Goal: Transaction & Acquisition: Purchase product/service

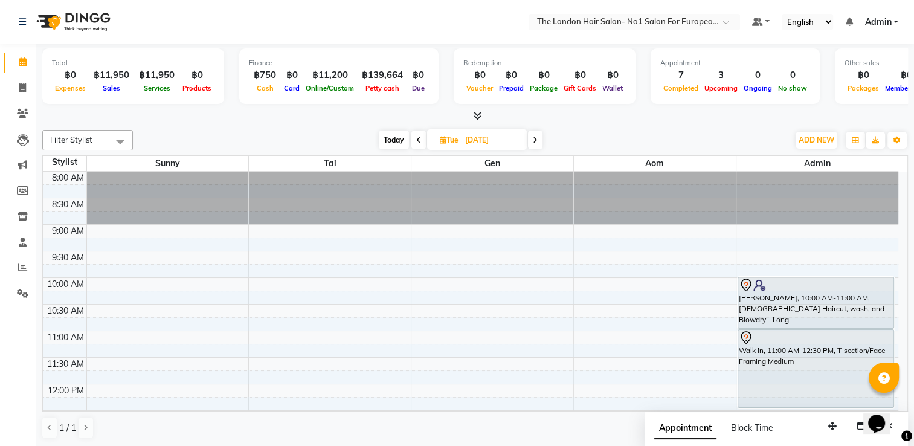
click at [377, 140] on div "[DATE] [DATE]" at bounding box center [460, 140] width 166 height 18
click at [381, 140] on span "Today" at bounding box center [394, 139] width 30 height 19
type input "04-10-2025"
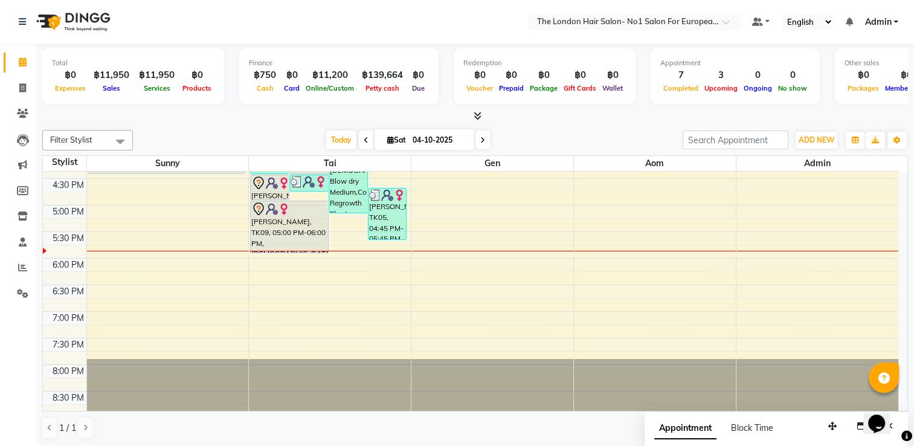
scroll to position [324, 0]
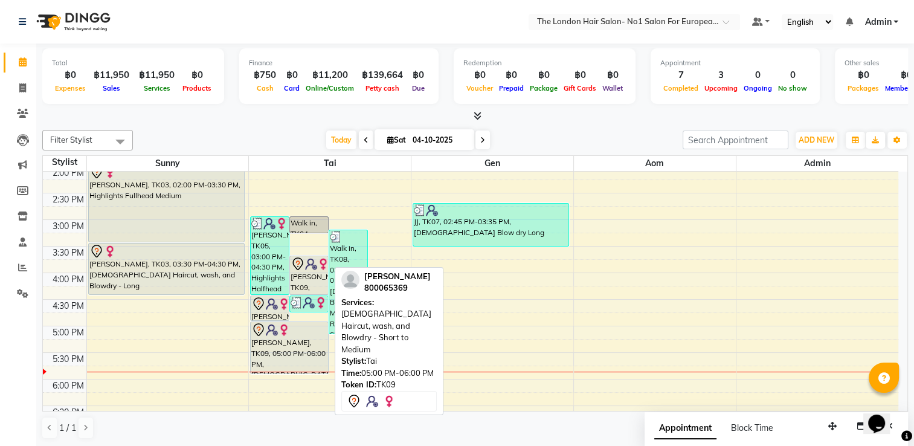
click at [294, 323] on div at bounding box center [289, 330] width 76 height 14
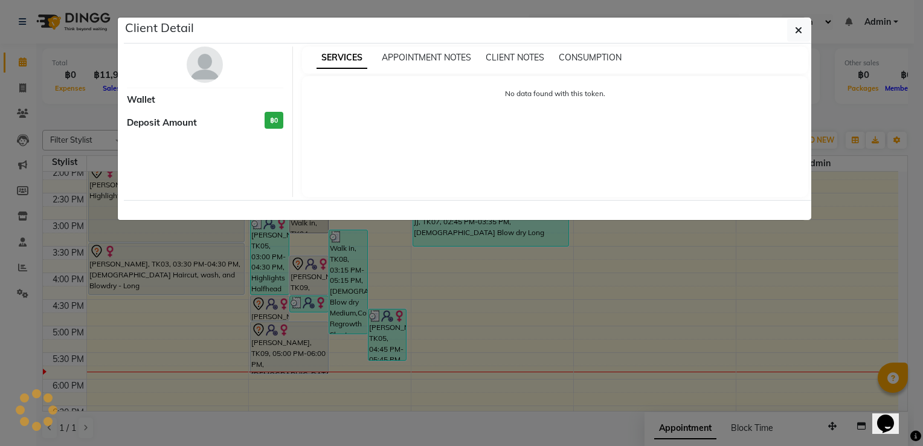
select select "7"
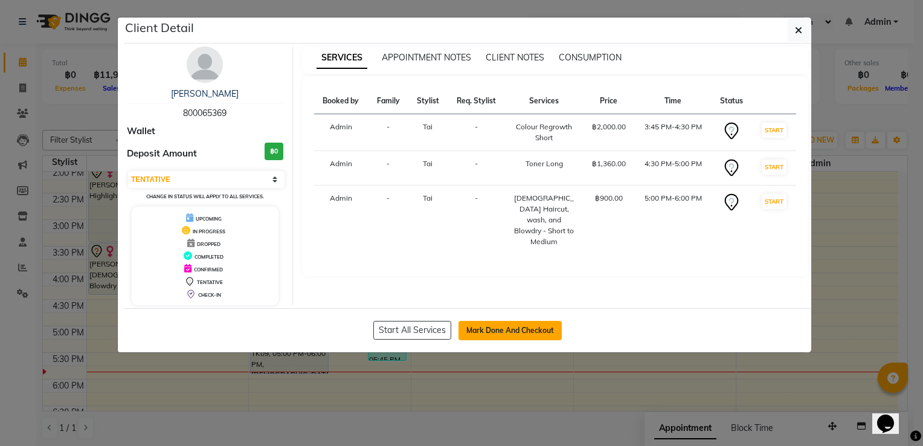
click at [531, 332] on button "Mark Done And Checkout" at bounding box center [509, 330] width 103 height 19
select select "service"
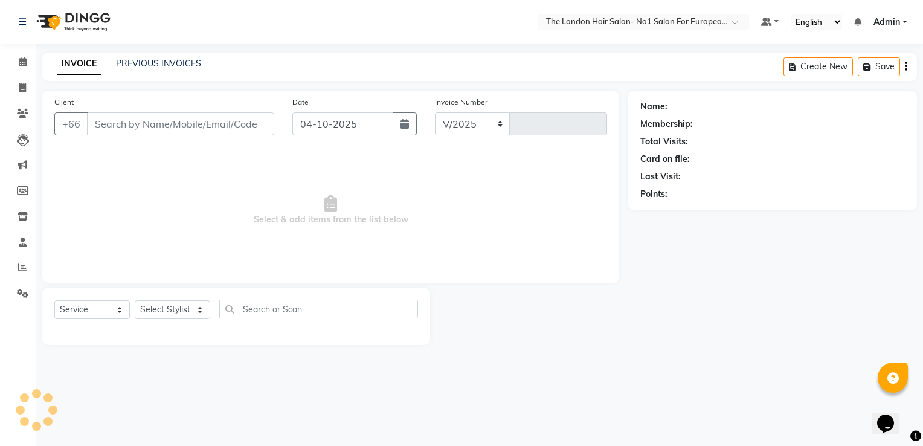
select select "9006"
type input "0114"
type input "800065369"
select select "91429"
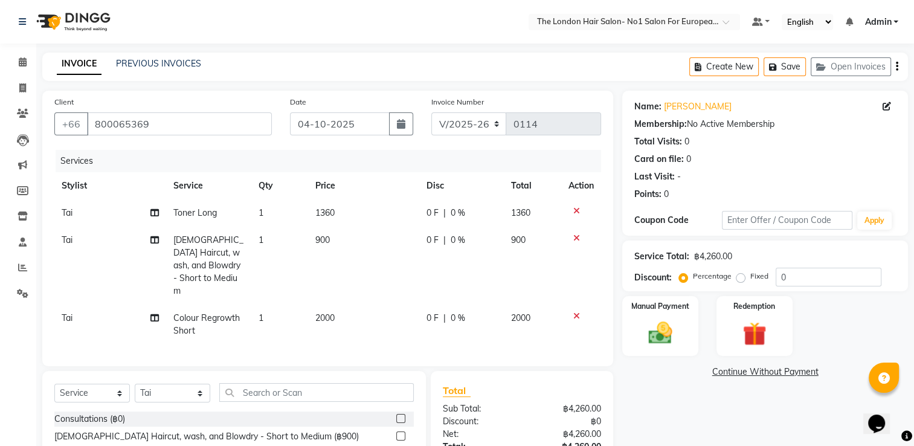
scroll to position [60, 0]
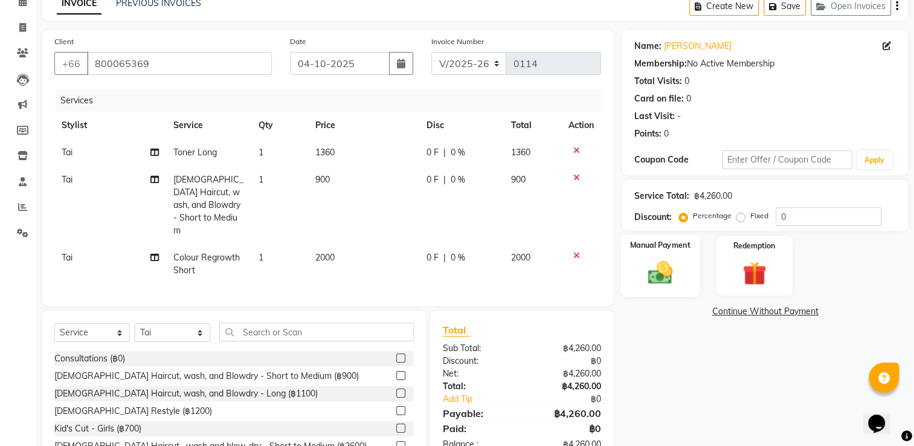
click at [667, 265] on img at bounding box center [660, 272] width 40 height 28
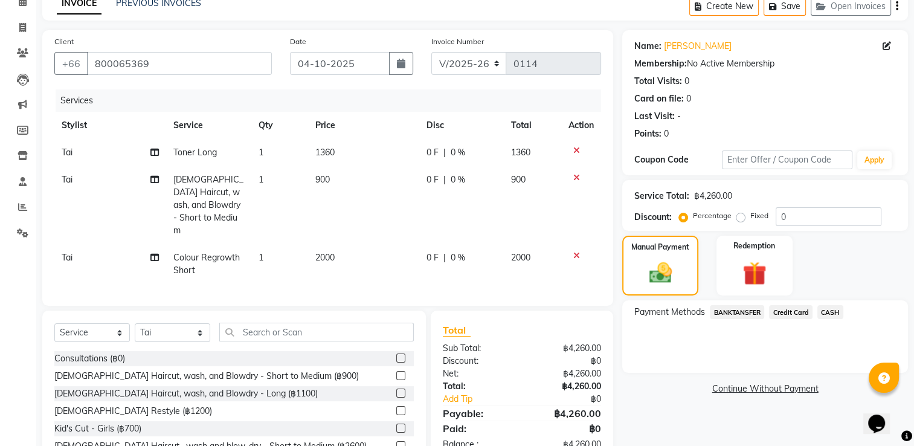
click at [739, 305] on div "BANKTANSFER" at bounding box center [734, 313] width 59 height 16
click at [740, 306] on span "BANKTANSFER" at bounding box center [737, 312] width 54 height 14
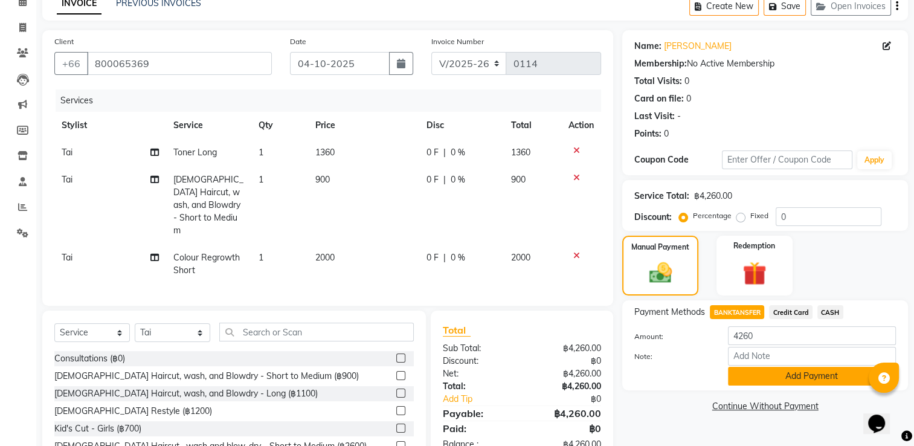
click at [824, 378] on button "Add Payment" at bounding box center [812, 376] width 168 height 19
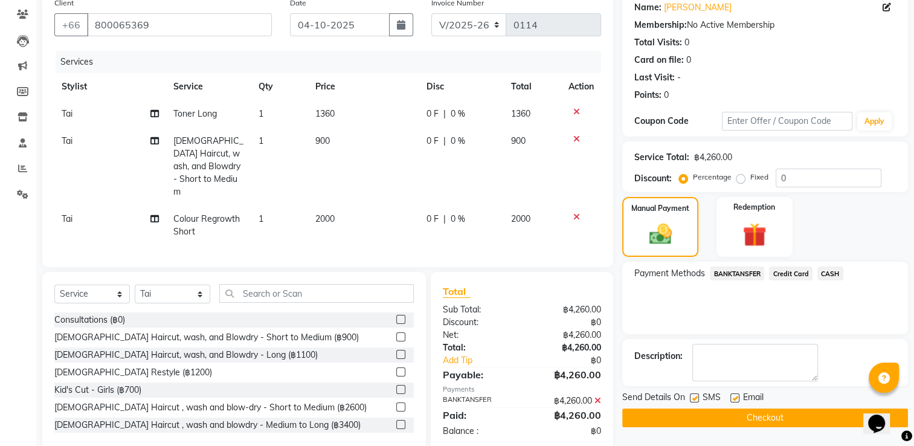
scroll to position [105, 0]
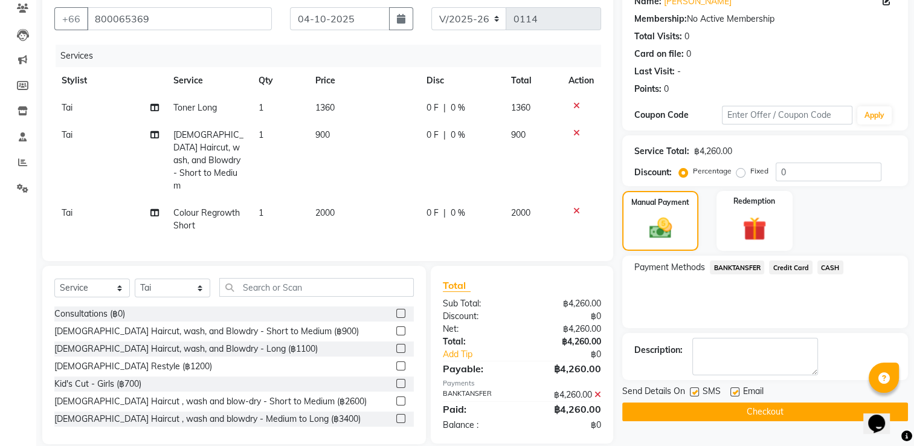
click at [763, 409] on button "Checkout" at bounding box center [765, 411] width 286 height 19
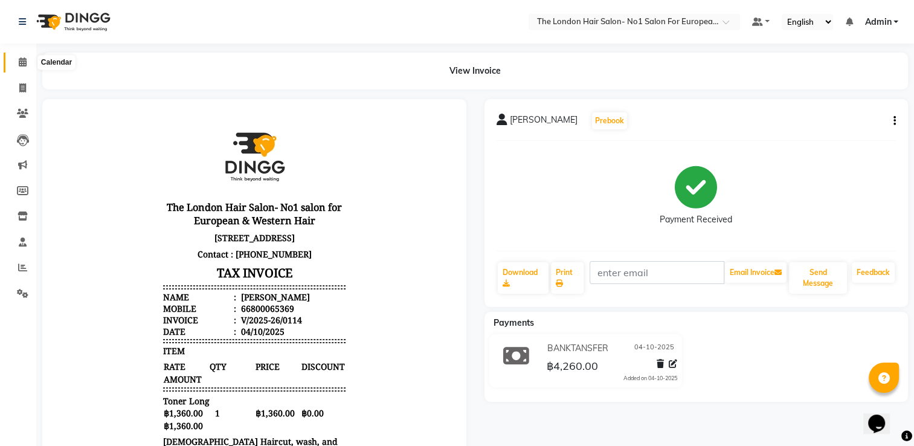
click at [24, 57] on icon at bounding box center [23, 61] width 8 height 9
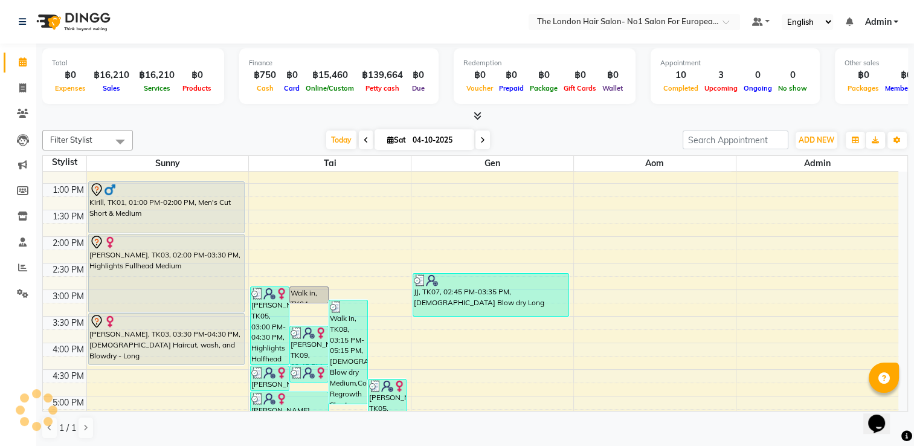
scroll to position [203, 0]
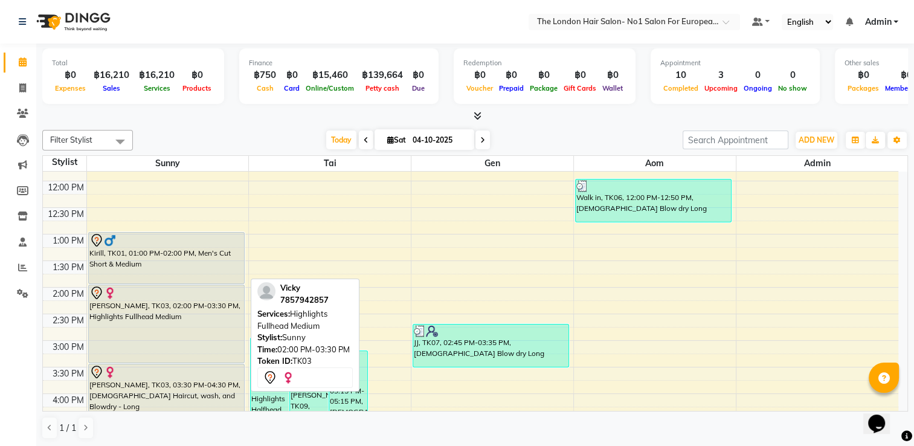
click at [204, 318] on div "[PERSON_NAME], TK03, 02:00 PM-03:30 PM, Highlights Fullhead Medium" at bounding box center [166, 323] width 155 height 77
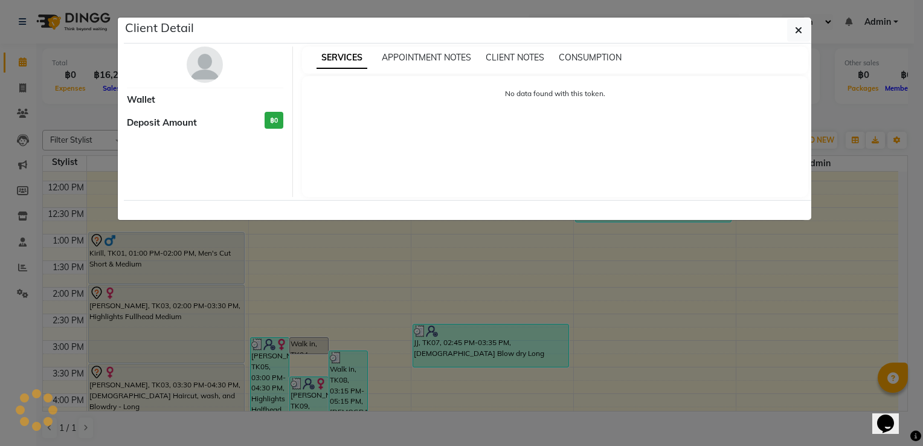
select select "7"
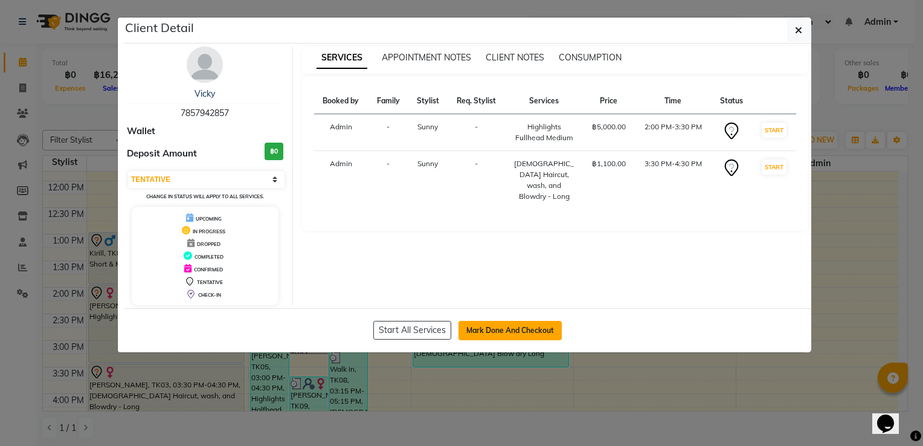
click at [544, 326] on button "Mark Done And Checkout" at bounding box center [509, 330] width 103 height 19
select select "service"
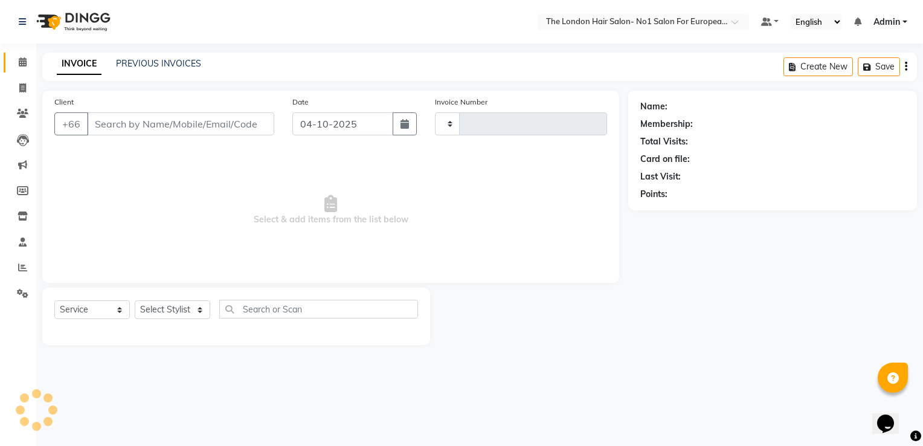
type input "0115"
select select "9006"
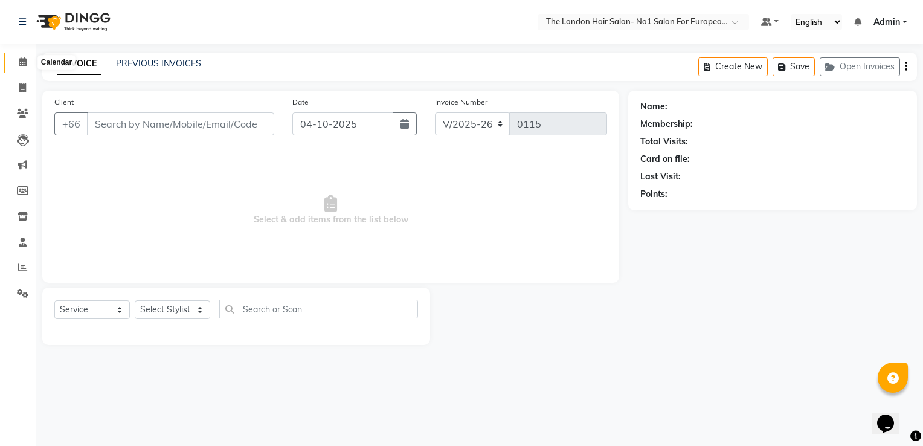
click at [26, 66] on icon at bounding box center [23, 61] width 8 height 9
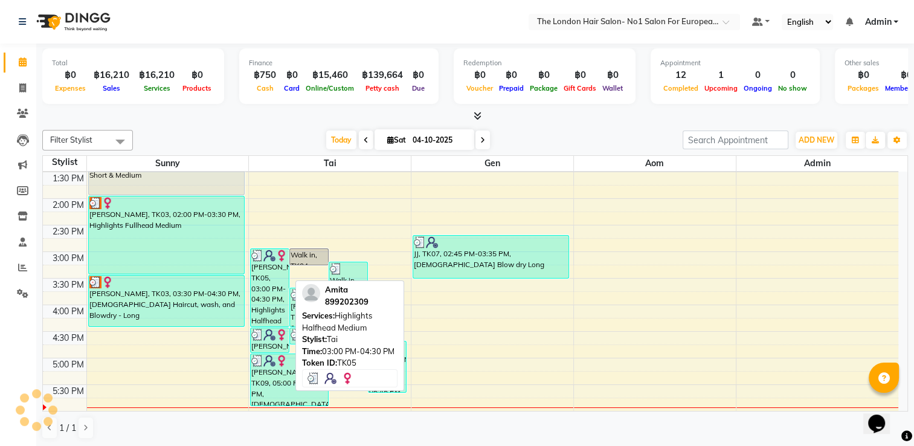
scroll to position [302, 0]
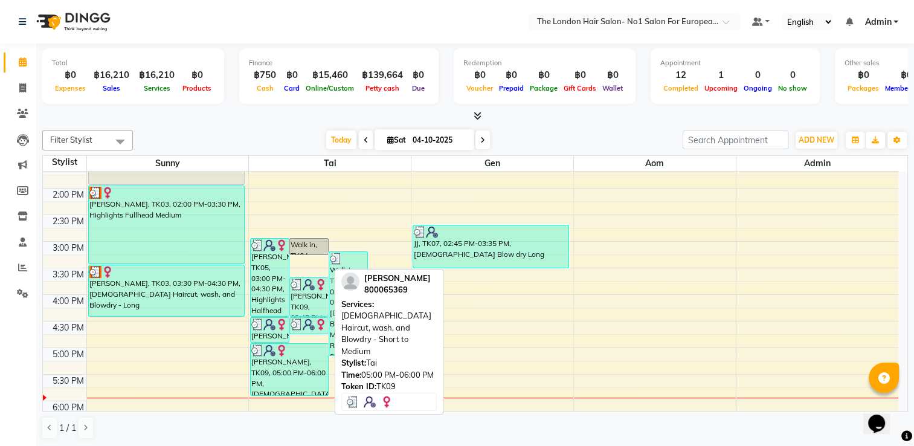
click at [307, 344] on div at bounding box center [289, 350] width 76 height 12
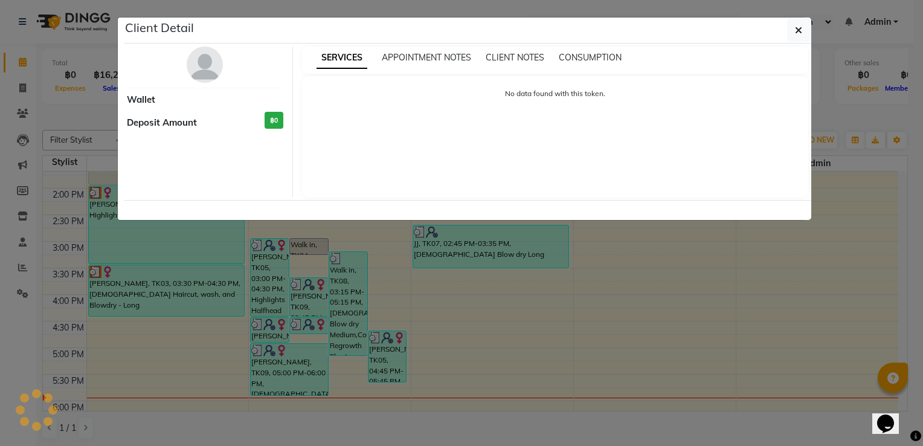
select select "3"
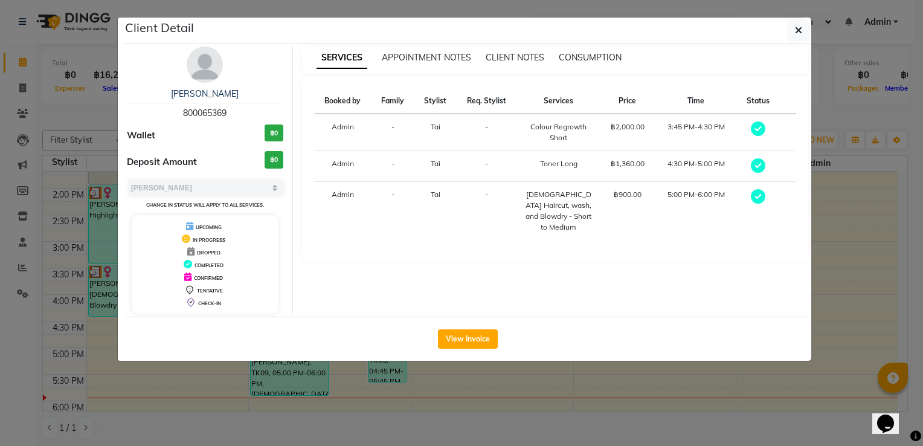
click at [445, 327] on div "View Invoice" at bounding box center [467, 338] width 687 height 44
click at [456, 329] on button "View Invoice" at bounding box center [468, 338] width 60 height 19
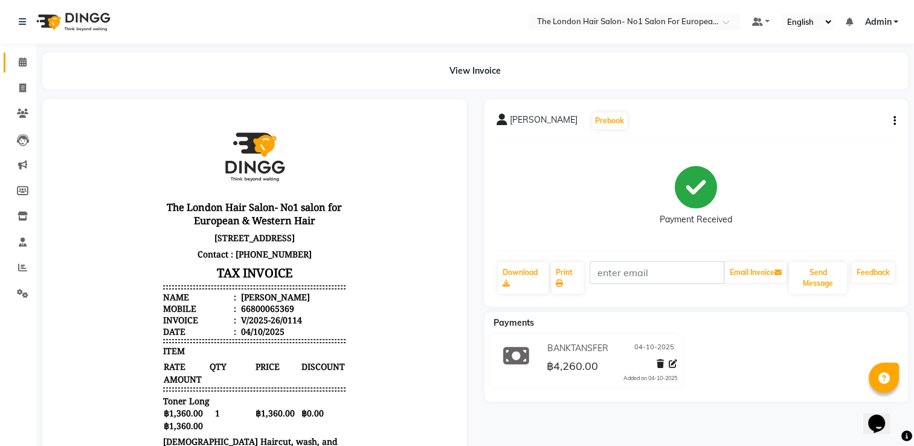
scroll to position [10, 0]
click at [904, 123] on div "[PERSON_NAME] Prebook Payment Received Download Print Email Invoice Send Messag…" at bounding box center [696, 203] width 424 height 208
drag, startPoint x: 895, startPoint y: 124, endPoint x: 883, endPoint y: 141, distance: 20.3
click at [895, 121] on icon "button" at bounding box center [894, 121] width 2 height 1
click at [846, 108] on div "Split Service Amount" at bounding box center [833, 105] width 83 height 15
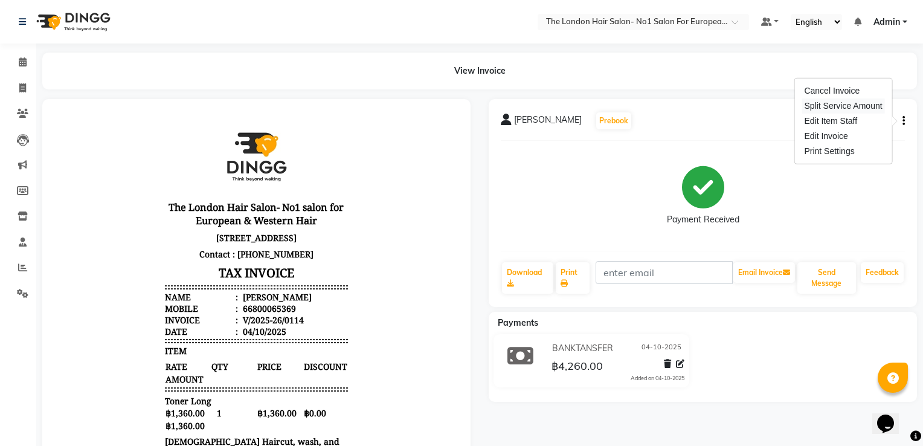
select select "91429"
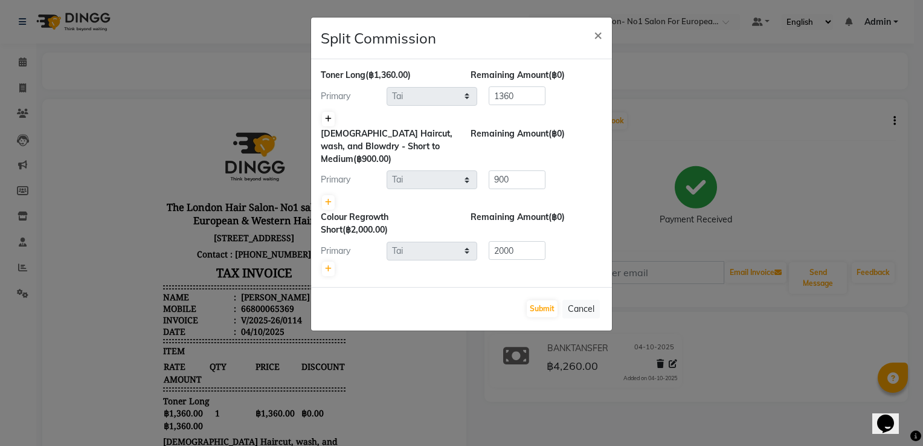
click at [328, 115] on icon at bounding box center [328, 118] width 7 height 7
type input "680"
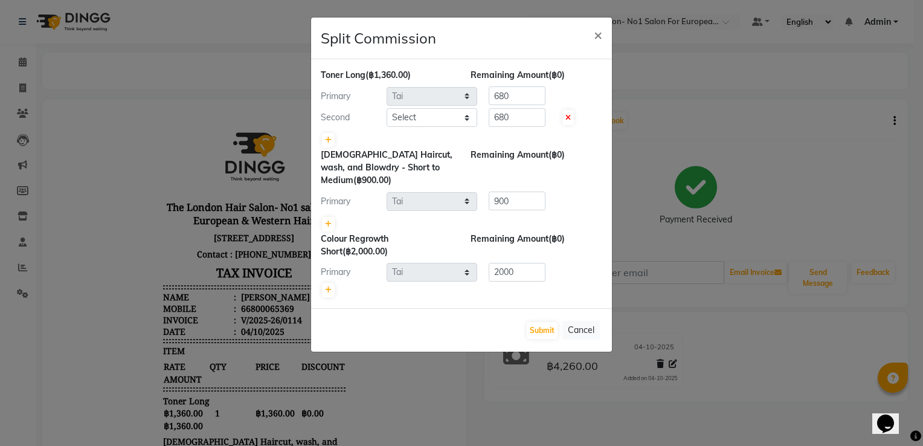
click at [443, 128] on div "Toner Long (฿1,360.00) Remaining Amount (฿0) Primary Select Admin Aom Gen Sunny…" at bounding box center [461, 109] width 281 height 80
click at [432, 119] on select "Select Admin Aom Gen [PERSON_NAME]" at bounding box center [432, 117] width 91 height 19
select select "91431"
click at [387, 108] on select "Select Admin Aom Gen [PERSON_NAME]" at bounding box center [432, 117] width 91 height 19
drag, startPoint x: 417, startPoint y: 115, endPoint x: 370, endPoint y: 118, distance: 47.8
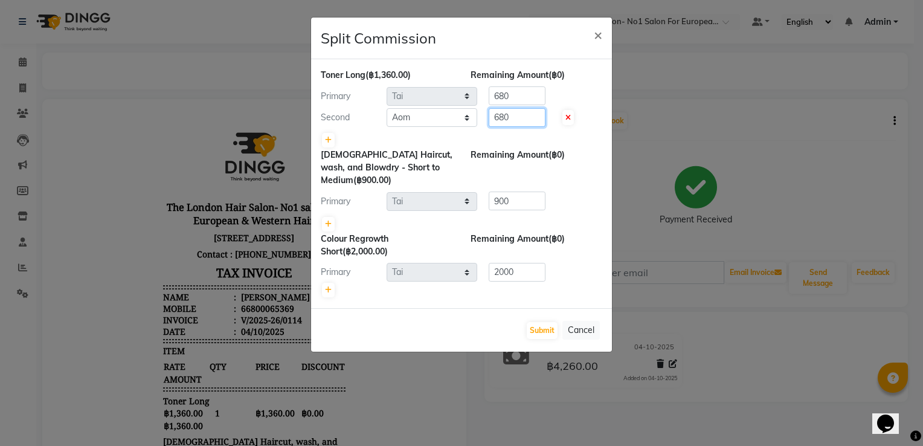
click at [385, 115] on div "Second Select Admin Aom Gen Sunny Tai 680" at bounding box center [462, 117] width 300 height 19
type input "852"
drag, startPoint x: 508, startPoint y: 94, endPoint x: 208, endPoint y: 66, distance: 301.4
click at [275, 74] on ngb-modal-window "Split Commission × Toner Long (฿1,360.00) Remaining Amount (-฿172.00) Primary S…" at bounding box center [461, 223] width 923 height 446
type input "508"
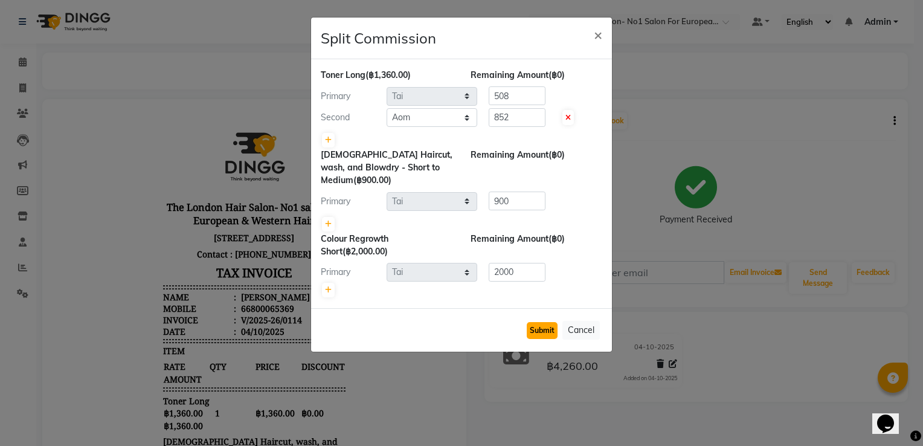
click at [531, 326] on button "Submit" at bounding box center [542, 330] width 31 height 17
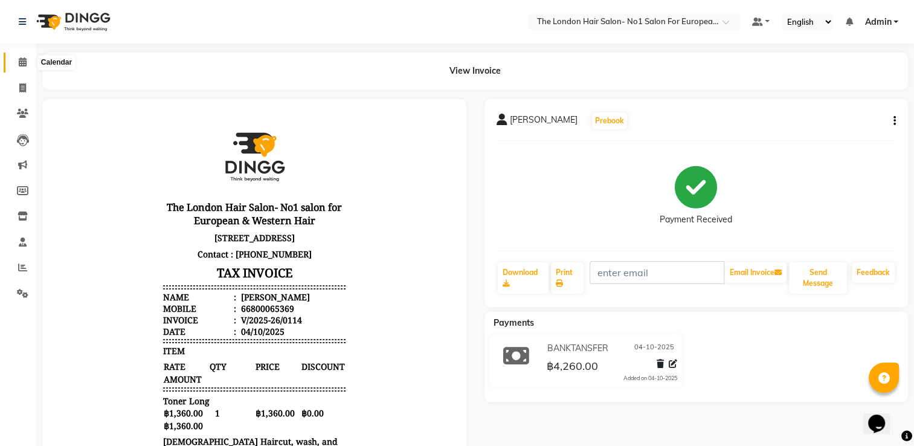
click at [31, 59] on span at bounding box center [22, 63] width 21 height 14
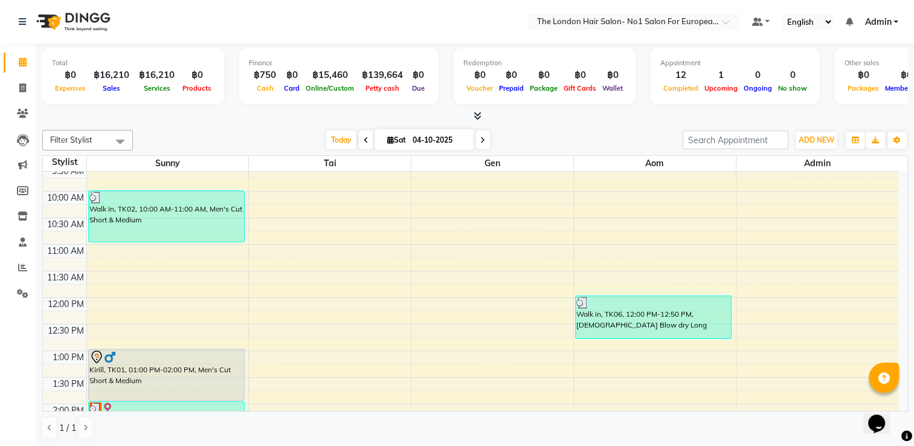
scroll to position [82, 0]
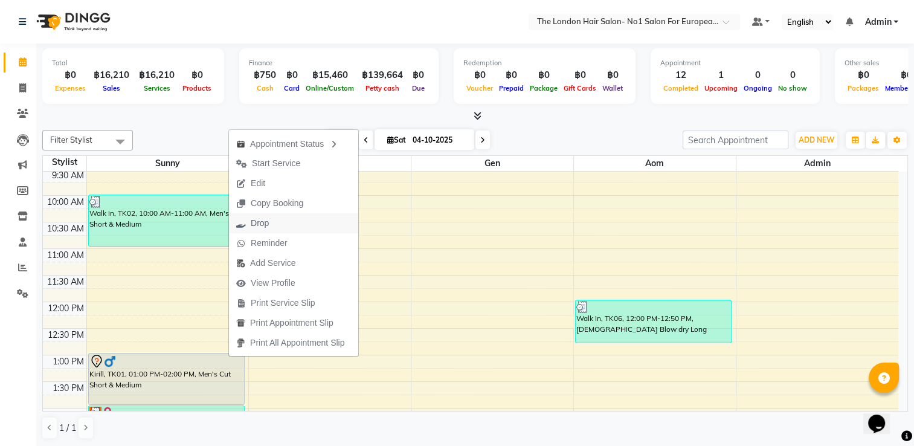
click at [286, 226] on button "Drop" at bounding box center [293, 223] width 129 height 20
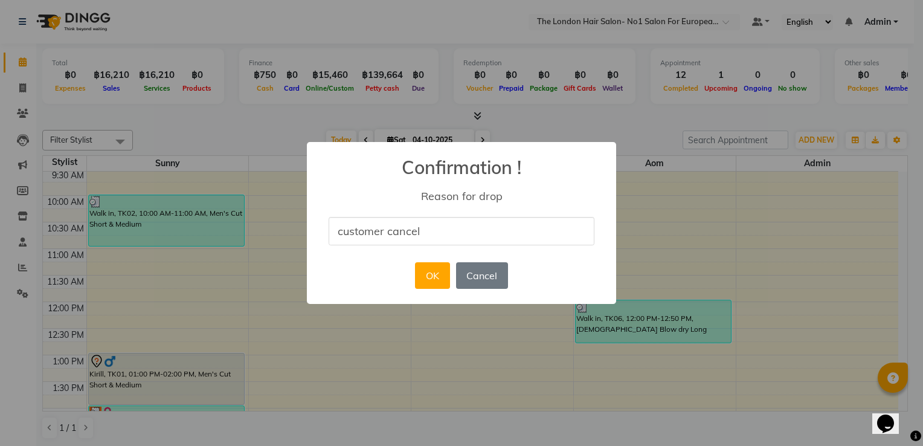
type input "customer cancel"
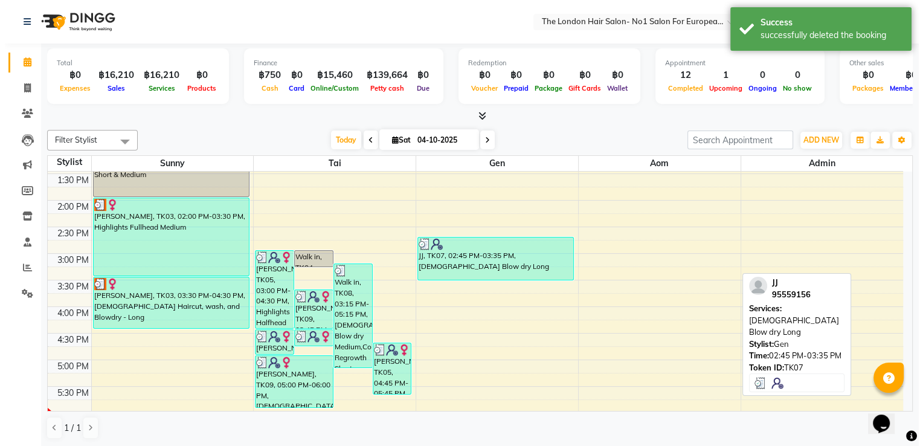
scroll to position [203, 0]
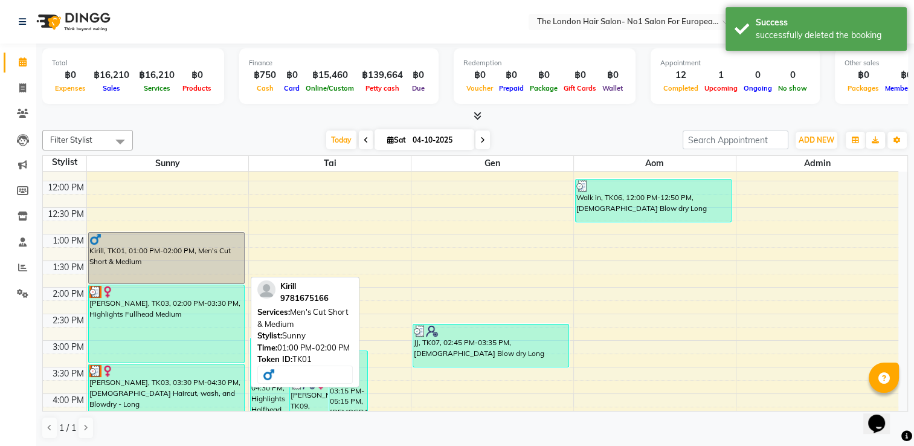
click at [159, 236] on div at bounding box center [166, 239] width 154 height 12
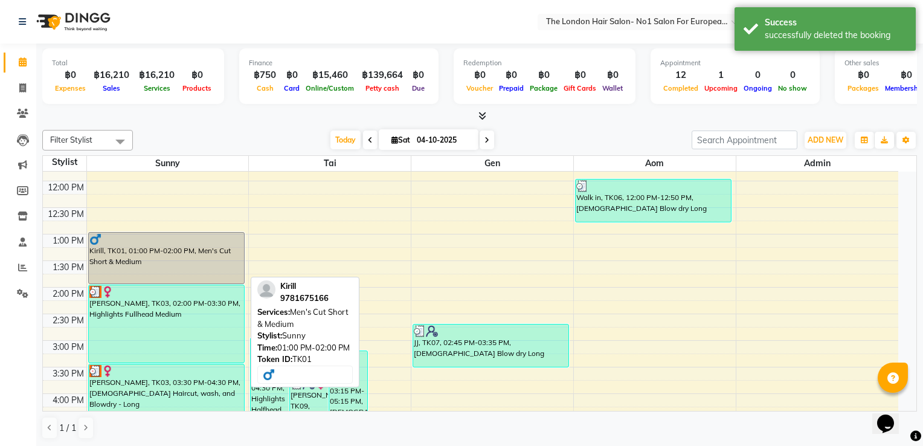
select select "7"
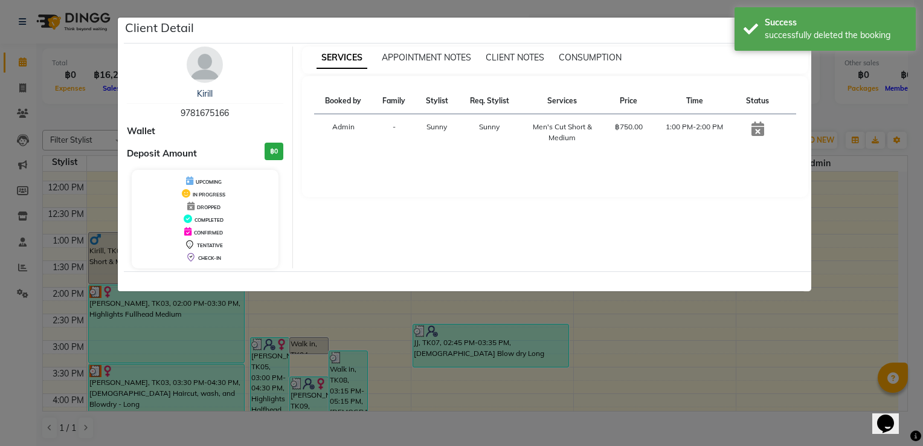
click at [639, 374] on ngb-modal-window "Client Detail Kirill 9781675166 Wallet Deposit Amount ฿0 UPCOMING IN PROGRESS D…" at bounding box center [461, 223] width 923 height 446
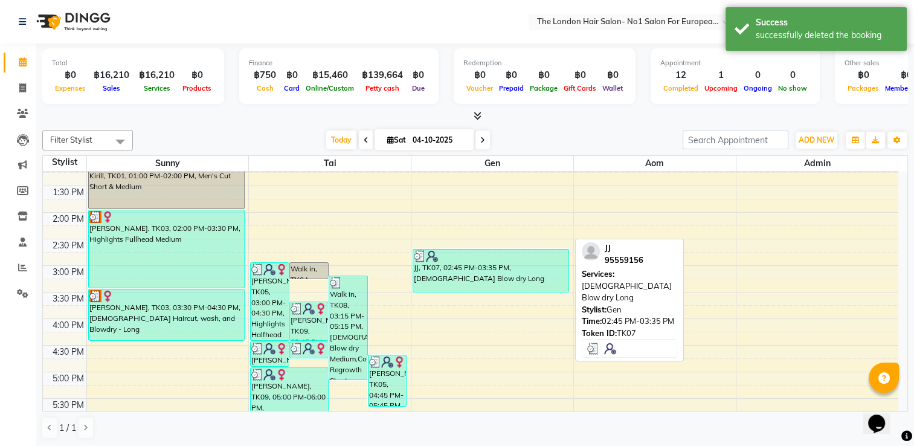
scroll to position [143, 0]
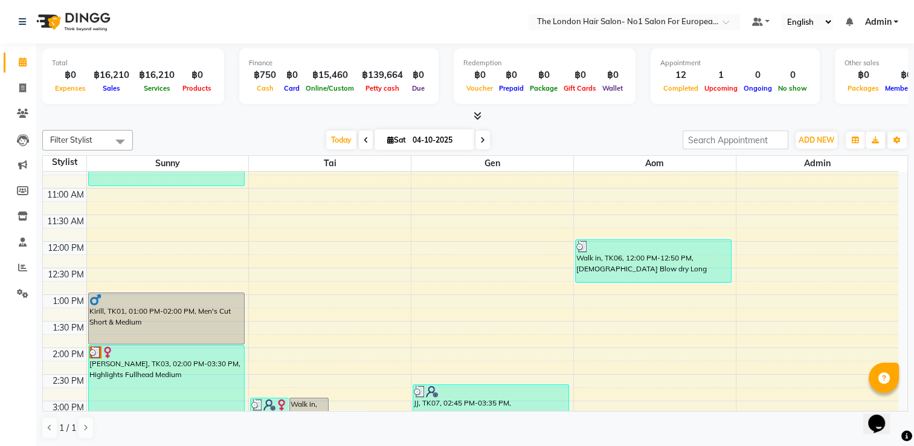
click at [359, 138] on span at bounding box center [366, 139] width 14 height 19
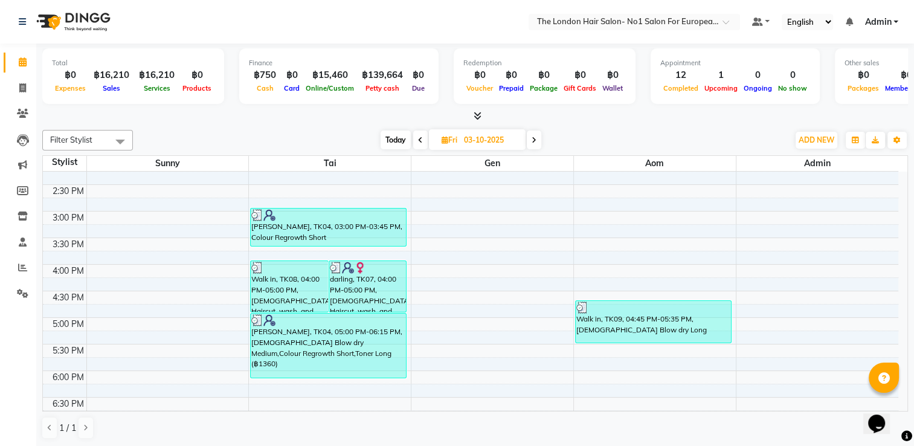
scroll to position [324, 0]
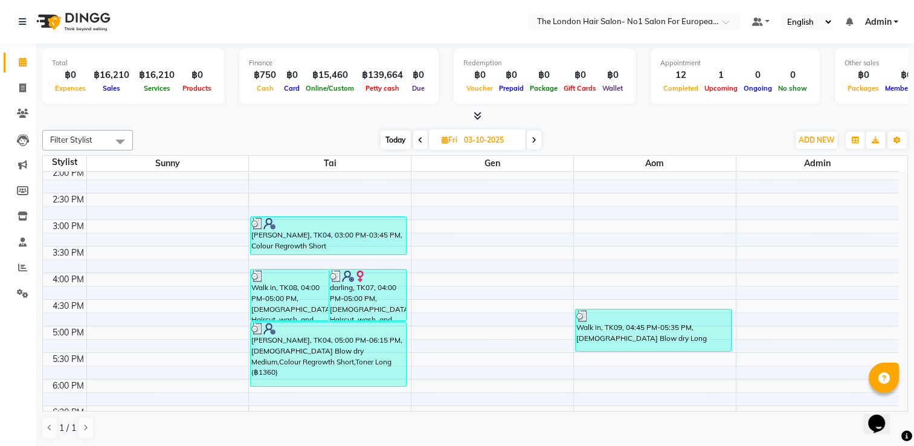
click at [530, 138] on span at bounding box center [534, 139] width 14 height 19
type input "04-10-2025"
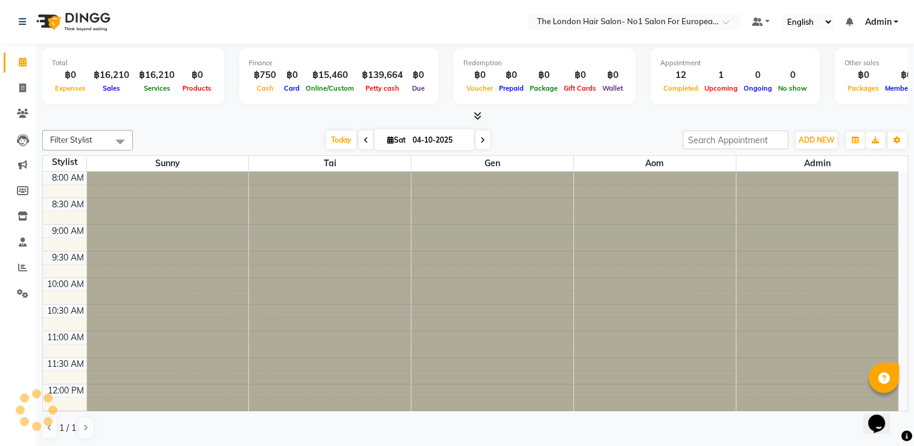
scroll to position [445, 0]
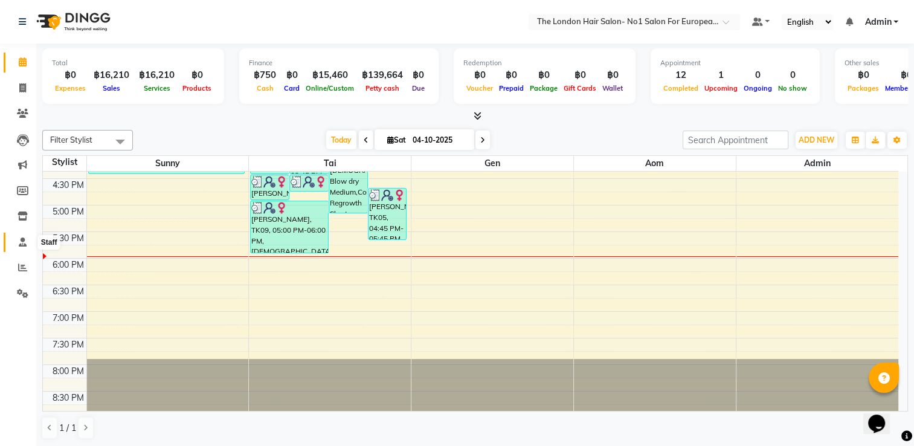
click at [26, 238] on icon at bounding box center [23, 241] width 8 height 9
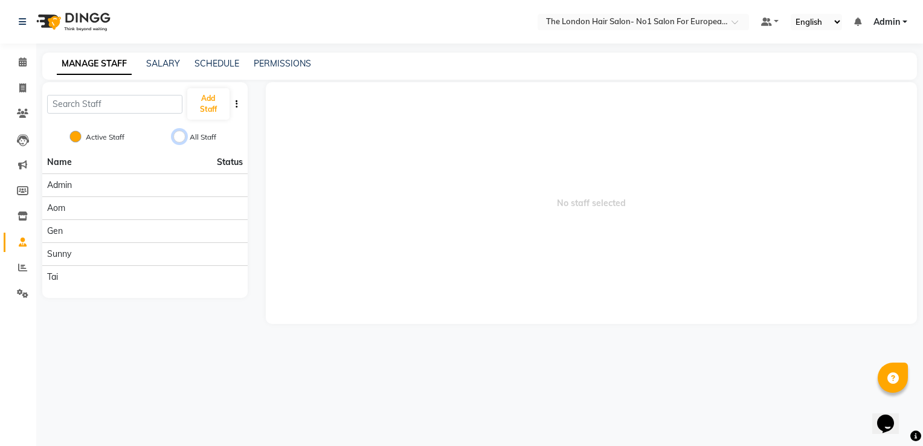
click at [178, 141] on input "All Staff" at bounding box center [179, 136] width 12 height 12
radio input "true"
radio input "false"
click at [25, 265] on icon at bounding box center [22, 267] width 9 height 9
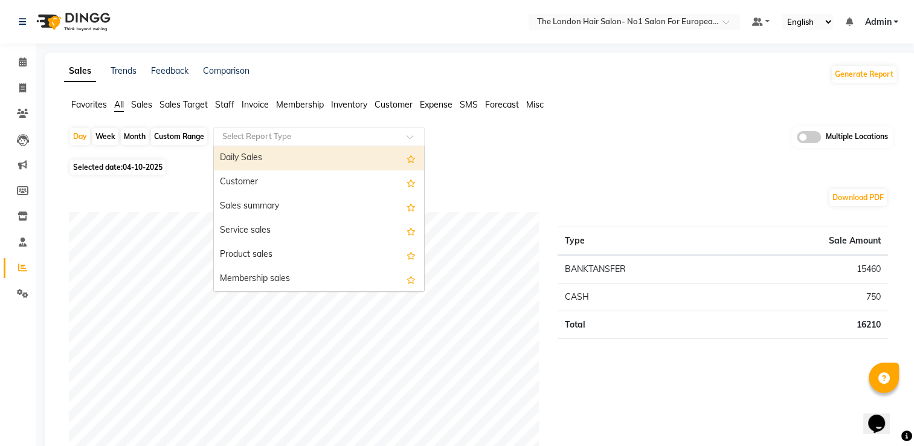
click at [258, 132] on input "text" at bounding box center [307, 136] width 174 height 12
click at [260, 132] on input "text" at bounding box center [307, 136] width 174 height 12
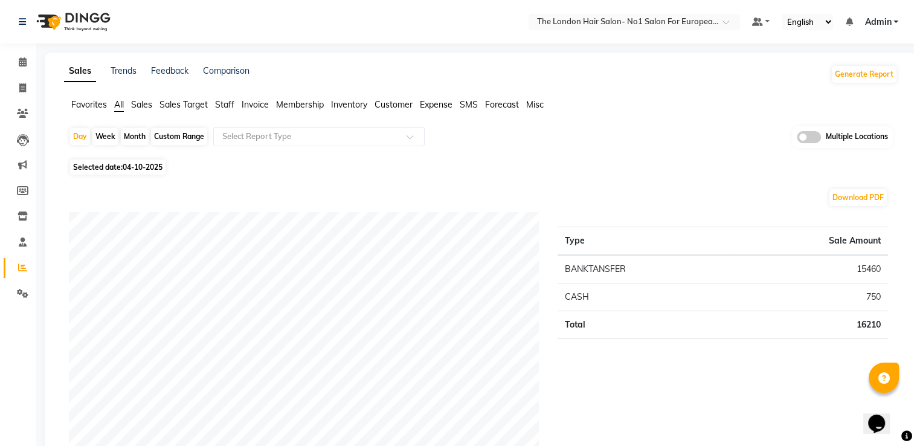
click at [120, 161] on span "Selected date: [DATE]" at bounding box center [117, 166] width 95 height 15
select select "10"
select select "2025"
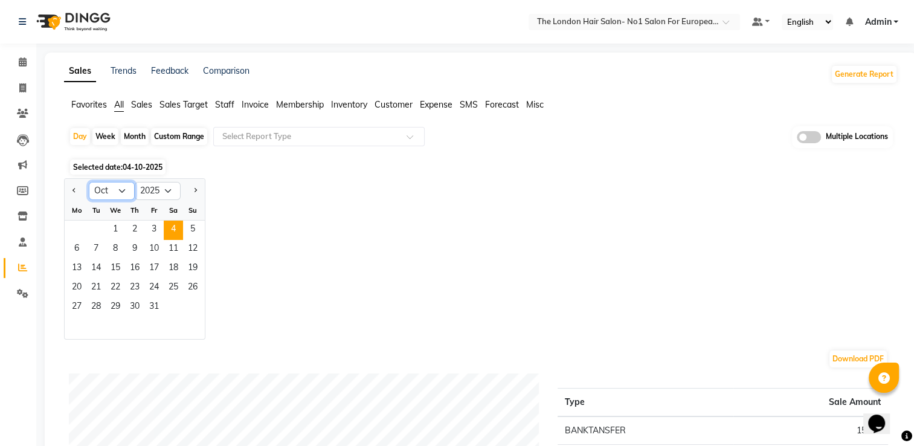
click at [114, 190] on select "Jan Feb Mar Apr May Jun [DATE] Aug Sep Oct Nov Dec" at bounding box center [112, 191] width 46 height 18
select select "9"
click at [89, 182] on select "Jan Feb Mar Apr May Jun [DATE] Aug Sep Oct Nov Dec" at bounding box center [112, 191] width 46 height 18
click at [171, 284] on span "27" at bounding box center [173, 287] width 19 height 19
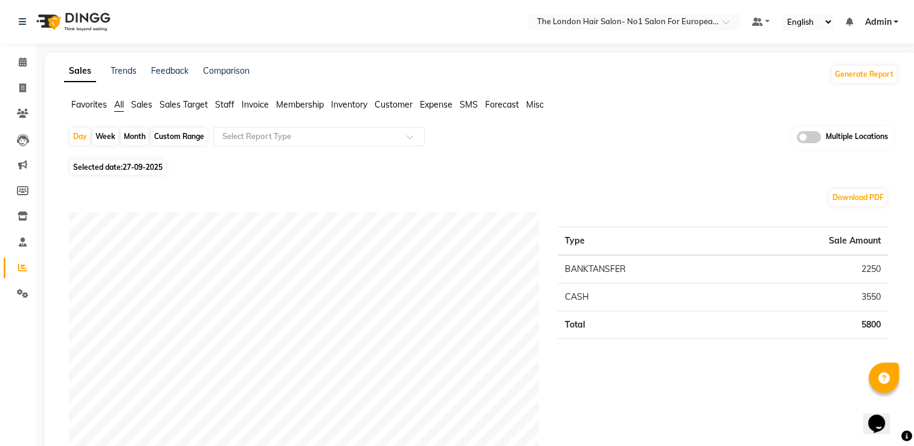
click at [138, 169] on span "27-09-2025" at bounding box center [143, 166] width 40 height 9
select select "9"
select select "2025"
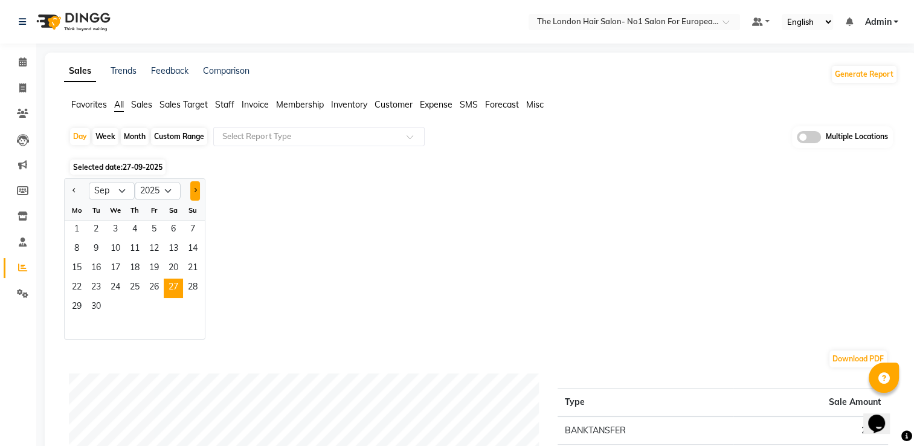
click at [193, 194] on button "Next month" at bounding box center [195, 190] width 10 height 19
select select "10"
click at [168, 225] on span "4" at bounding box center [173, 229] width 19 height 19
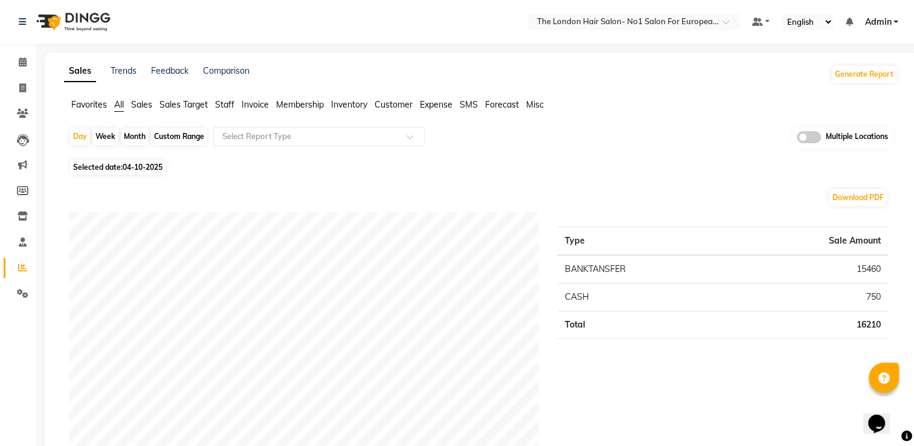
click at [120, 170] on span "Selected date: [DATE]" at bounding box center [117, 166] width 95 height 15
select select "10"
select select "2025"
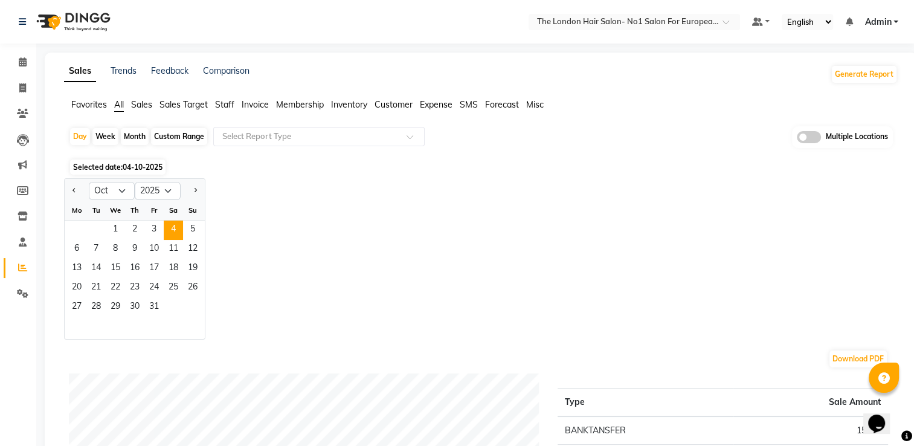
click at [335, 226] on div "Jan Feb Mar Apr May Jun [DATE] Aug Sep Oct Nov [DATE] 2016 2017 2018 2019 2020 …" at bounding box center [480, 258] width 833 height 161
click at [101, 167] on span "Selected date: [DATE]" at bounding box center [117, 166] width 95 height 15
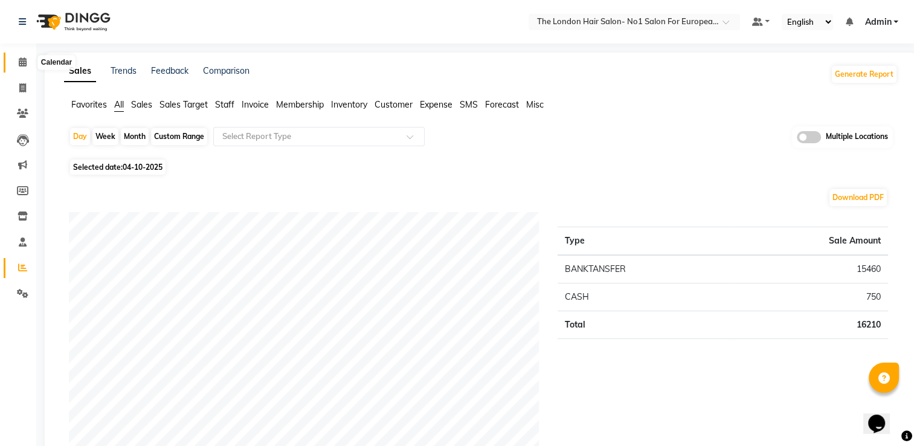
click at [25, 66] on span at bounding box center [22, 63] width 21 height 14
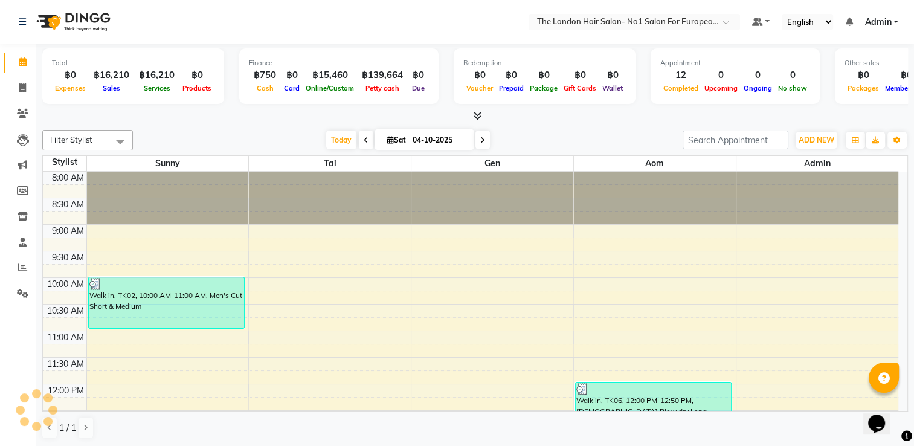
click at [477, 136] on span at bounding box center [482, 139] width 14 height 19
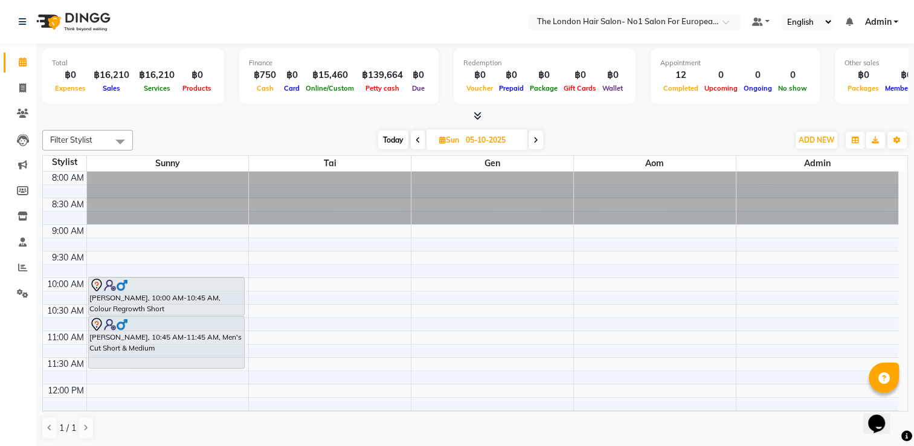
click at [533, 138] on span at bounding box center [535, 139] width 14 height 19
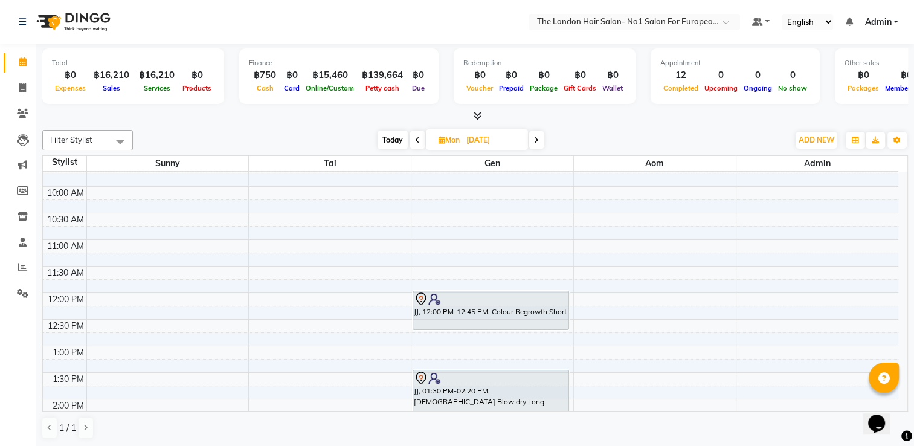
scroll to position [121, 0]
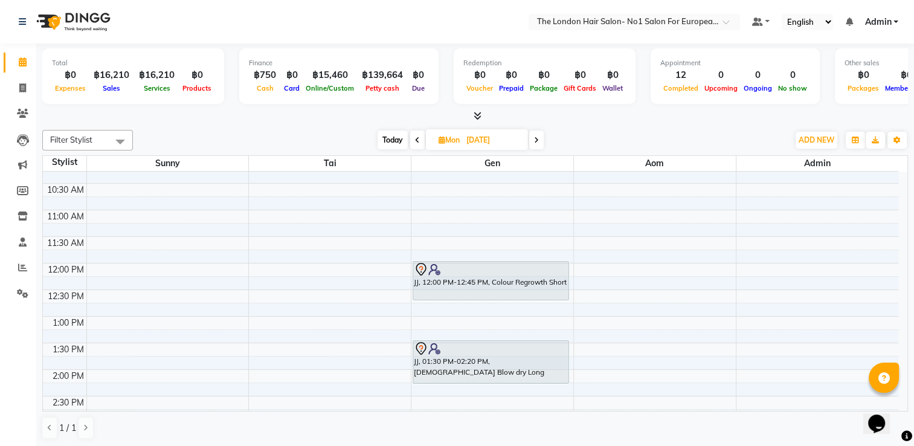
click at [536, 133] on span at bounding box center [536, 139] width 14 height 19
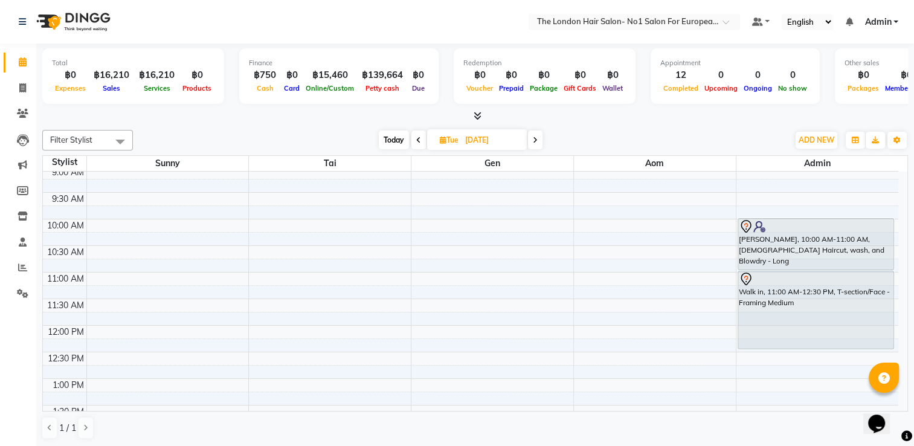
scroll to position [0, 0]
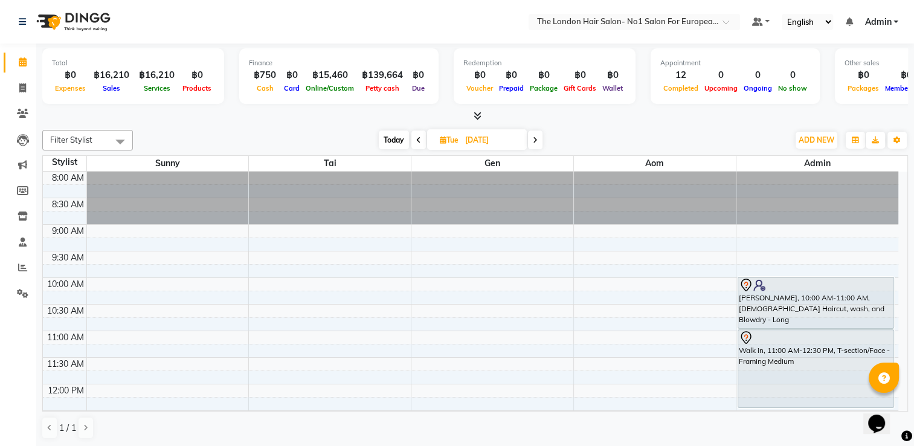
click at [539, 141] on span at bounding box center [535, 139] width 14 height 19
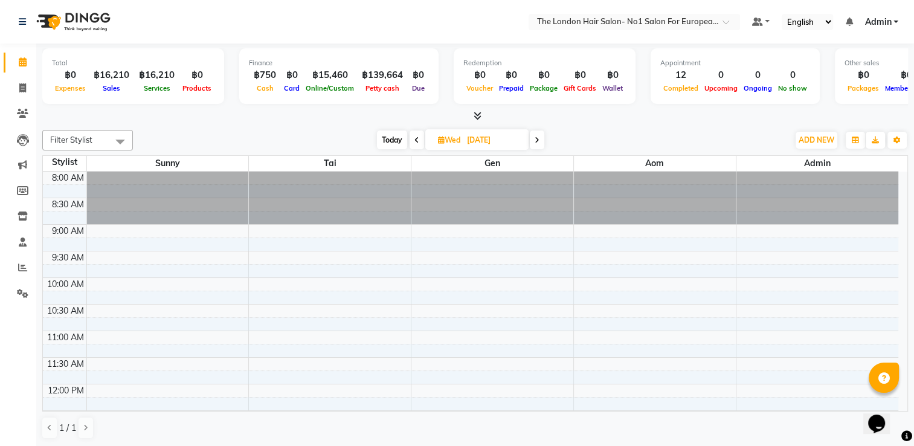
click at [536, 144] on span at bounding box center [537, 139] width 14 height 19
click at [536, 140] on icon at bounding box center [535, 139] width 5 height 7
click at [536, 144] on span at bounding box center [534, 139] width 14 height 19
click at [537, 133] on span at bounding box center [535, 139] width 14 height 19
drag, startPoint x: 539, startPoint y: 148, endPoint x: 535, endPoint y: 142, distance: 7.4
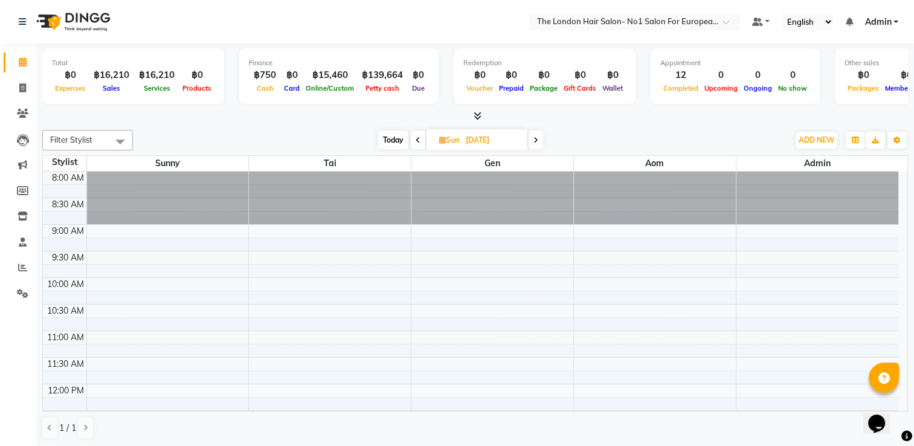
click at [539, 147] on span at bounding box center [535, 139] width 14 height 19
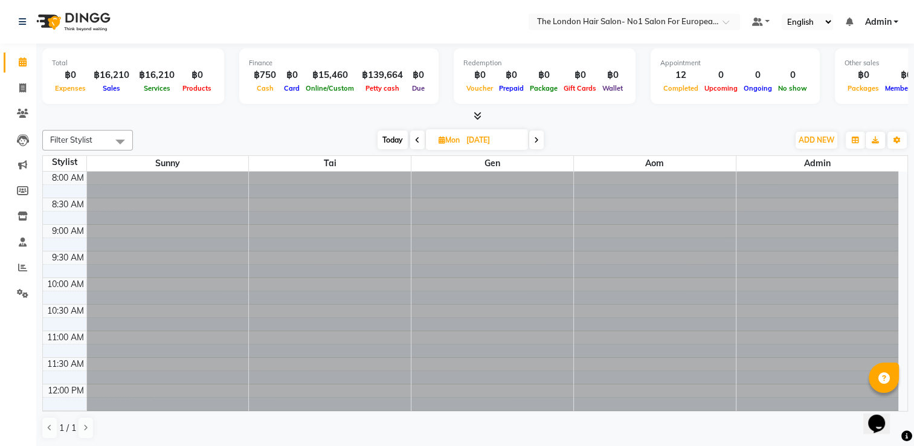
click at [535, 142] on icon at bounding box center [536, 139] width 5 height 7
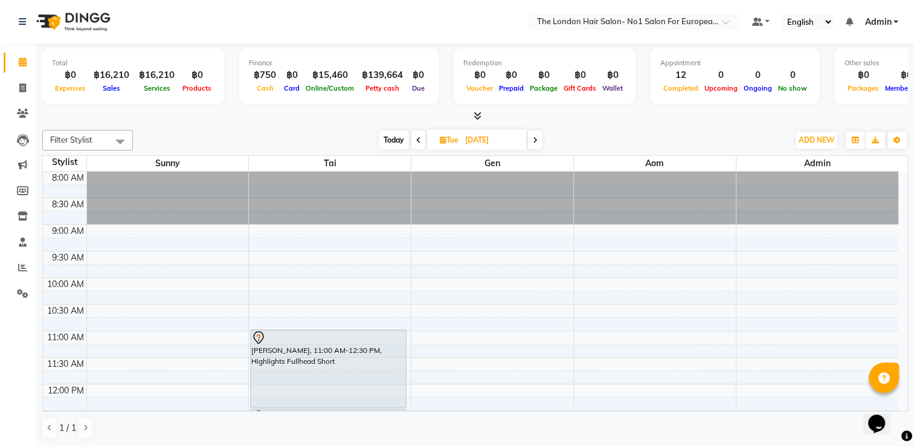
click at [385, 138] on span "Today" at bounding box center [394, 139] width 30 height 19
type input "04-10-2025"
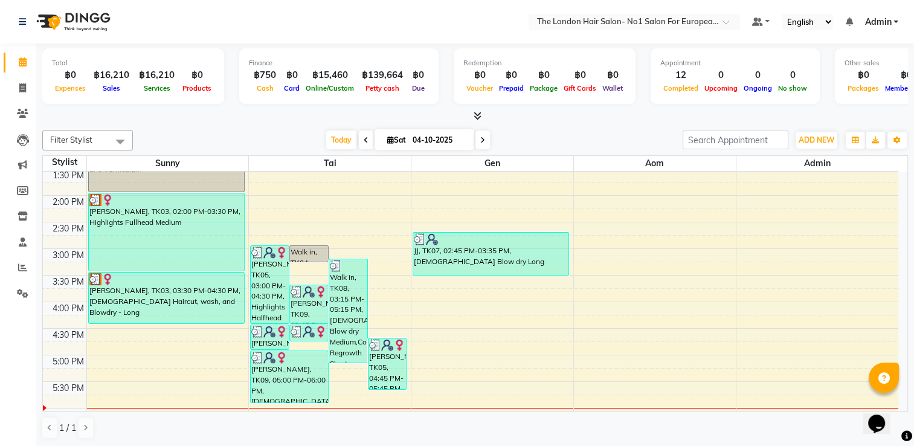
scroll to position [324, 0]
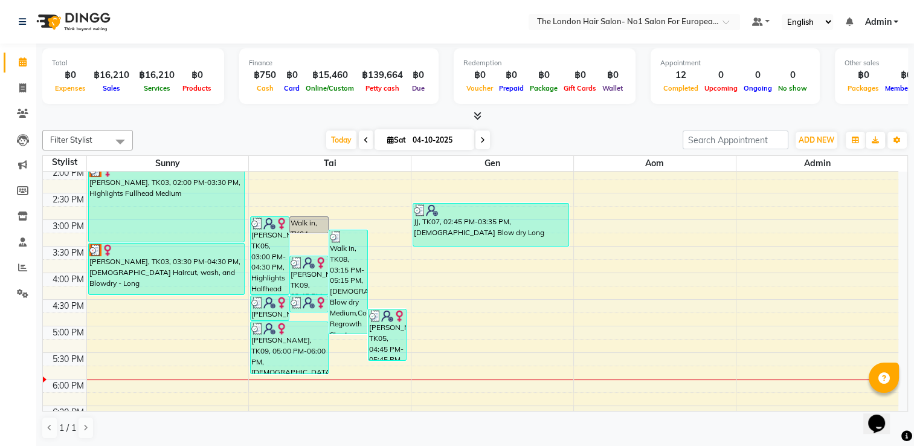
click at [589, 206] on div "8:00 AM 8:30 AM 9:00 AM 9:30 AM 10:00 AM 10:30 AM 11:00 AM 11:30 AM 12:00 PM 12…" at bounding box center [470, 193] width 855 height 690
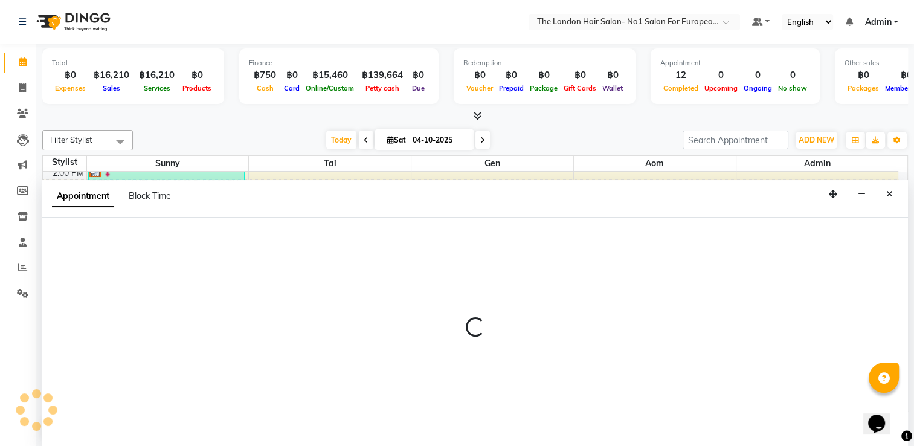
scroll to position [0, 0]
select select "91431"
select select "tentative"
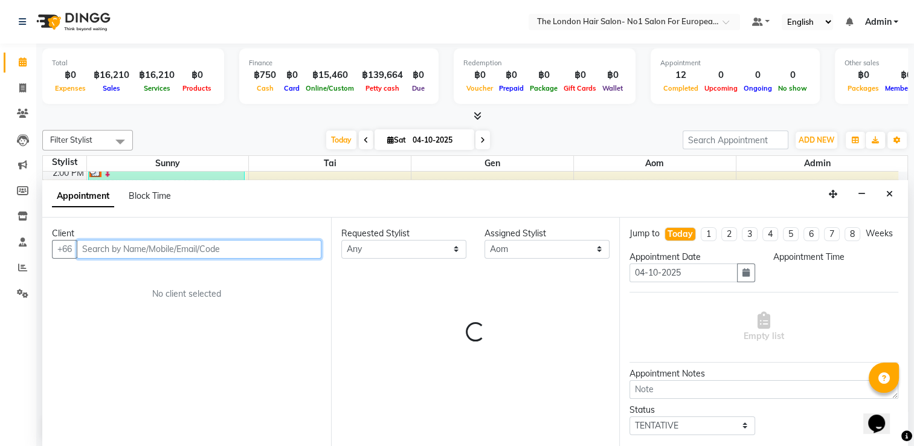
select select "885"
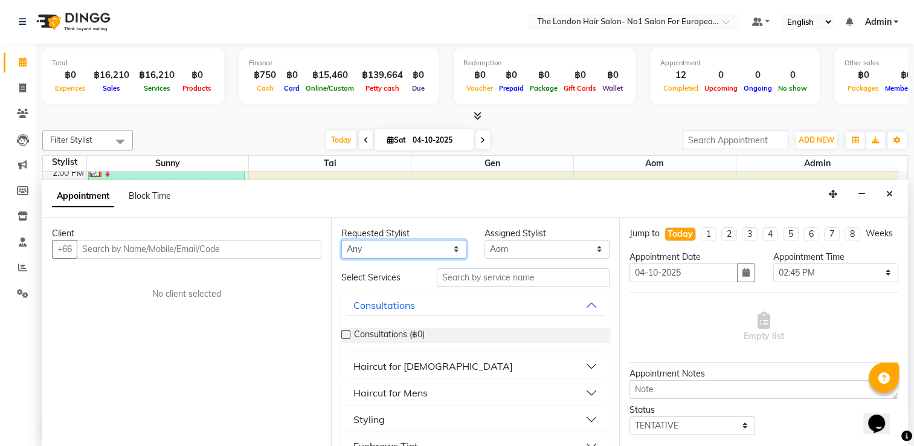
click at [372, 244] on select "Any Admin Aom Gen [PERSON_NAME]" at bounding box center [403, 249] width 125 height 19
select select "91431"
click at [341, 240] on select "Any Admin Aom Gen [PERSON_NAME]" at bounding box center [403, 249] width 125 height 19
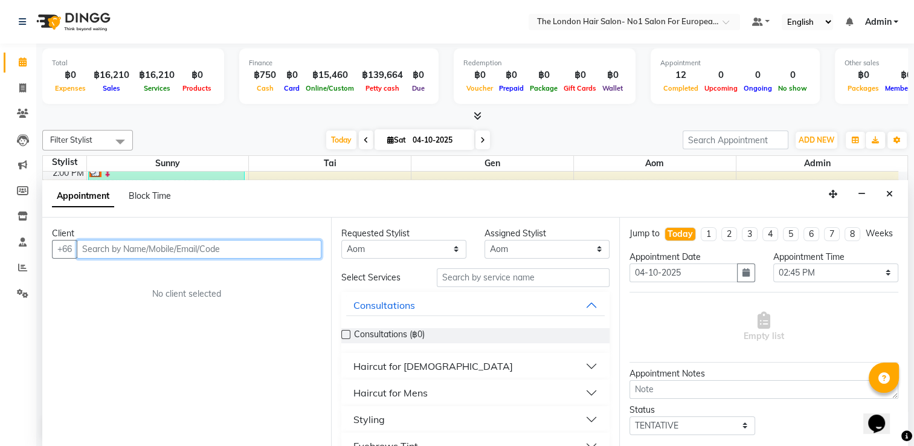
click at [227, 248] on input "text" at bounding box center [199, 249] width 245 height 19
type input "jj"
click at [527, 146] on div "[DATE] [DATE]" at bounding box center [408, 140] width 538 height 18
click at [889, 192] on icon "Close" at bounding box center [889, 194] width 7 height 8
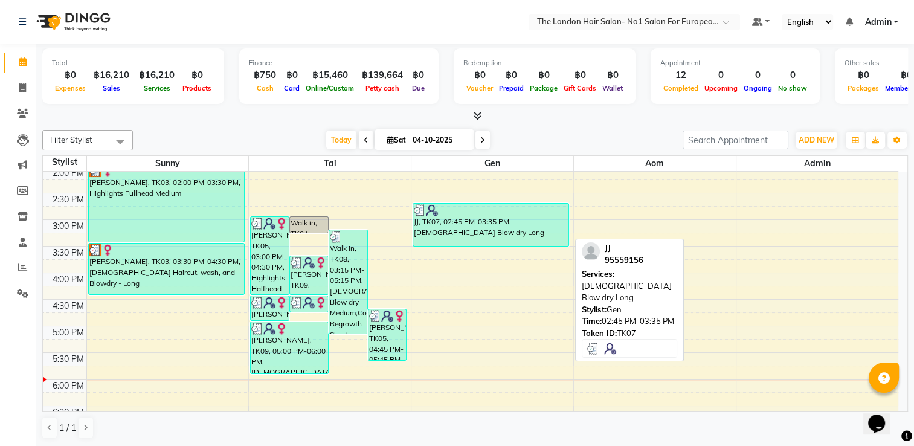
click at [465, 204] on div at bounding box center [491, 210] width 154 height 12
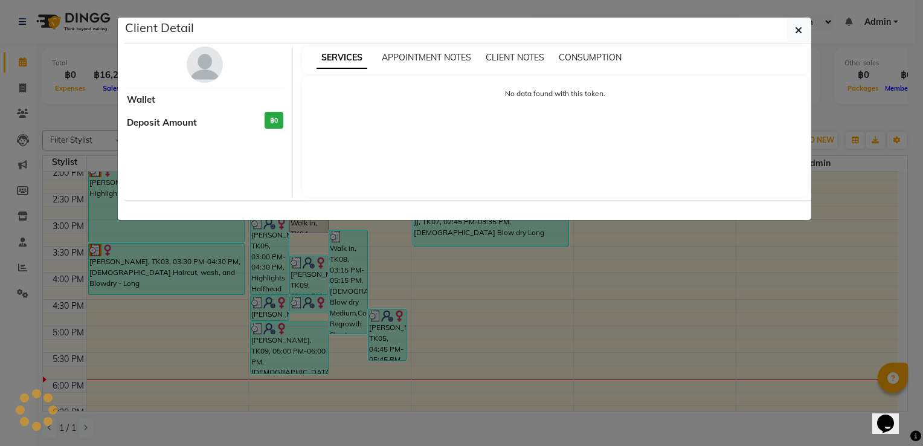
select select "3"
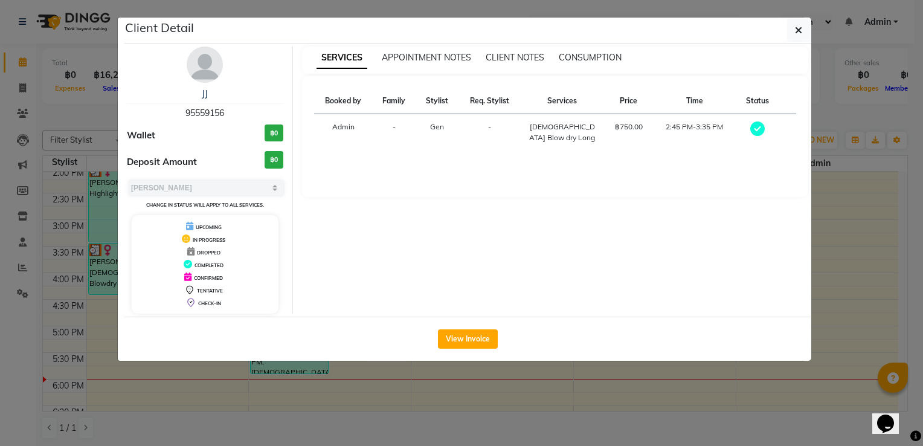
drag, startPoint x: 872, startPoint y: 197, endPoint x: 863, endPoint y: 200, distance: 8.8
click at [872, 197] on ngb-modal-window "Client Detail JJ 95559156 Wallet ฿0 Deposit Amount ฿0 Select MARK DONE UPCOMING…" at bounding box center [461, 223] width 923 height 446
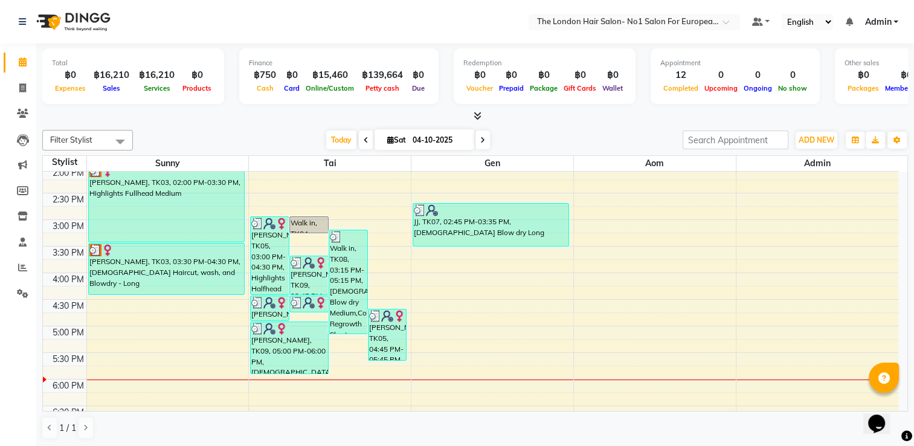
click at [597, 211] on div "8:00 AM 8:30 AM 9:00 AM 9:30 AM 10:00 AM 10:30 AM 11:00 AM 11:30 AM 12:00 PM 12…" at bounding box center [470, 193] width 855 height 690
select select "91431"
select select "tentative"
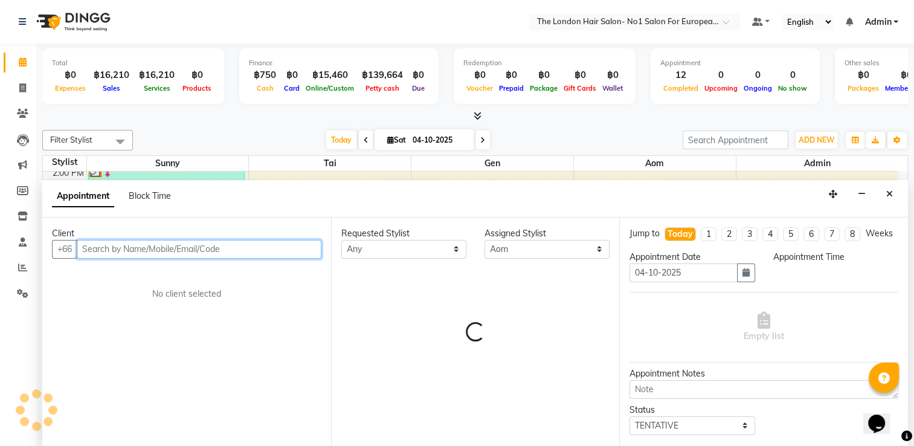
select select "885"
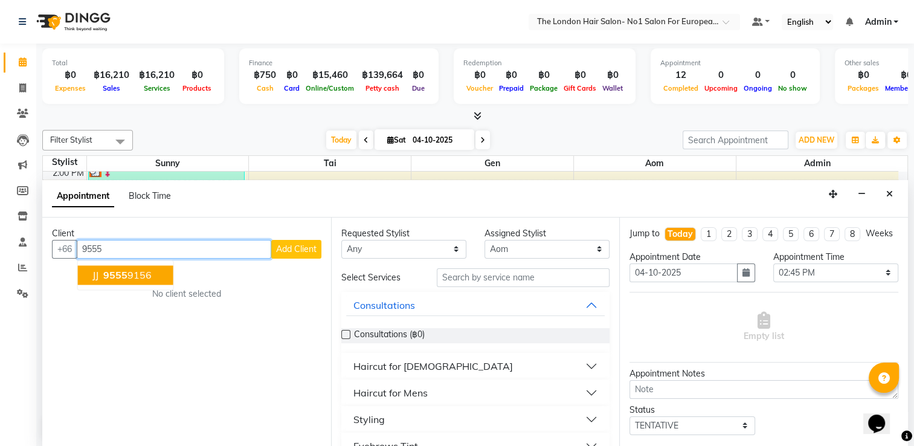
click at [144, 274] on ngb-highlight "9555 9156" at bounding box center [126, 275] width 51 height 12
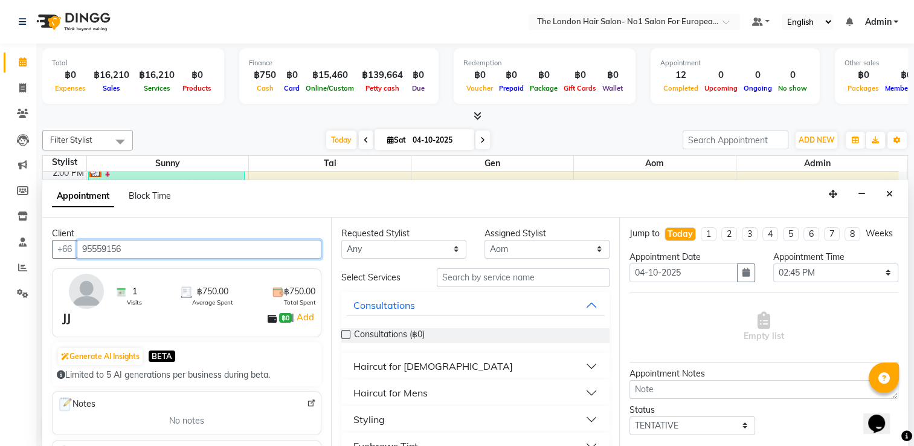
type input "95559156"
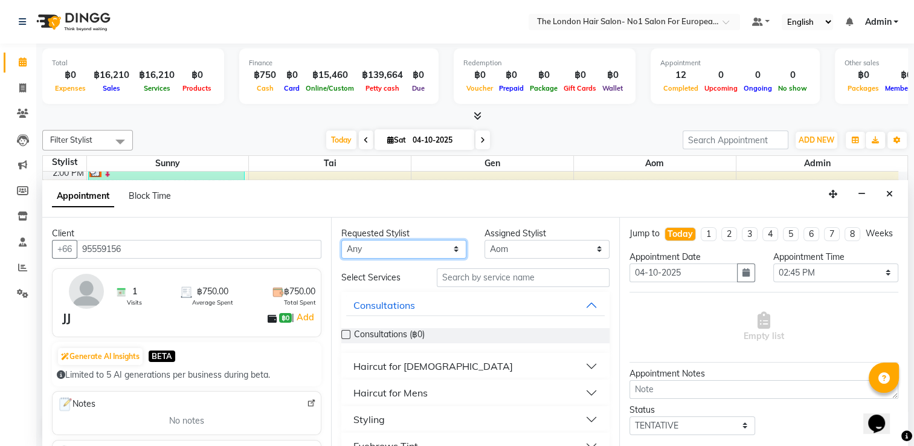
click at [429, 240] on select "Any Admin Aom Gen [PERSON_NAME]" at bounding box center [403, 249] width 125 height 19
select select "91431"
click at [341, 240] on select "Any Admin Aom Gen [PERSON_NAME]" at bounding box center [403, 249] width 125 height 19
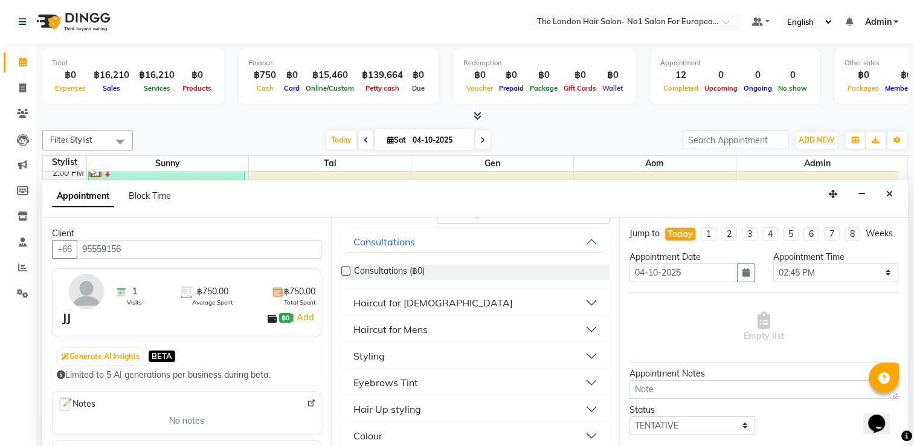
scroll to position [121, 0]
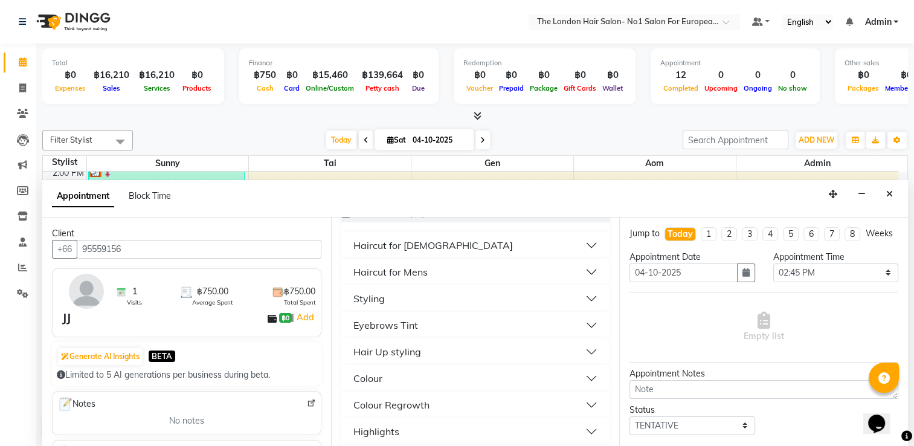
click at [445, 296] on button "Styling" at bounding box center [475, 298] width 259 height 22
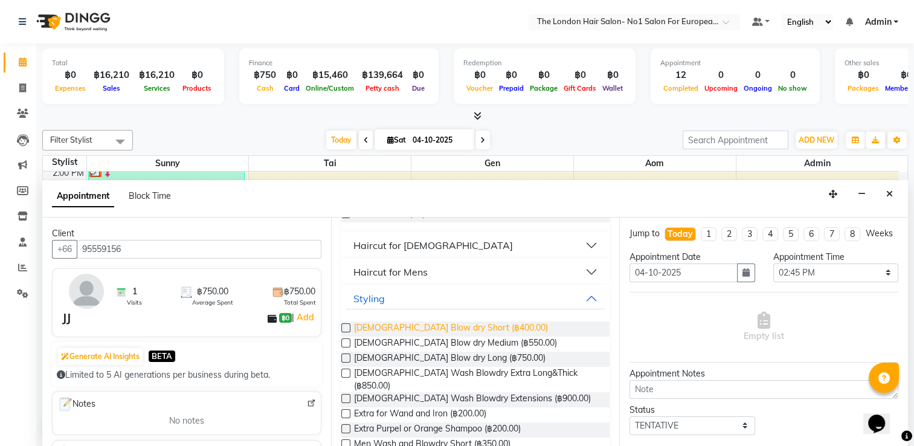
click at [466, 329] on span "[DEMOGRAPHIC_DATA] Blow dry Short (฿400.00)" at bounding box center [451, 328] width 194 height 15
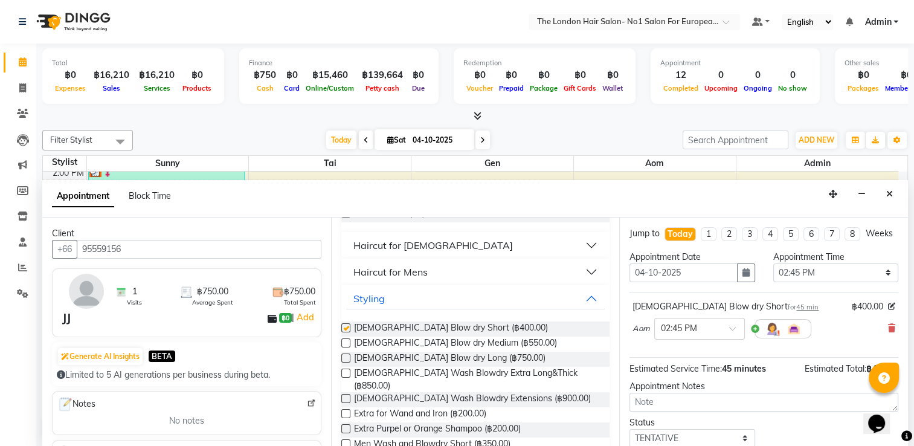
checkbox input "false"
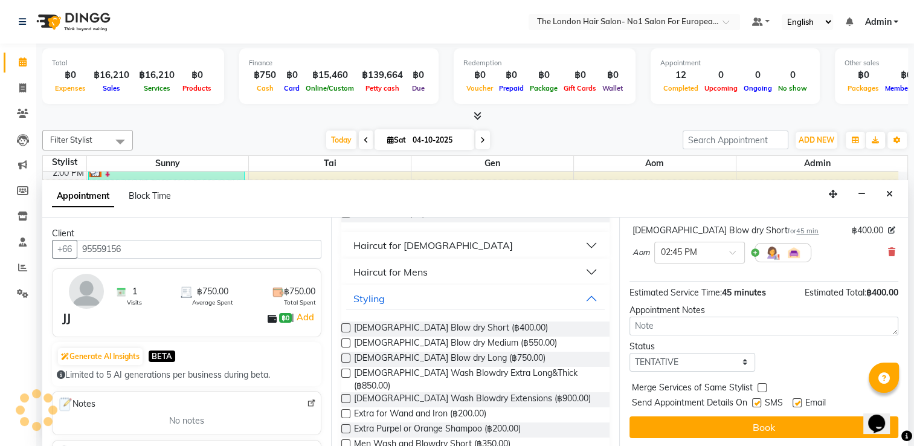
scroll to position [302, 0]
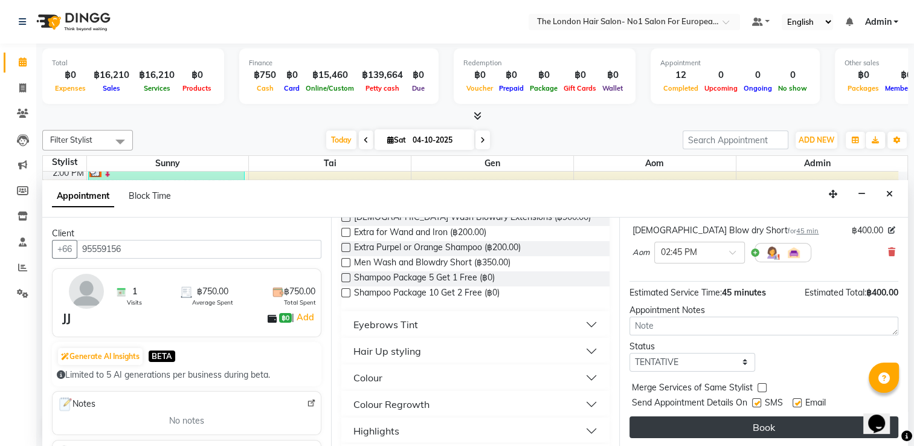
click at [745, 427] on button "Book" at bounding box center [763, 427] width 269 height 22
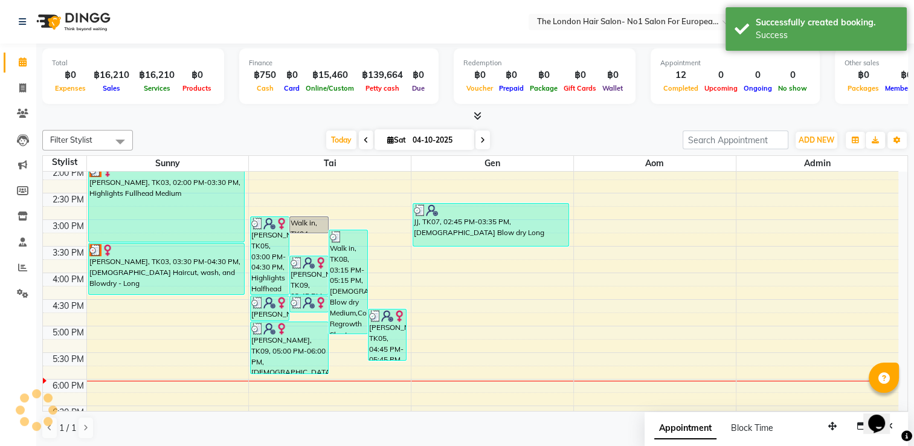
scroll to position [0, 0]
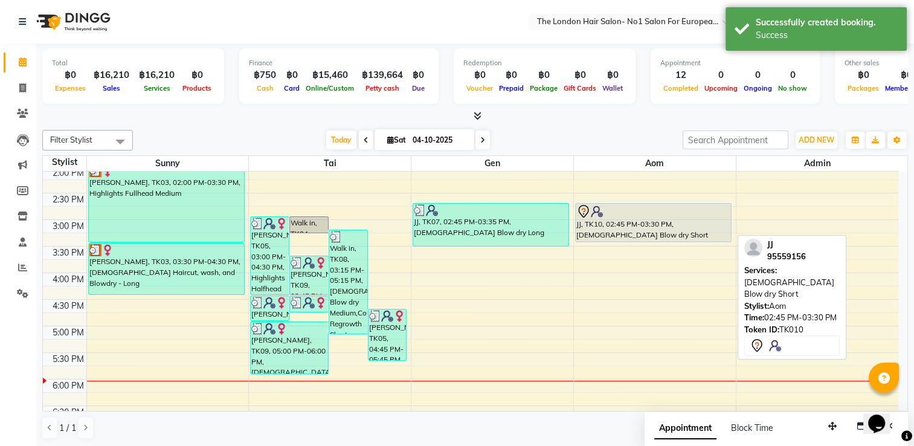
click at [631, 235] on div "JJ, TK10, 02:45 PM-03:30 PM, [DEMOGRAPHIC_DATA] Blow dry Short" at bounding box center [653, 223] width 155 height 38
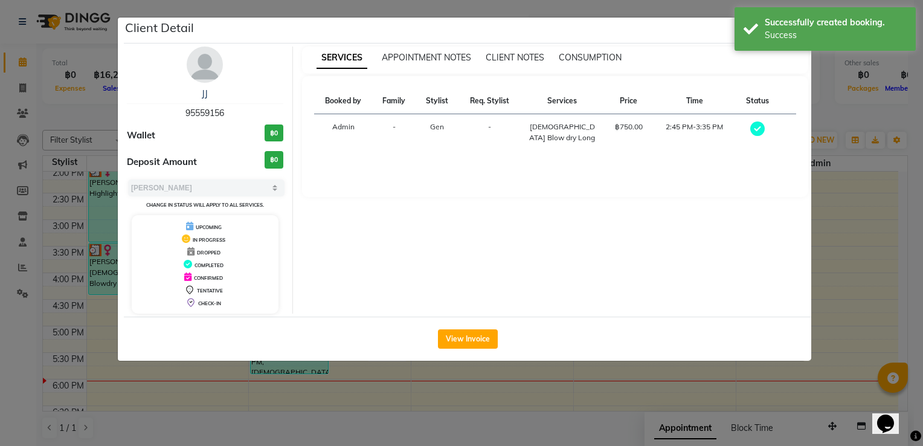
select select "7"
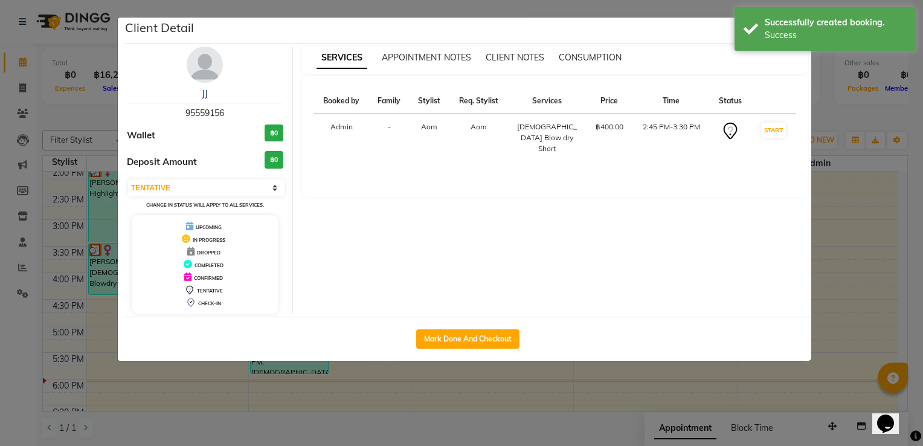
click at [479, 332] on button "Mark Done And Checkout" at bounding box center [467, 338] width 103 height 19
select select "service"
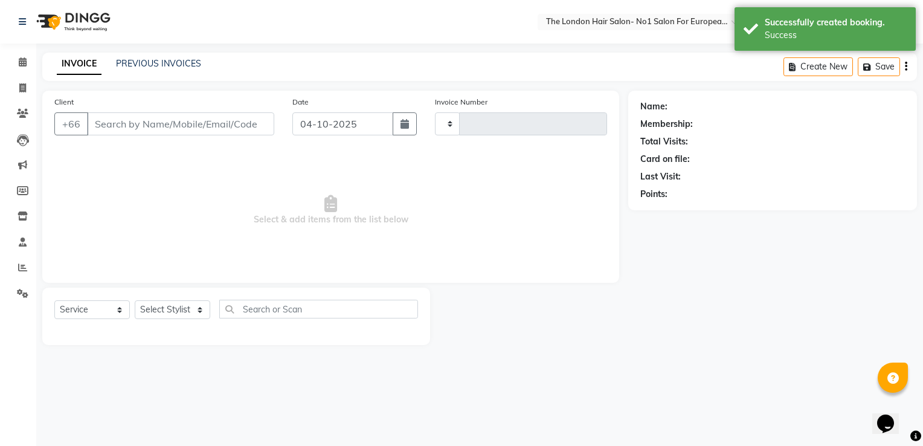
type input "0115"
select select "9006"
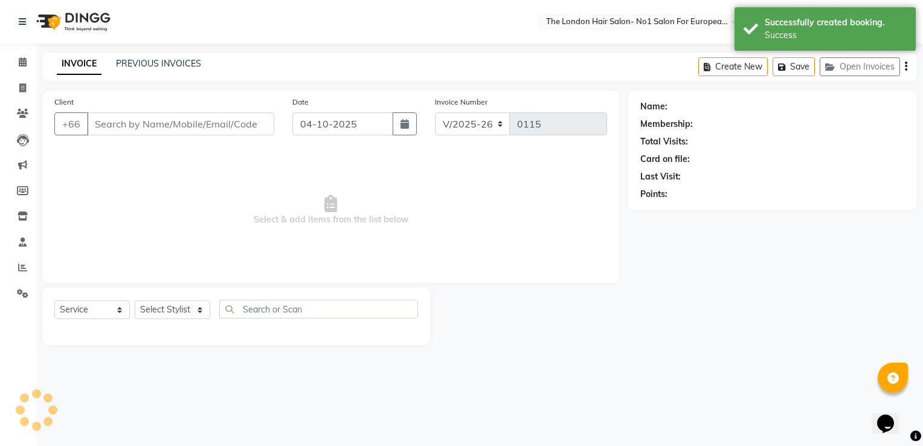
type input "95559156"
select select "91431"
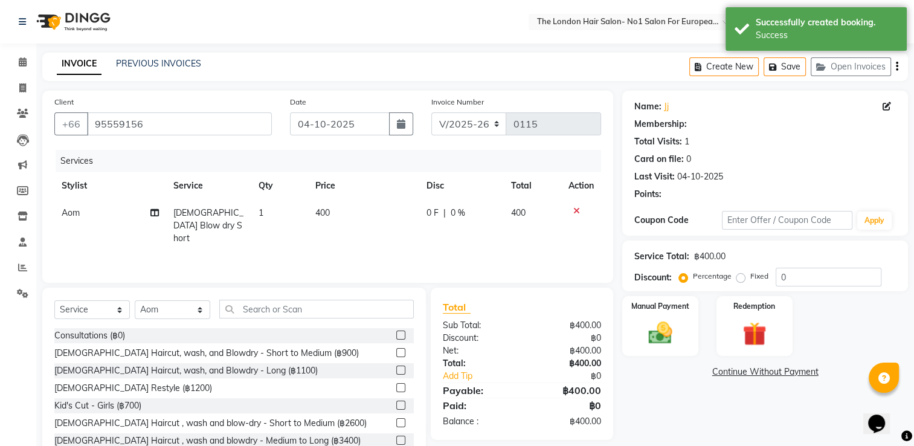
scroll to position [38, 0]
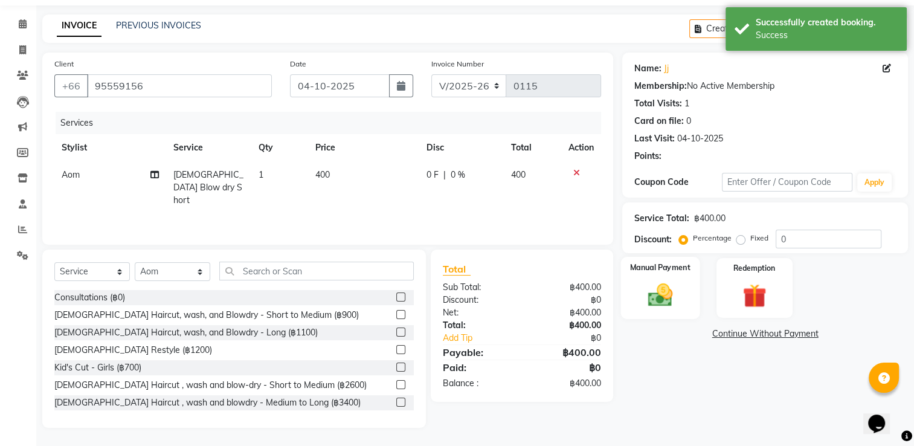
click at [655, 283] on img at bounding box center [660, 295] width 40 height 28
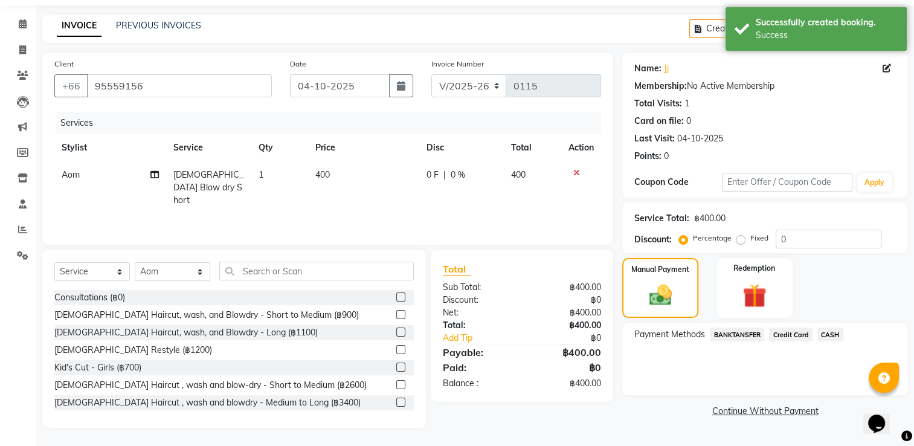
scroll to position [0, 0]
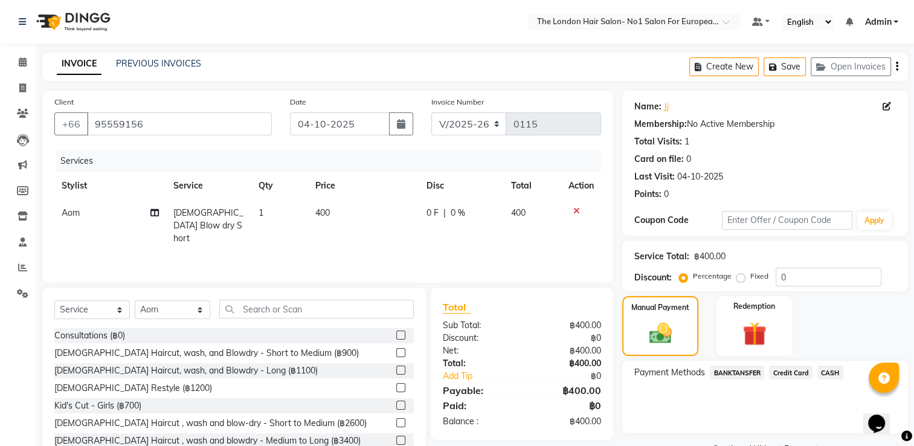
click at [824, 369] on span "CASH" at bounding box center [830, 372] width 26 height 14
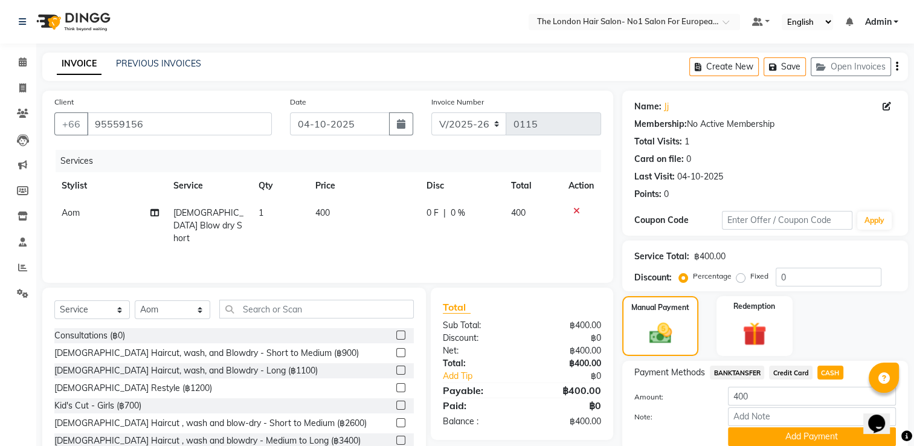
scroll to position [48, 0]
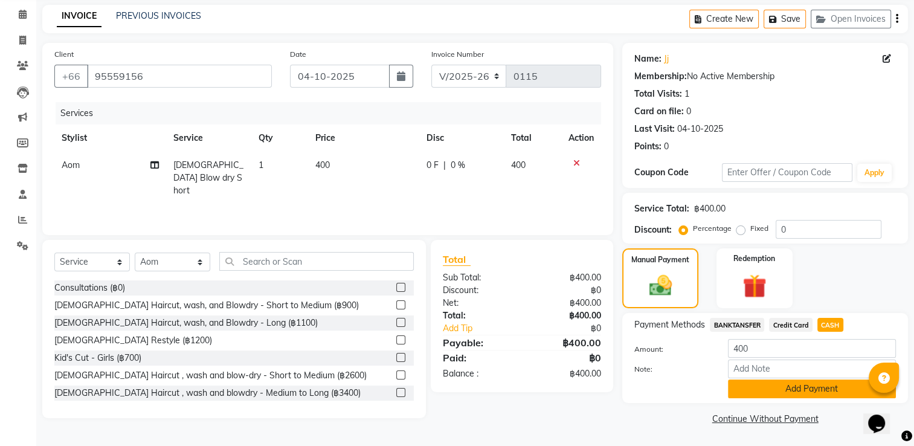
click at [822, 391] on button "Add Payment" at bounding box center [812, 388] width 168 height 19
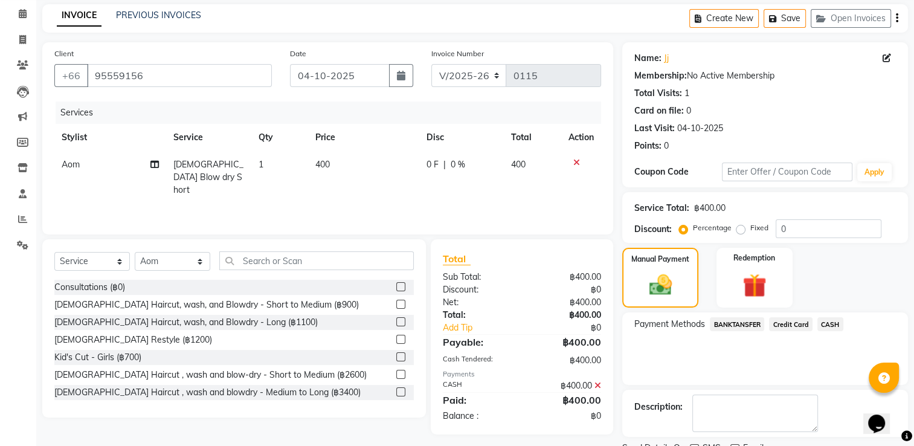
scroll to position [97, 0]
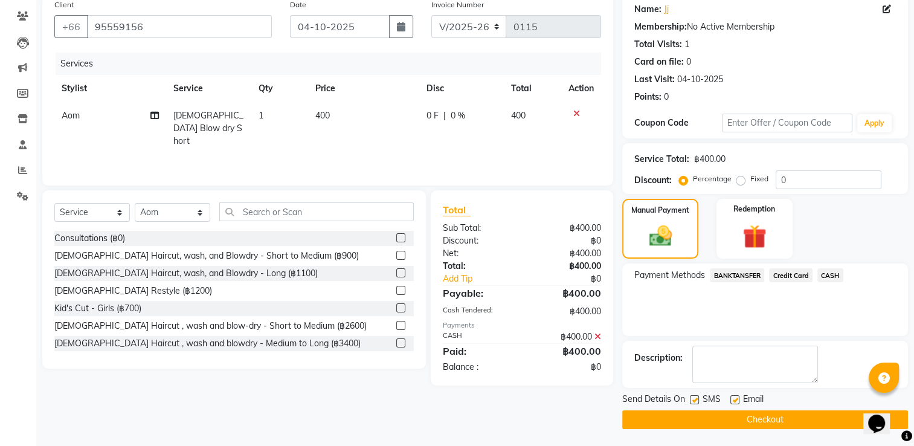
click at [743, 417] on button "Checkout" at bounding box center [765, 419] width 286 height 19
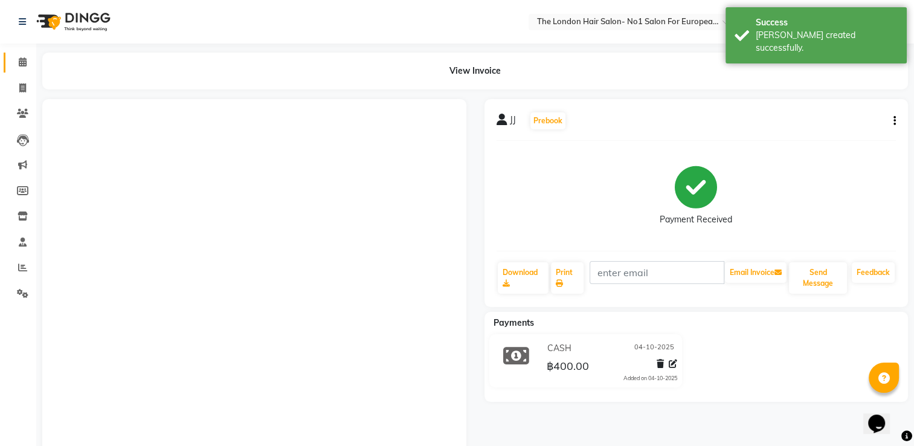
click at [26, 66] on icon at bounding box center [23, 61] width 8 height 9
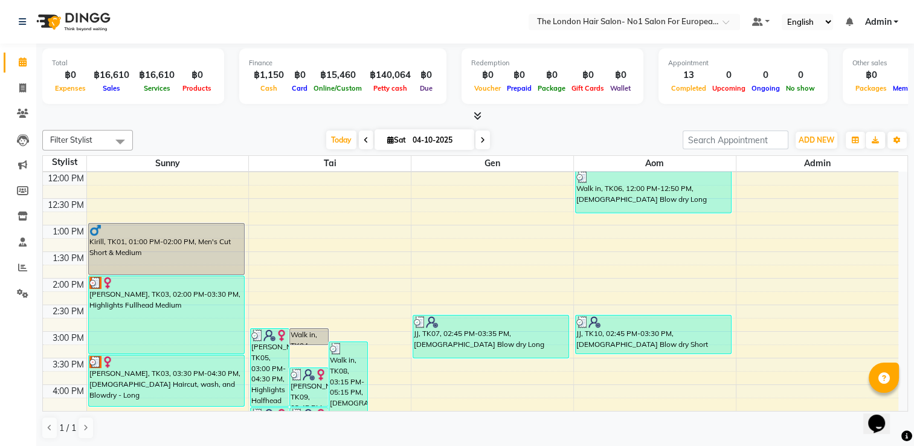
scroll to position [242, 0]
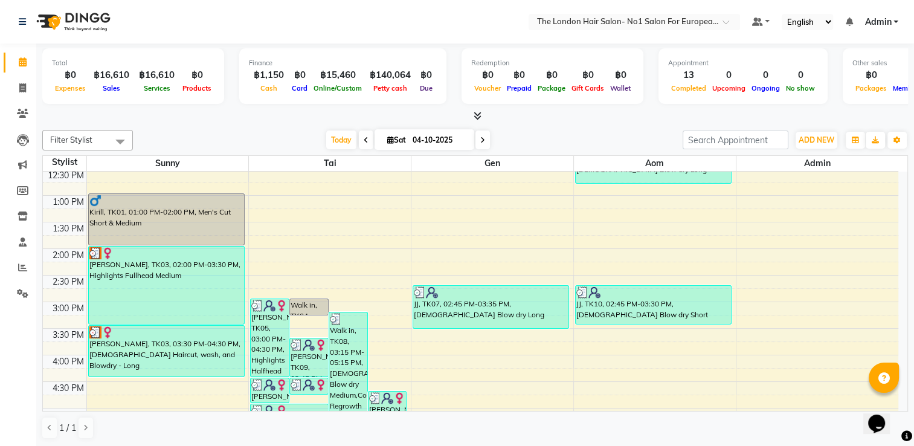
click at [481, 132] on span at bounding box center [482, 139] width 14 height 19
type input "05-10-2025"
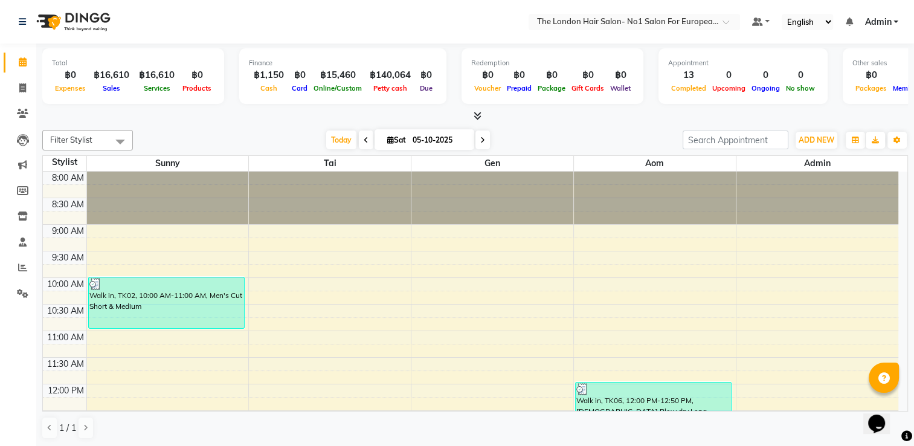
click at [469, 132] on input "05-10-2025" at bounding box center [439, 140] width 60 height 18
select select "10"
select select "2025"
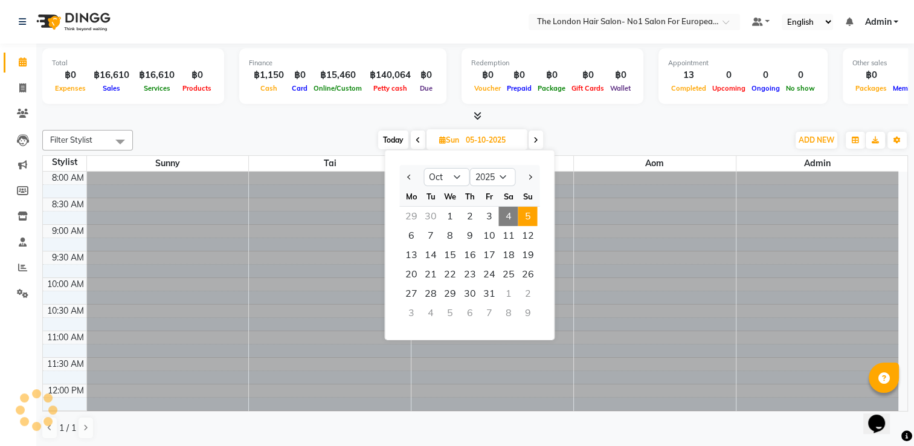
drag, startPoint x: 481, startPoint y: 132, endPoint x: 576, endPoint y: 149, distance: 96.3
click at [606, 146] on div "[DATE] [DATE] Jan Feb Mar Apr May Jun [DATE] Aug Sep Oct Nov [DATE] 2016 2017 2…" at bounding box center [460, 140] width 643 height 18
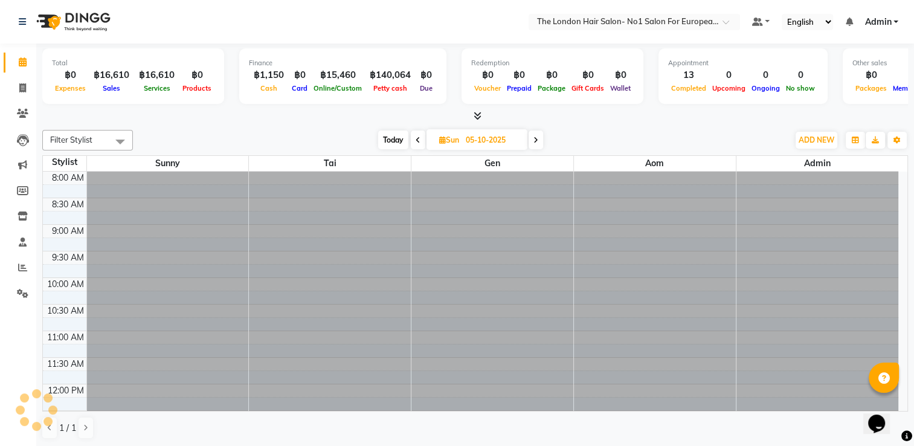
click at [579, 138] on div "[DATE] [DATE]" at bounding box center [460, 140] width 643 height 18
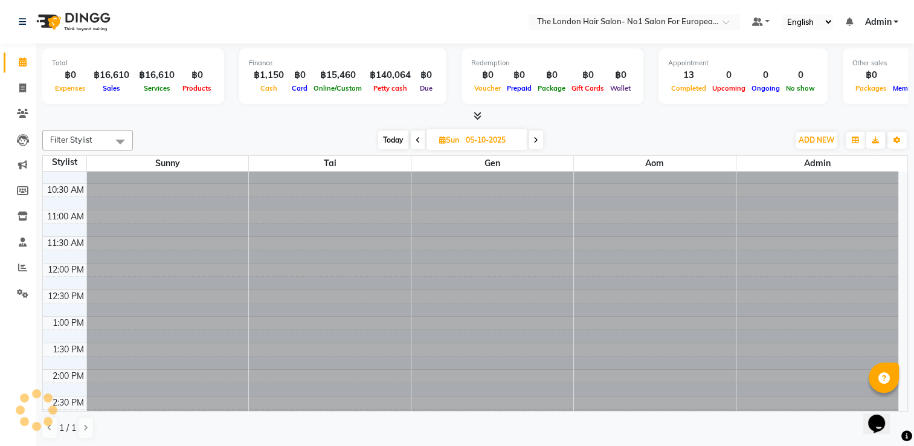
click at [539, 144] on span at bounding box center [535, 139] width 14 height 19
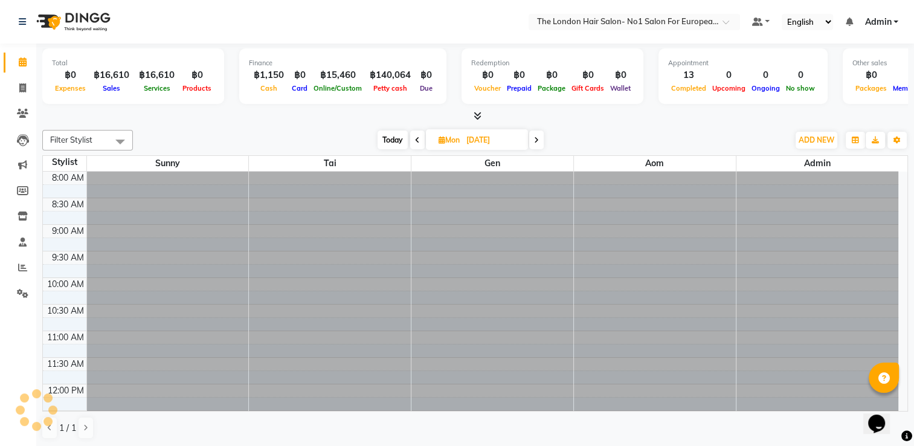
click at [539, 144] on span at bounding box center [536, 139] width 14 height 19
click at [396, 144] on span "Today" at bounding box center [394, 139] width 30 height 19
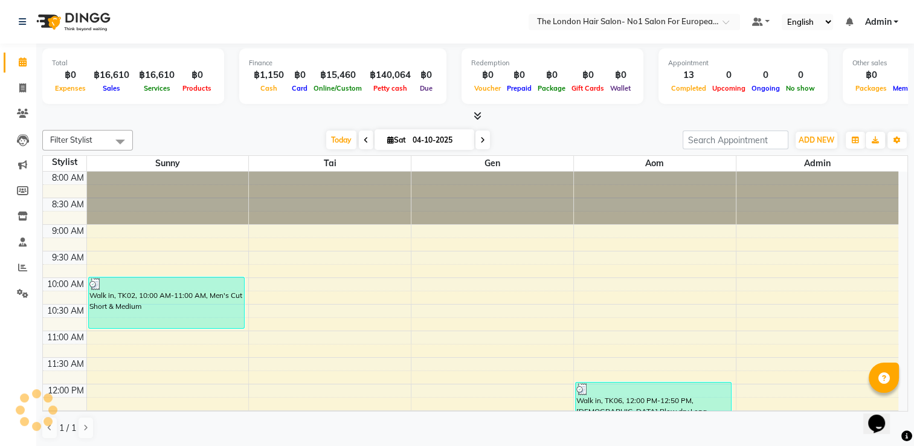
click at [481, 144] on span at bounding box center [482, 139] width 14 height 19
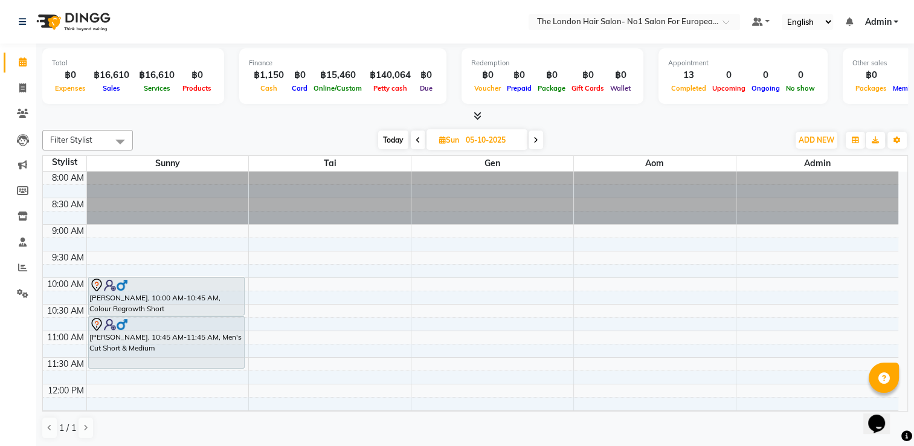
click at [535, 138] on icon at bounding box center [535, 139] width 5 height 7
type input "[DATE]"
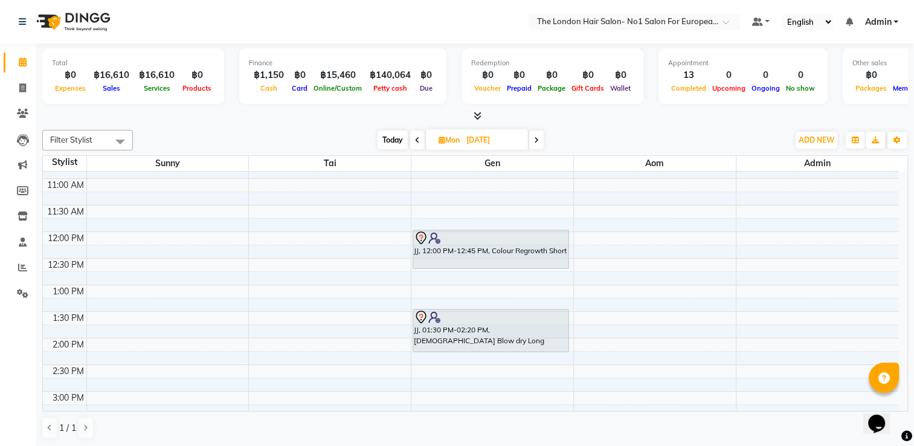
scroll to position [121, 0]
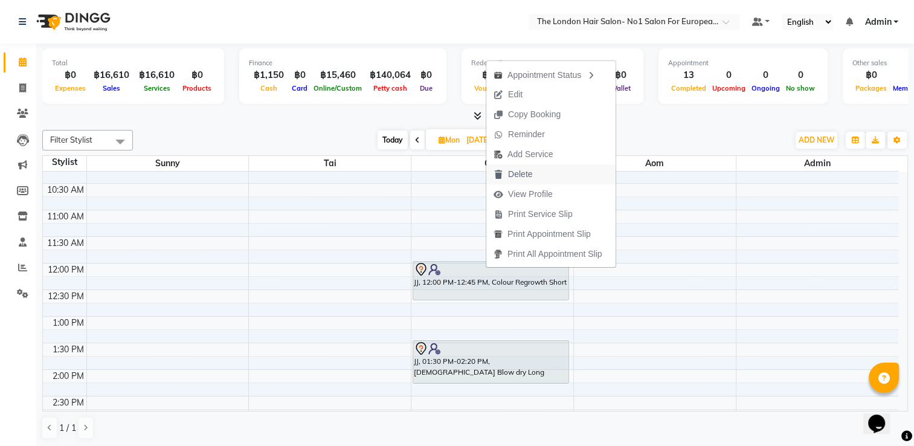
click at [521, 170] on span "Delete" at bounding box center [520, 174] width 24 height 13
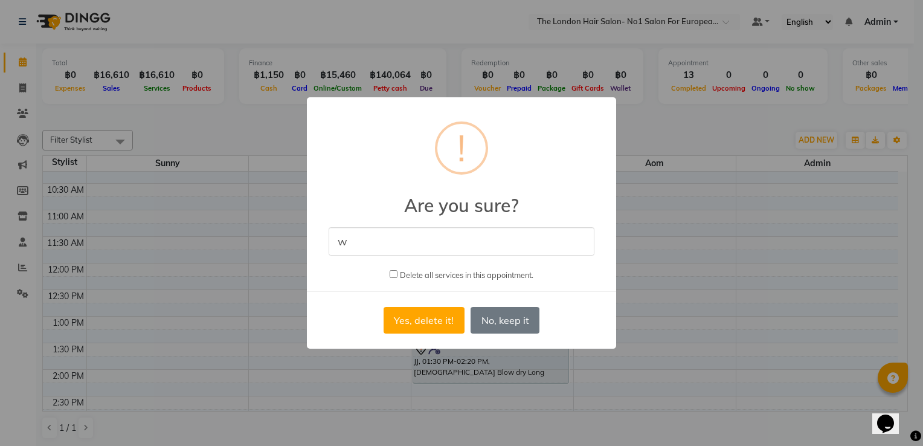
type input "wrong book"
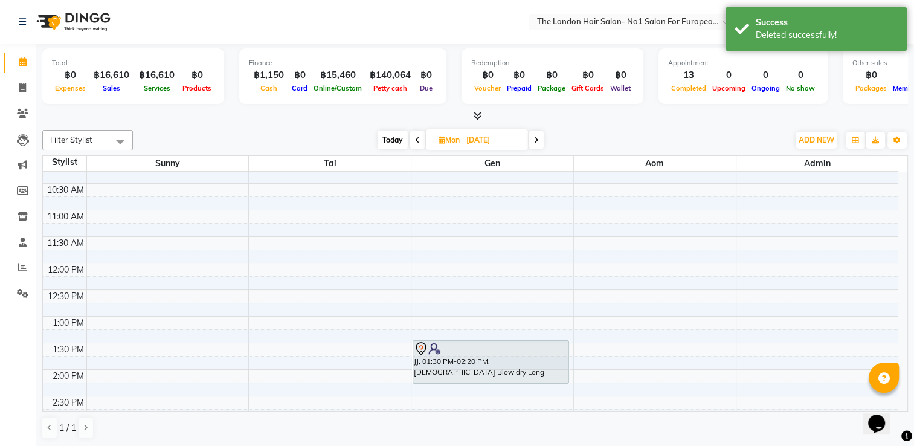
click at [394, 143] on span "Today" at bounding box center [392, 139] width 30 height 19
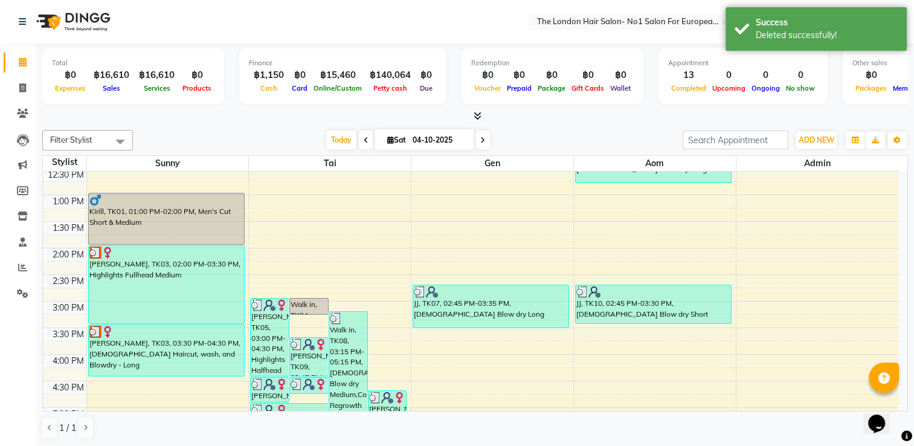
scroll to position [324, 0]
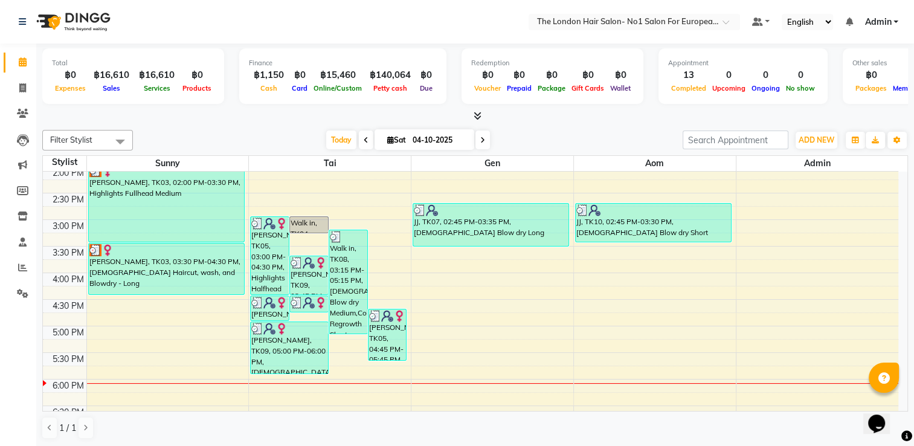
click at [483, 136] on icon at bounding box center [482, 139] width 5 height 7
type input "05-10-2025"
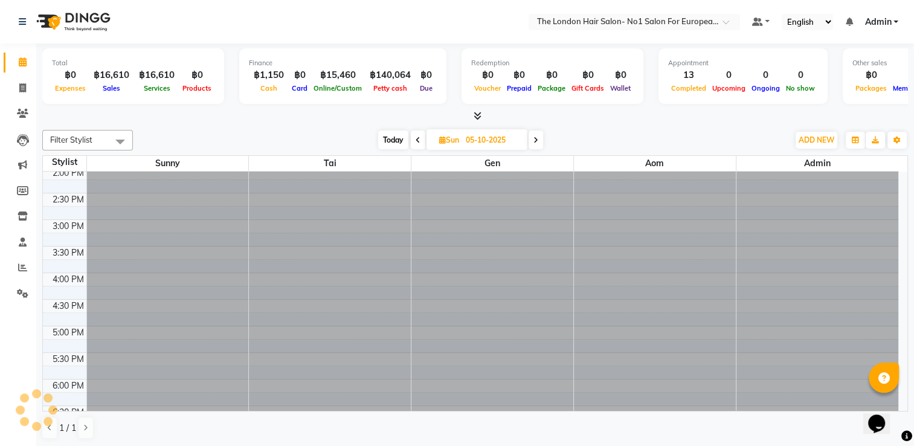
scroll to position [0, 0]
click at [484, 136] on input "05-10-2025" at bounding box center [492, 140] width 60 height 18
select select "10"
select select "2025"
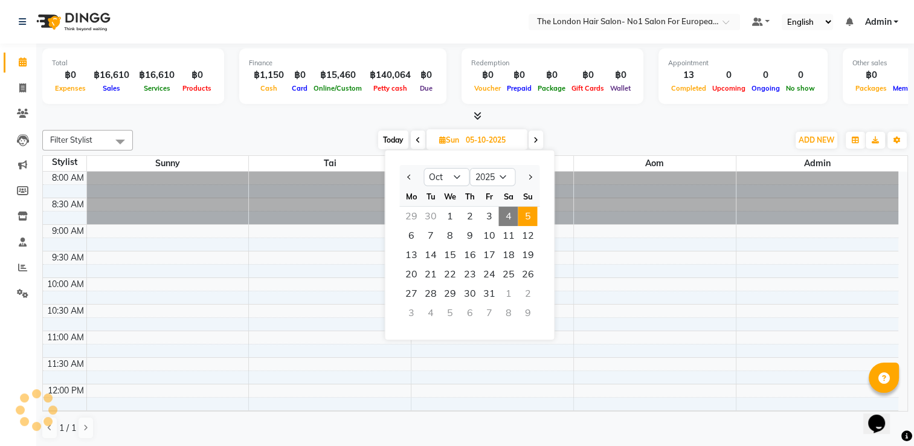
scroll to position [445, 0]
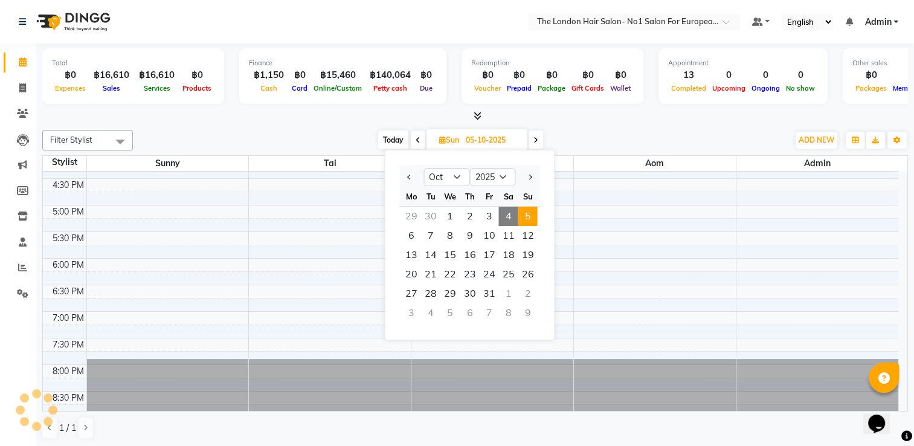
drag, startPoint x: 484, startPoint y: 136, endPoint x: 547, endPoint y: 138, distance: 62.3
click at [547, 138] on div "[DATE] [DATE] Jan Feb Mar Apr May Jun [DATE] Aug Sep Oct Nov [DATE] 2016 2017 2…" at bounding box center [460, 140] width 643 height 18
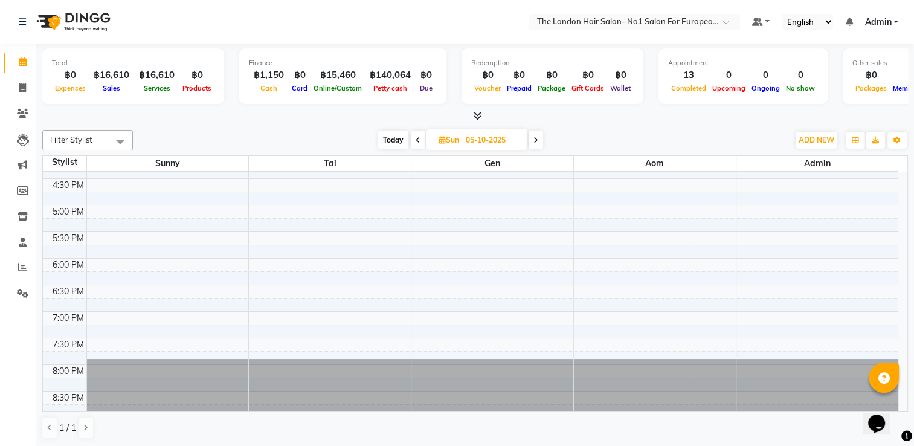
click at [272, 126] on div "Filter Stylist Select All Admin Aom Gen Sunny Tai [DATE] [DATE] Toggle Dropdown…" at bounding box center [474, 284] width 865 height 319
click at [475, 148] on input "05-10-2025" at bounding box center [492, 140] width 60 height 18
select select "10"
select select "2025"
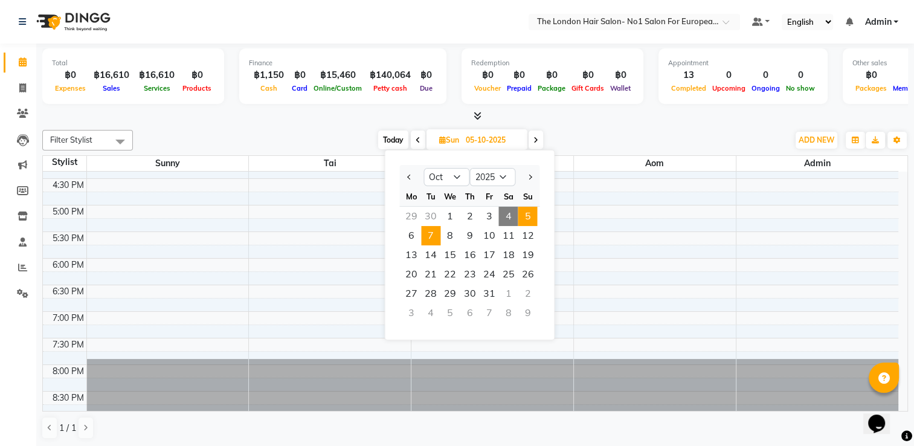
click at [435, 231] on span "7" at bounding box center [430, 235] width 19 height 19
type input "[DATE]"
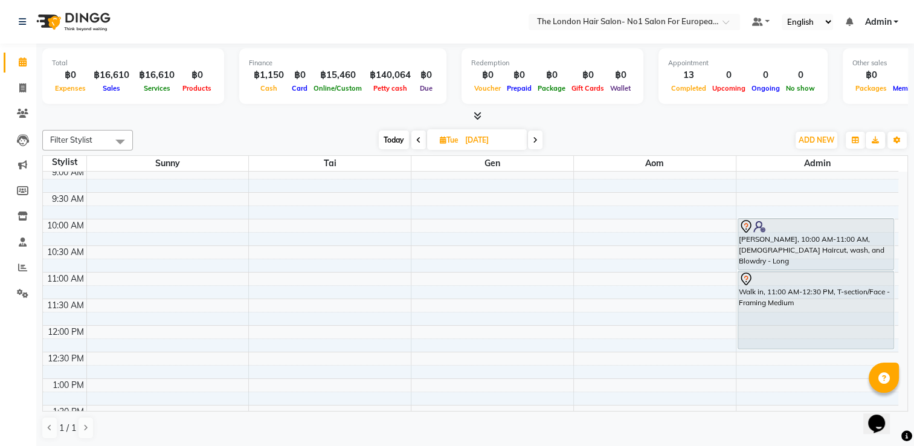
scroll to position [0, 0]
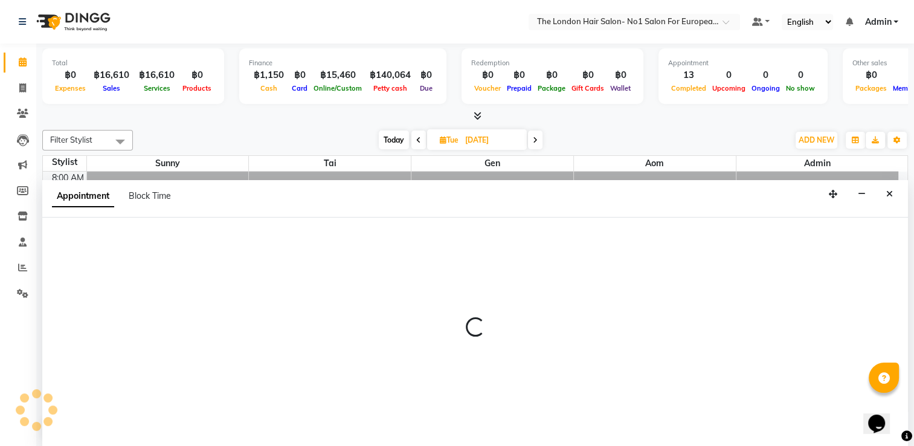
select select "91432"
select select "600"
select select "tentative"
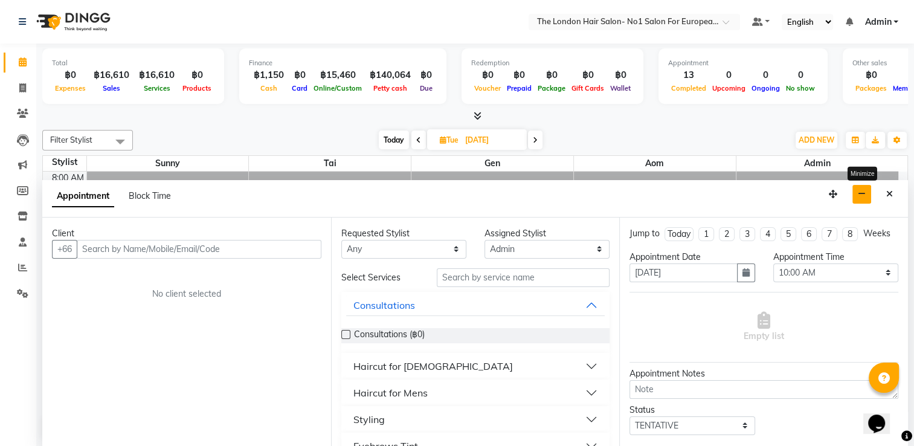
click at [860, 190] on icon "button" at bounding box center [862, 194] width 8 height 8
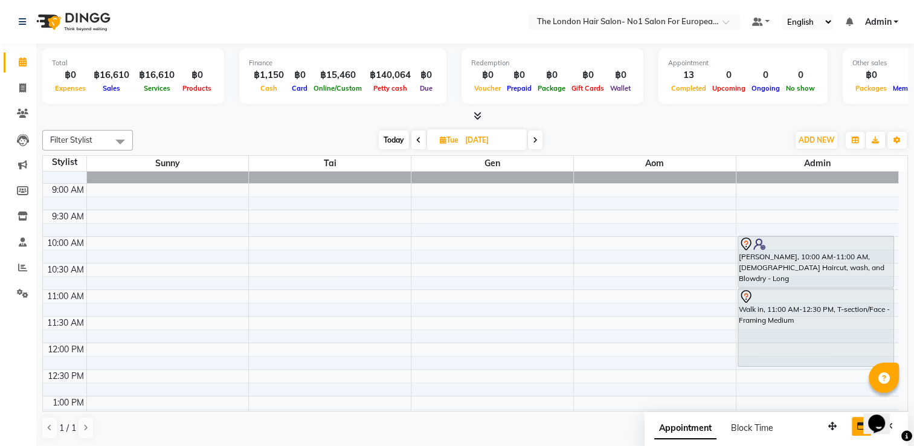
scroll to position [121, 0]
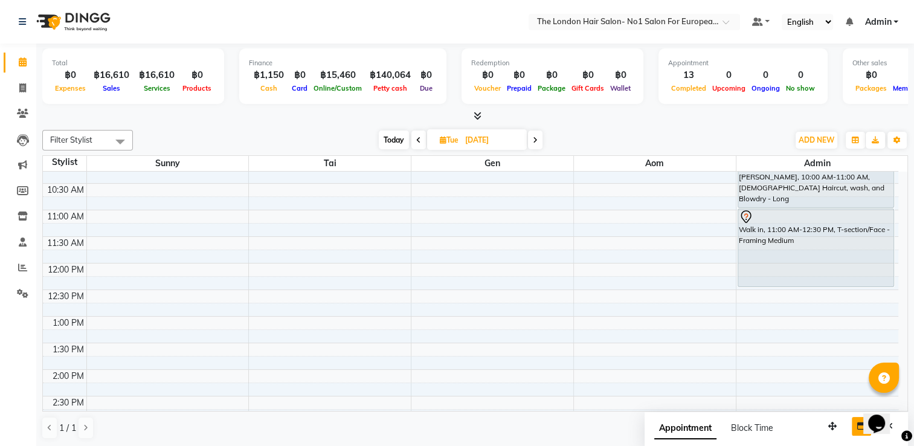
drag, startPoint x: 746, startPoint y: 120, endPoint x: 739, endPoint y: 126, distance: 10.3
click at [746, 120] on div at bounding box center [474, 116] width 865 height 13
click at [481, 137] on input "[DATE]" at bounding box center [491, 140] width 60 height 18
select select "10"
select select "2025"
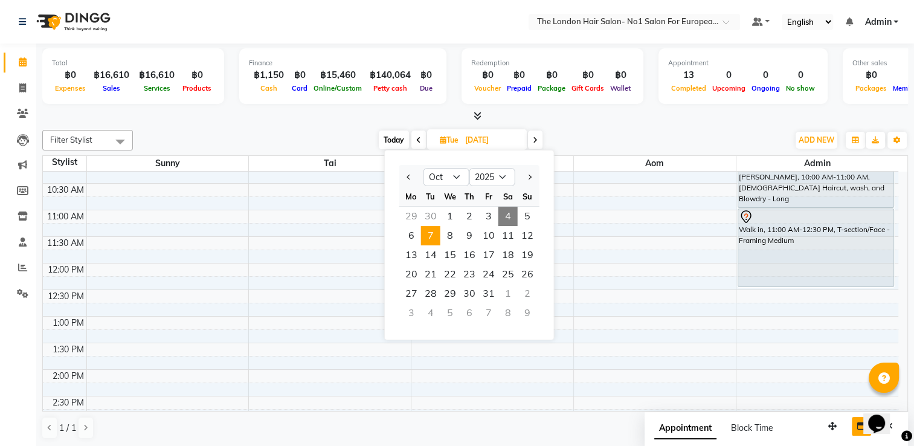
click at [363, 126] on div "Filter Stylist Select All Admin Aom Gen Sunny Tai [DATE] [DATE] Jan Feb Mar Apr…" at bounding box center [474, 284] width 865 height 319
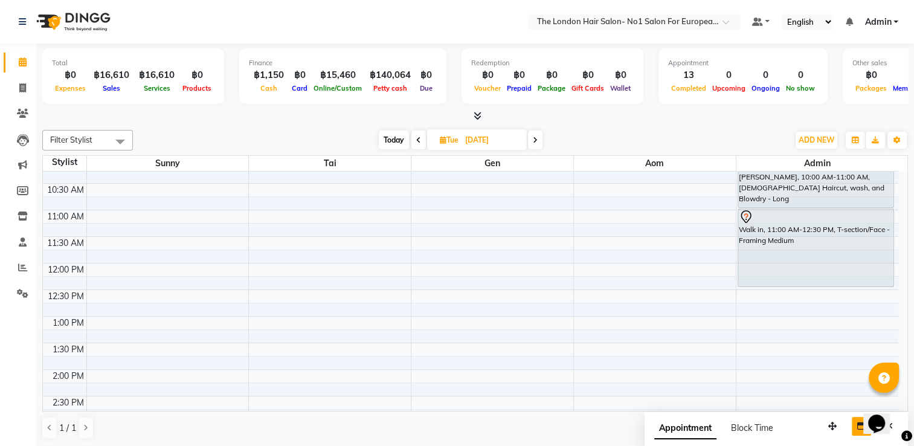
click at [380, 133] on span "Today" at bounding box center [394, 139] width 30 height 19
type input "04-10-2025"
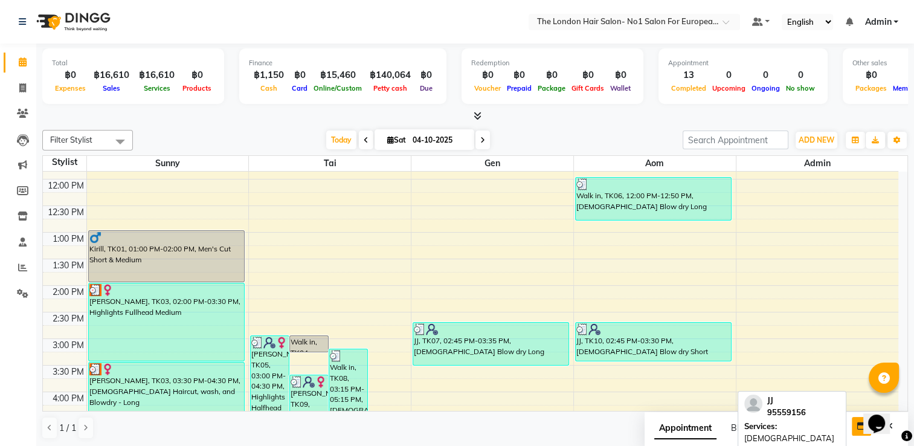
scroll to position [203, 0]
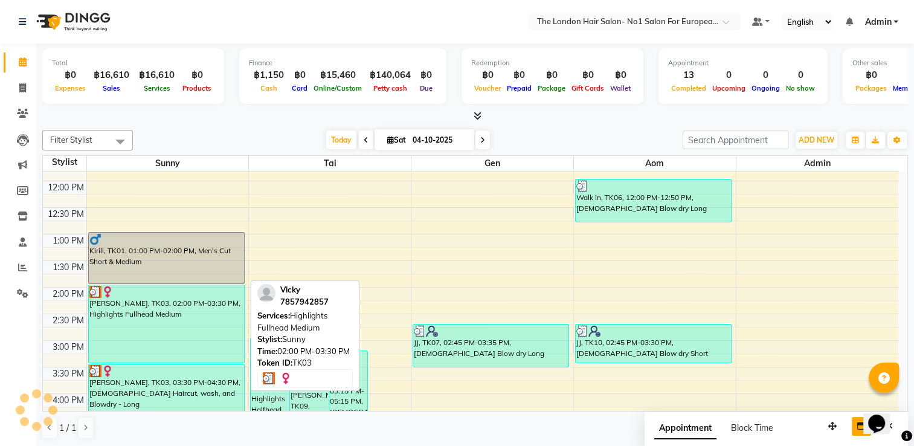
click at [199, 311] on div "[PERSON_NAME], TK03, 02:00 PM-03:30 PM, Highlights Fullhead Medium" at bounding box center [166, 323] width 155 height 77
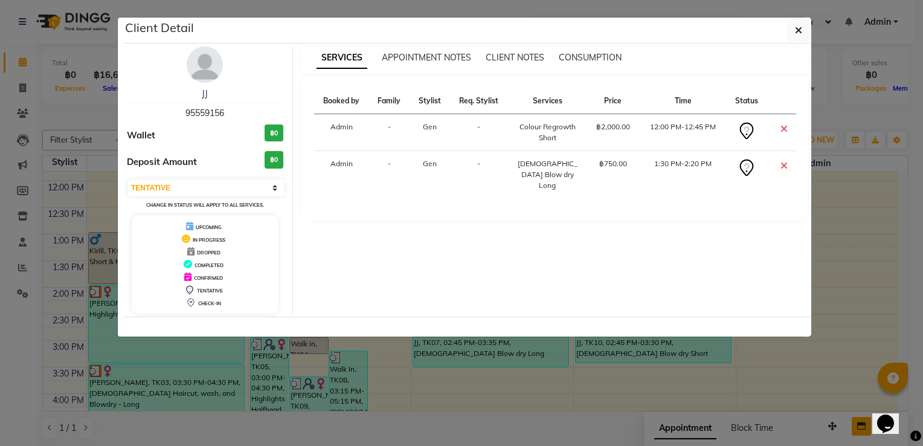
select select "3"
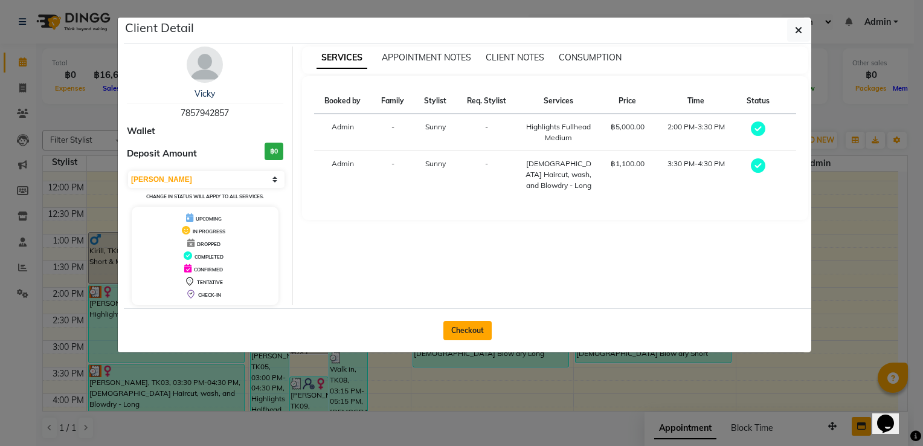
click at [481, 336] on button "Checkout" at bounding box center [467, 330] width 48 height 19
select select "service"
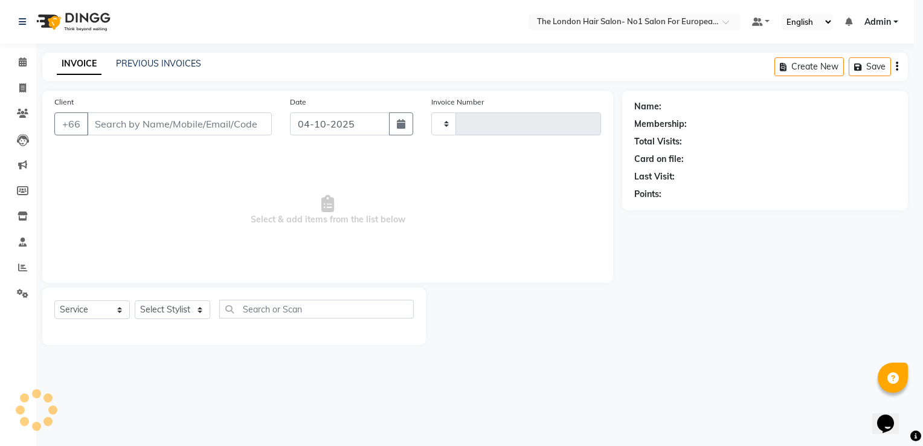
type input "0116"
select select "9006"
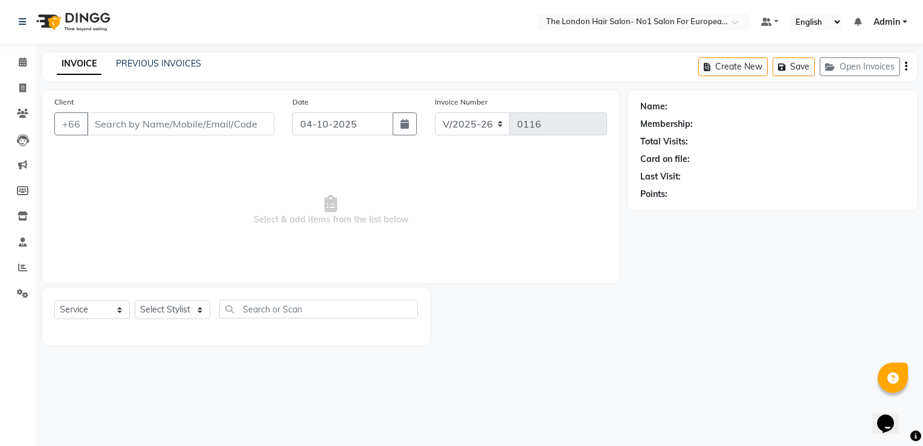
type input "7857942857"
select select "91428"
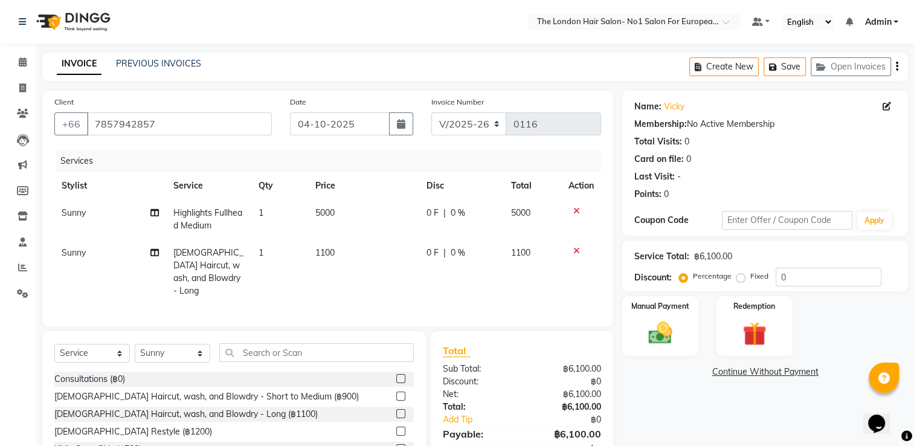
scroll to position [60, 0]
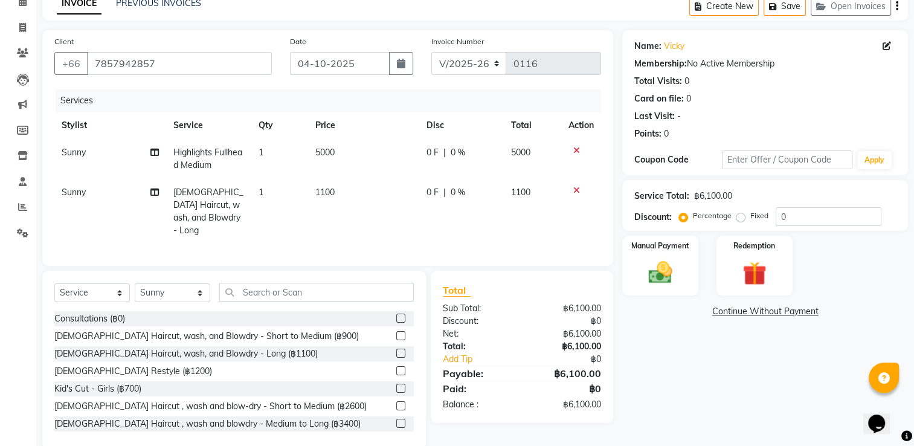
click at [318, 194] on span "1100" at bounding box center [324, 192] width 19 height 11
select select "91428"
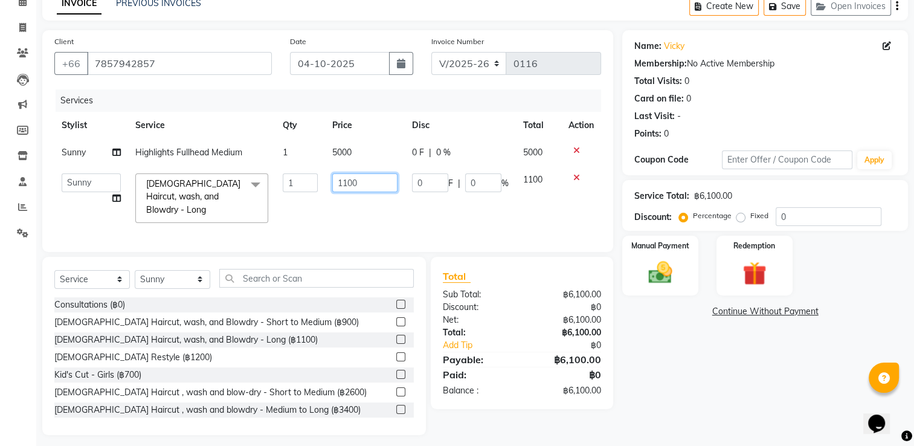
drag, startPoint x: 386, startPoint y: 180, endPoint x: 234, endPoint y: 172, distance: 152.4
click at [236, 172] on tr "Admin Aom Gen Sunny Tai [DEMOGRAPHIC_DATA] Haircut, wash, and Blowdry - Long x …" at bounding box center [327, 198] width 547 height 64
type input "200"
click at [418, 216] on td "0 F | 0 %" at bounding box center [460, 198] width 111 height 64
select select "91428"
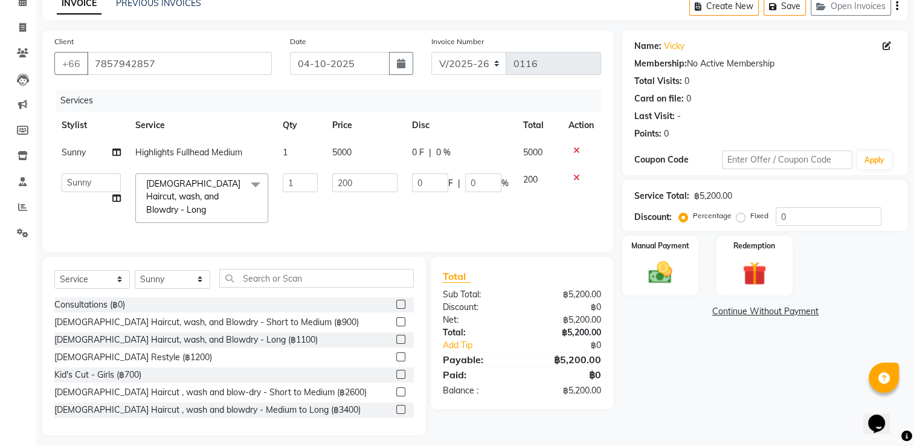
click at [781, 115] on div "Last Visit: -" at bounding box center [765, 116] width 262 height 13
click at [771, 421] on div "Name: [PERSON_NAME] Membership: No Active Membership Total Visits: 0 Card on fi…" at bounding box center [769, 232] width 295 height 405
click at [691, 287] on div "Manual Payment" at bounding box center [660, 265] width 79 height 62
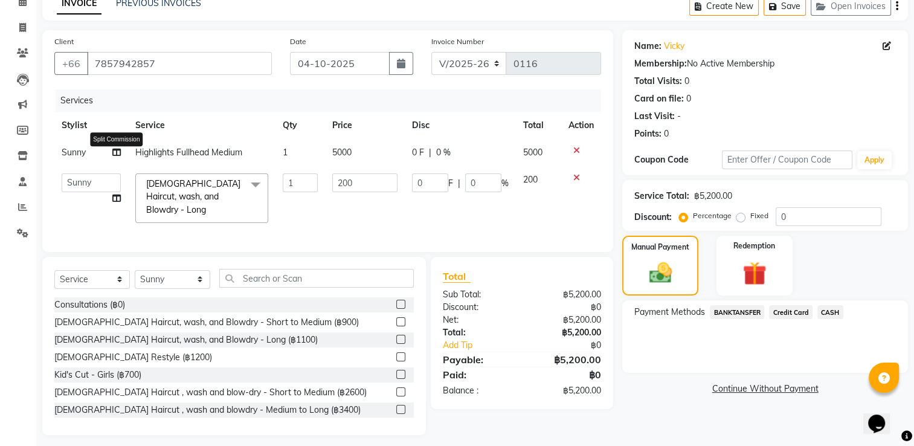
click at [114, 153] on icon at bounding box center [116, 152] width 8 height 8
select select "91428"
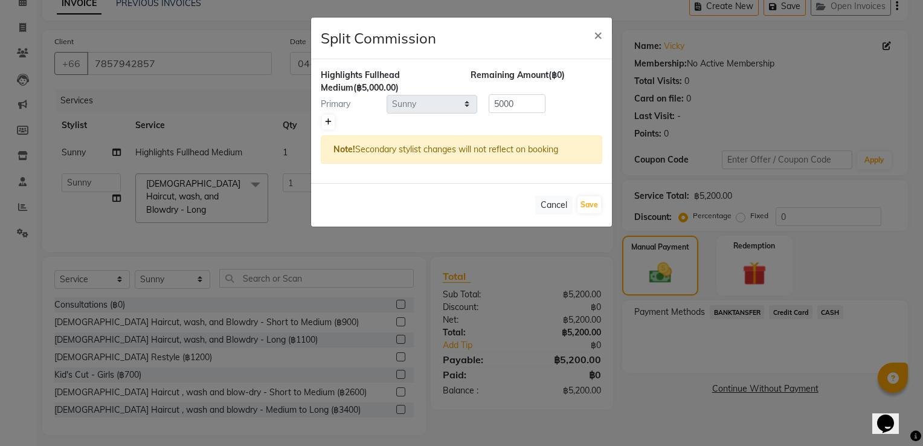
click at [329, 123] on icon at bounding box center [328, 121] width 7 height 7
type input "2500"
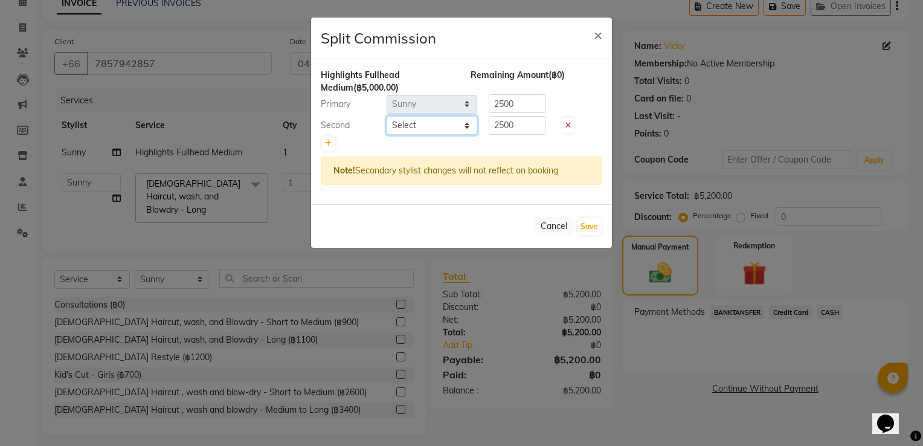
click at [459, 123] on select "Select Admin Aom Gen [PERSON_NAME]" at bounding box center [432, 125] width 91 height 19
select select "91430"
click at [387, 116] on select "Select Admin Aom Gen [PERSON_NAME]" at bounding box center [432, 125] width 91 height 19
drag, startPoint x: 531, startPoint y: 129, endPoint x: 379, endPoint y: 120, distance: 152.5
click at [382, 119] on div "Second Select Admin Aom Gen Sunny Tai 2500" at bounding box center [462, 125] width 300 height 19
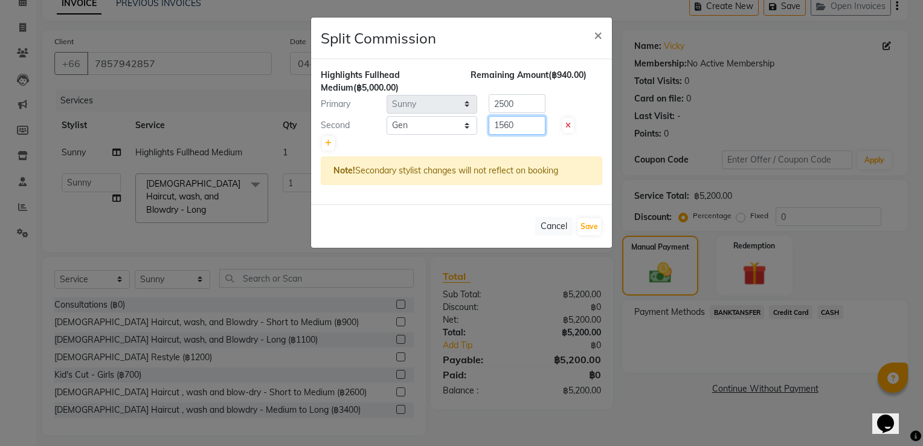
type input "1560"
drag, startPoint x: 519, startPoint y: 102, endPoint x: 393, endPoint y: 135, distance: 131.0
click at [403, 129] on div "Highlights Fullhead Medium (฿5,000.00) Remaining Amount (฿940.00) Primary Selec…" at bounding box center [461, 131] width 301 height 145
type input "3440"
click at [584, 227] on button "Save" at bounding box center [589, 226] width 24 height 17
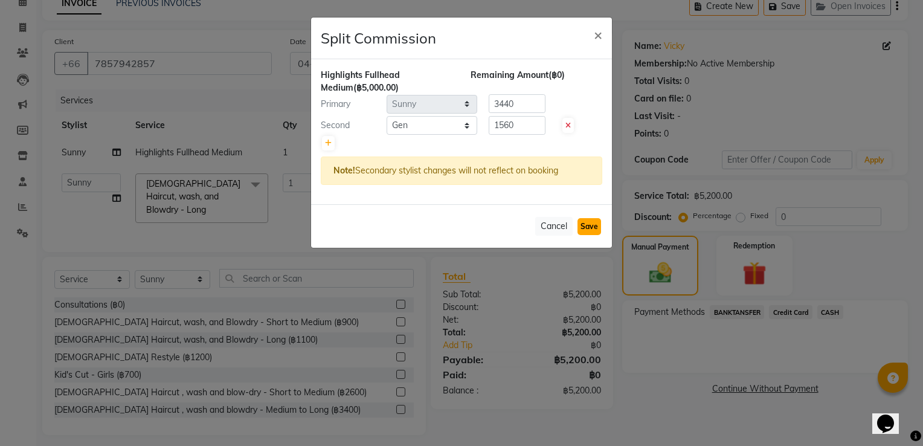
select select "Select"
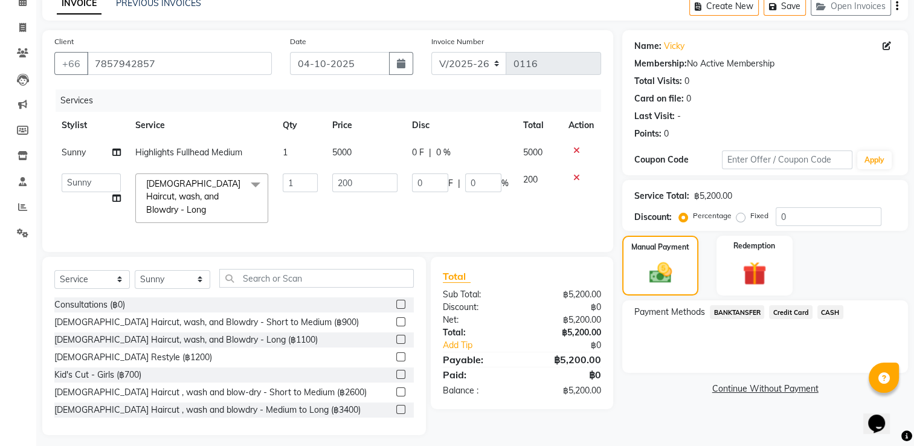
scroll to position [64, 0]
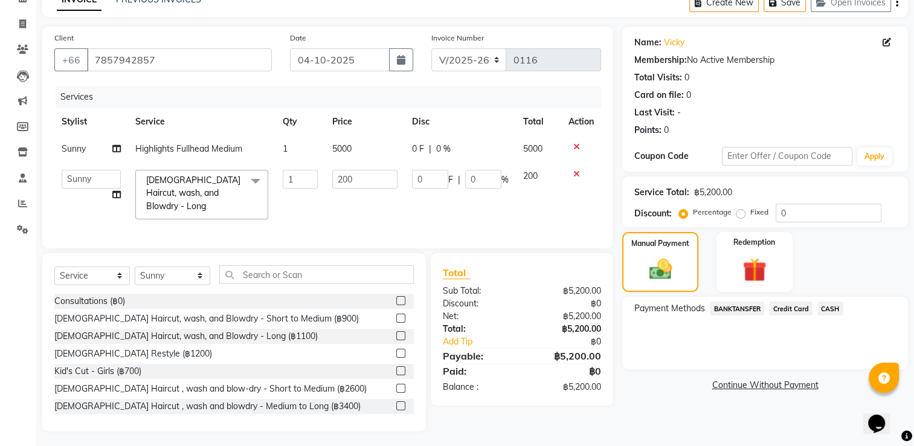
click at [814, 309] on div "CASH" at bounding box center [827, 309] width 31 height 16
click at [826, 303] on span "CASH" at bounding box center [830, 308] width 26 height 14
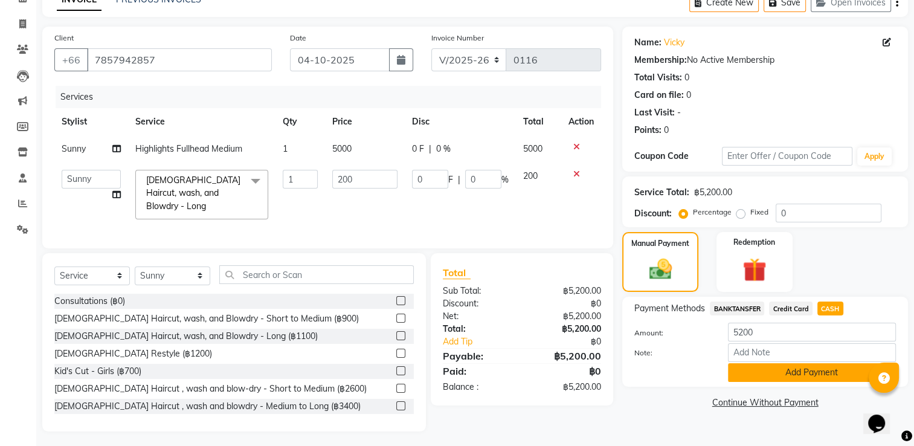
click at [795, 378] on button "Add Payment" at bounding box center [812, 372] width 168 height 19
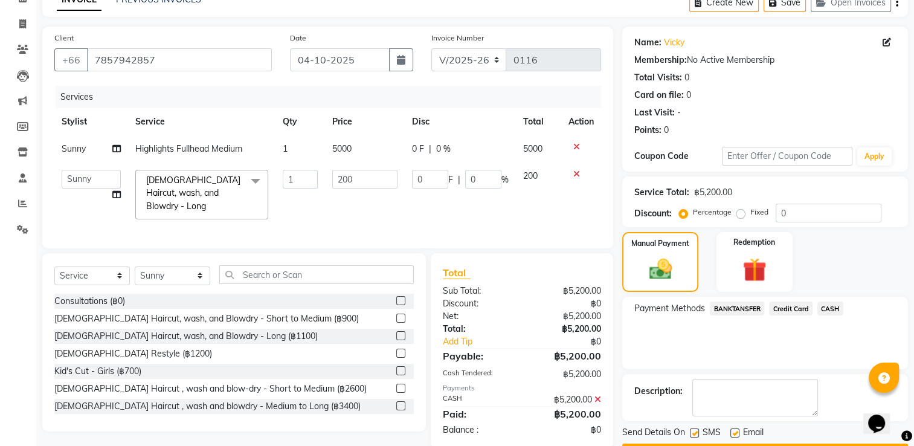
scroll to position [97, 0]
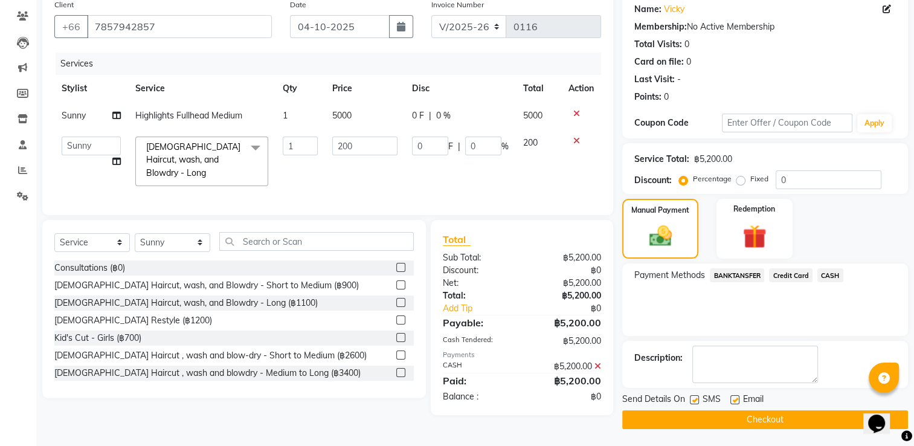
click at [773, 429] on main "INVOICE PREVIOUS INVOICES Create New Save Open Invoices Client [PHONE_NUMBER] D…" at bounding box center [475, 201] width 878 height 492
click at [767, 422] on button "Checkout" at bounding box center [765, 419] width 286 height 19
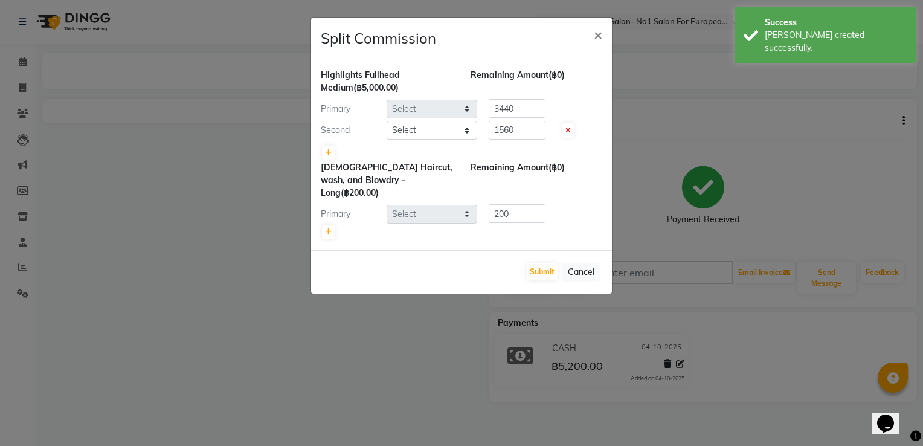
select select "91428"
select select "91430"
select select "91428"
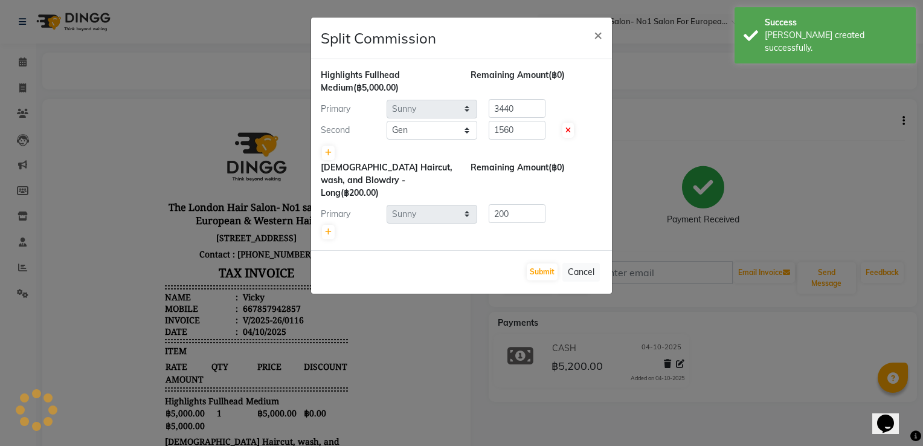
click at [542, 266] on div "Submit Cancel" at bounding box center [461, 271] width 301 height 43
click at [543, 264] on button "Submit" at bounding box center [542, 271] width 31 height 17
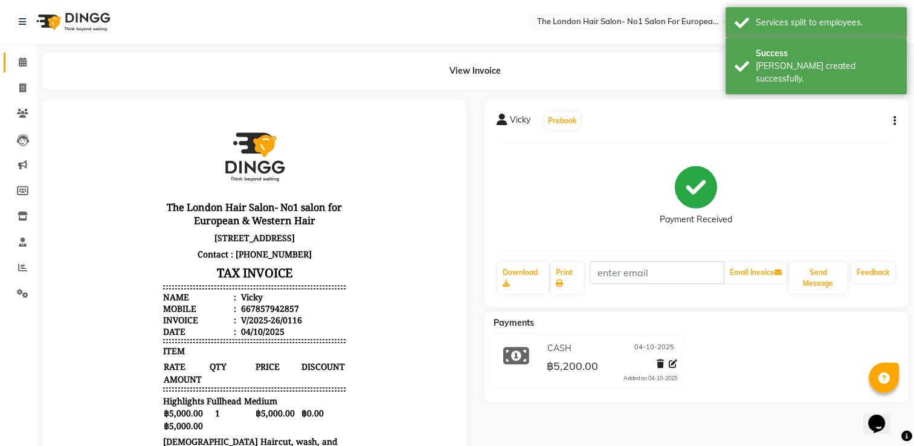
click at [25, 62] on icon at bounding box center [23, 61] width 8 height 9
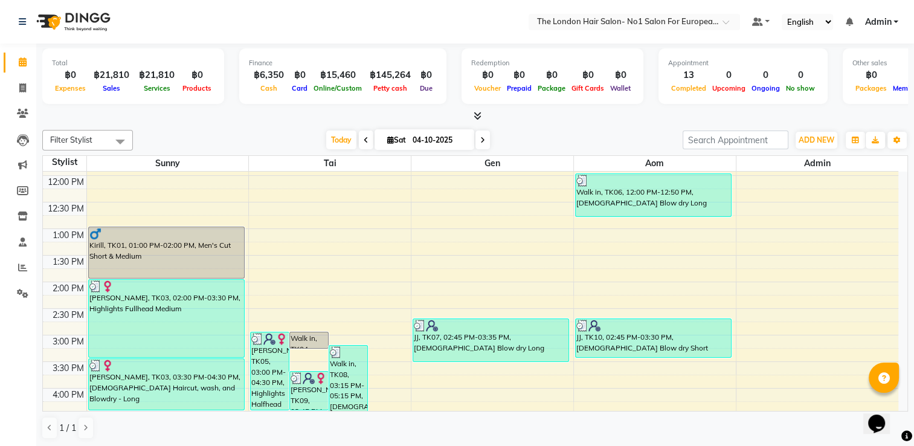
scroll to position [181, 0]
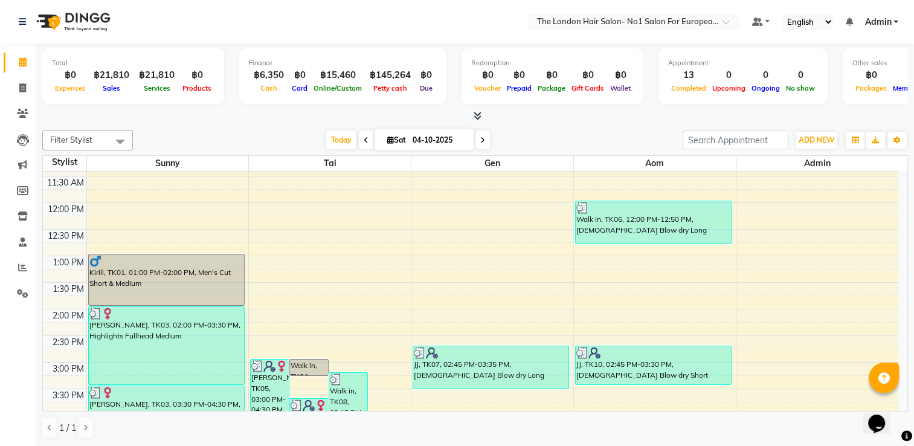
click at [895, 402] on div "Opens Chat This icon Opens the chat window." at bounding box center [882, 402] width 29 height 0
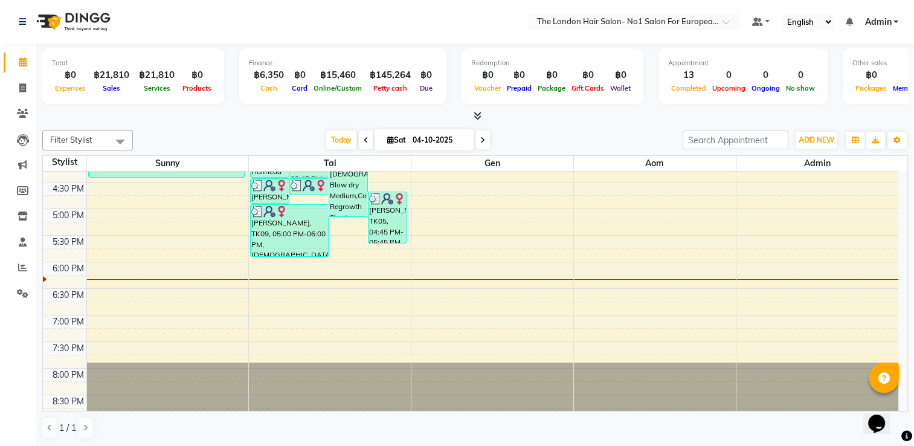
scroll to position [445, 0]
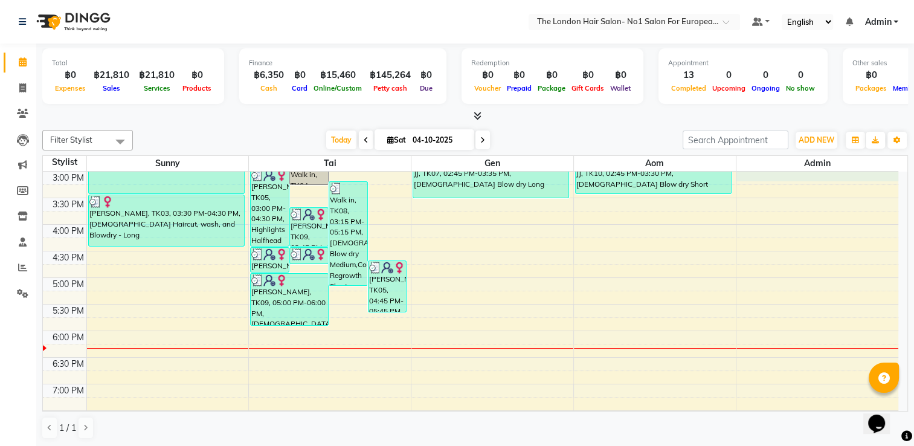
click at [899, 175] on div "8:00 AM 8:30 AM 9:00 AM 9:30 AM 10:00 AM 10:30 AM 11:00 AM 11:30 AM 12:00 PM 12…" at bounding box center [475, 292] width 864 height 240
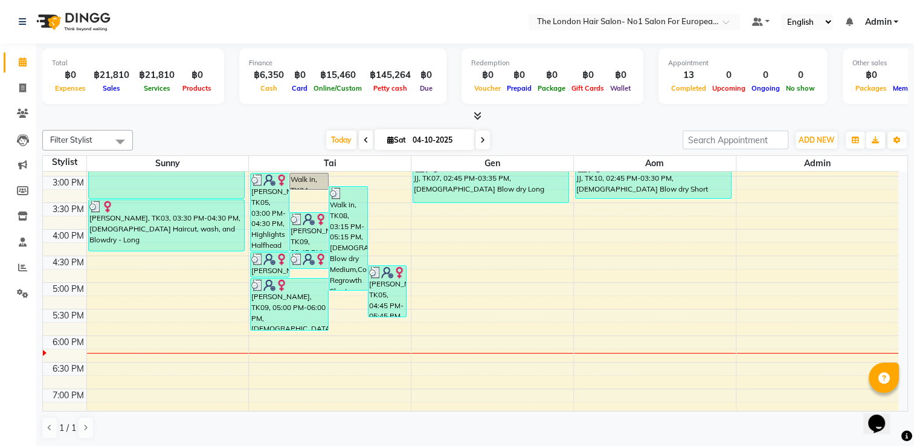
click at [897, 175] on div "8:00 AM 8:30 AM 9:00 AM 9:30 AM 10:00 AM 10:30 AM 11:00 AM 11:30 AM 12:00 PM 12…" at bounding box center [470, 149] width 855 height 690
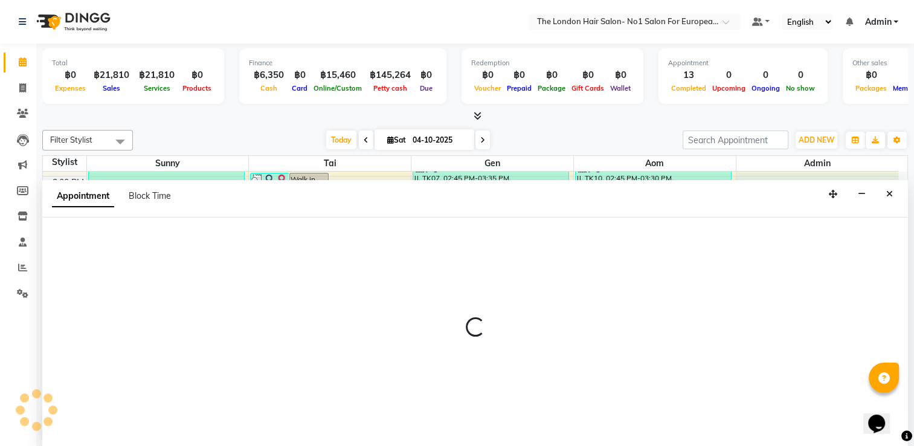
scroll to position [0, 0]
select select "91432"
select select "tentative"
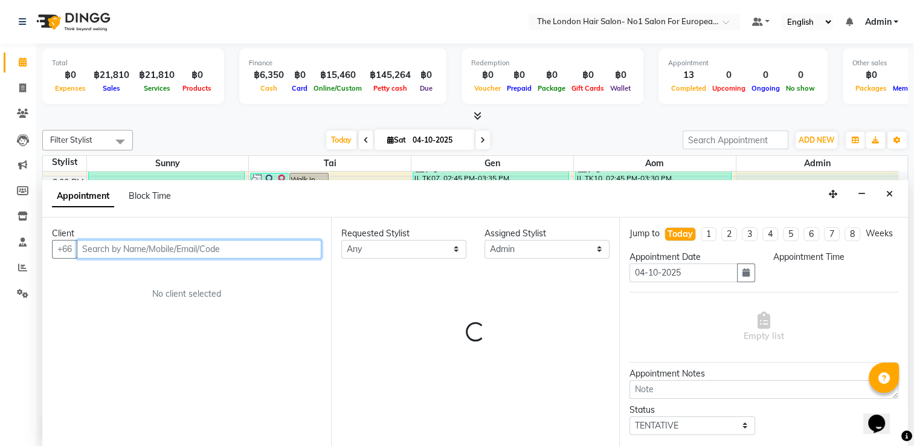
select select "900"
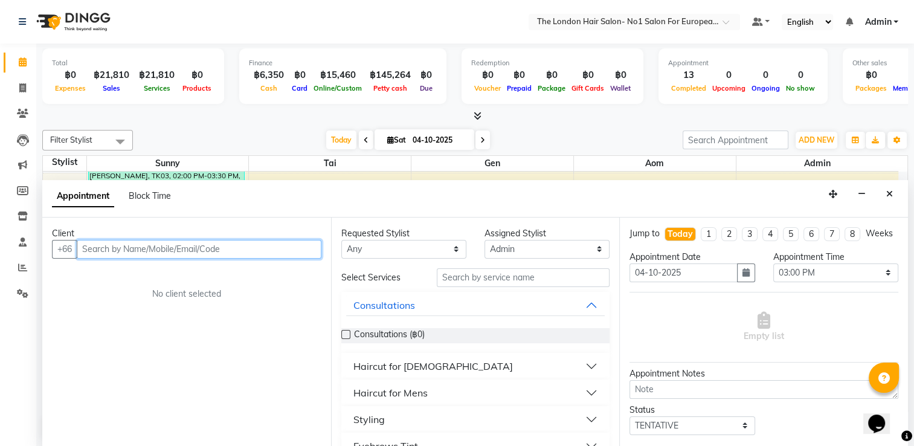
scroll to position [319, 0]
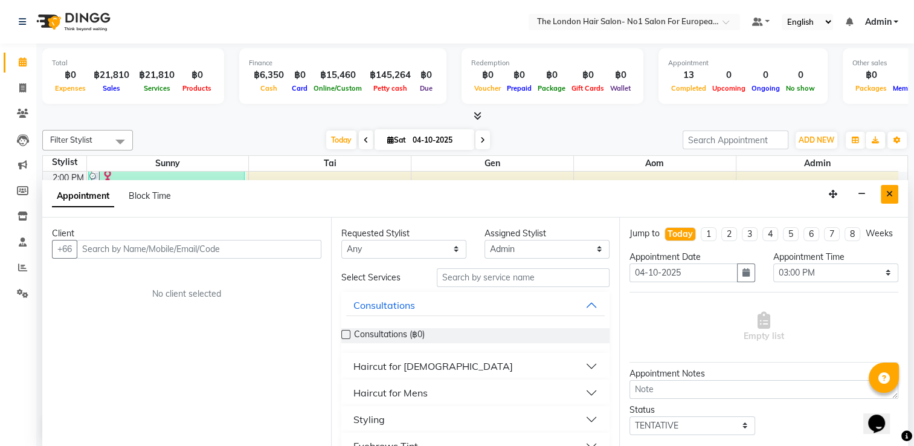
click at [891, 190] on icon "Close" at bounding box center [889, 194] width 7 height 8
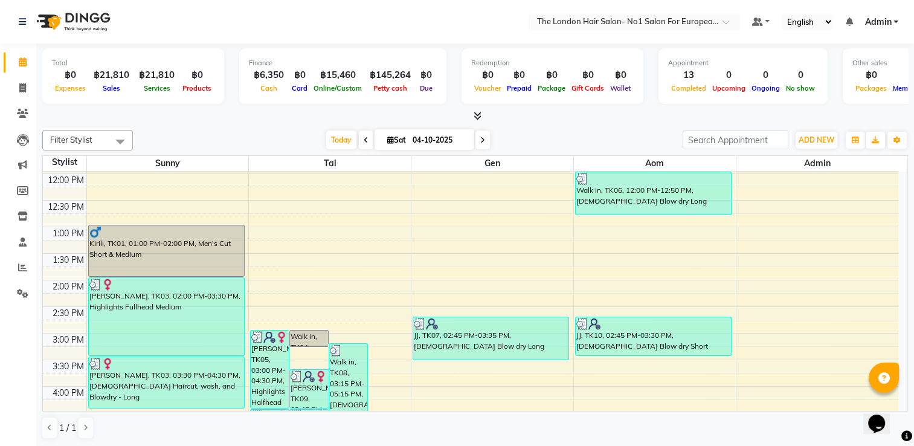
scroll to position [198, 0]
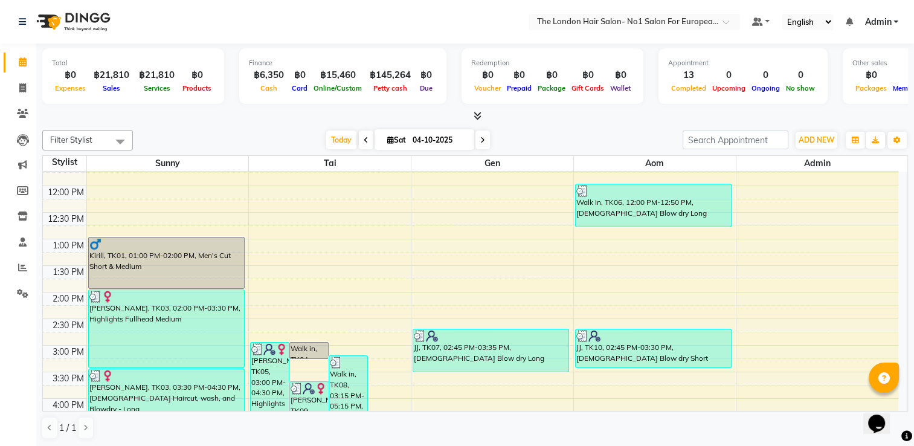
click at [897, 402] on div "Opens Chat This icon Opens the chat window." at bounding box center [882, 402] width 29 height 0
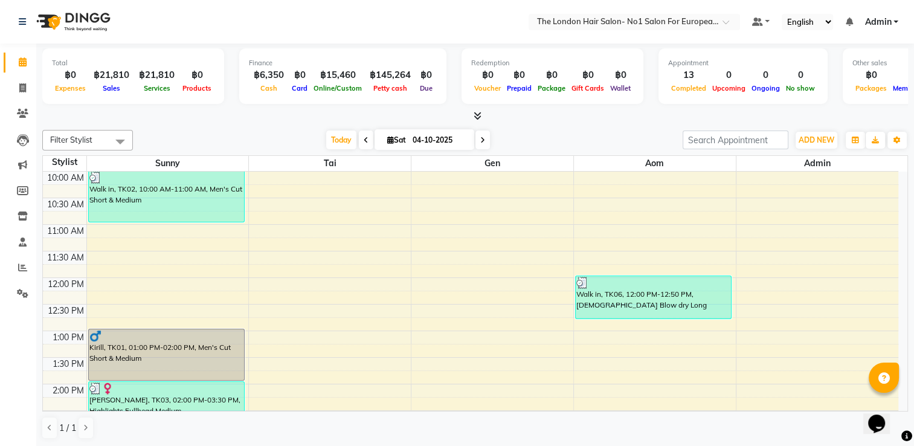
scroll to position [82, 0]
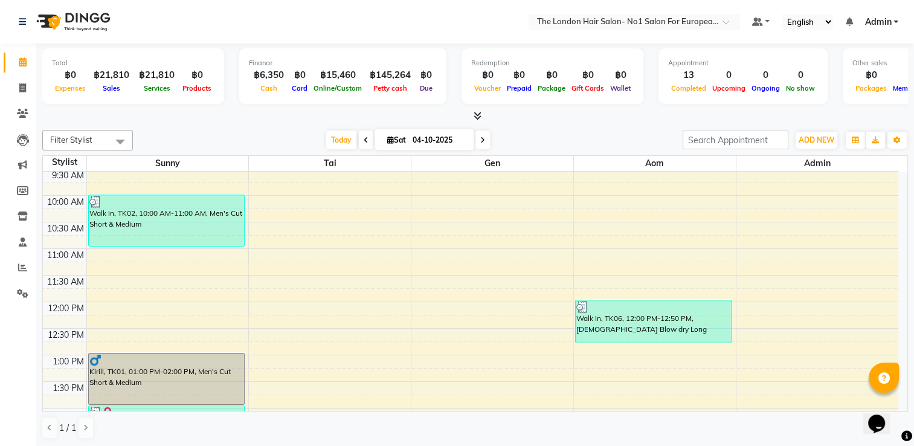
click at [897, 402] on div "Opens Chat This icon Opens the chat window." at bounding box center [882, 402] width 29 height 0
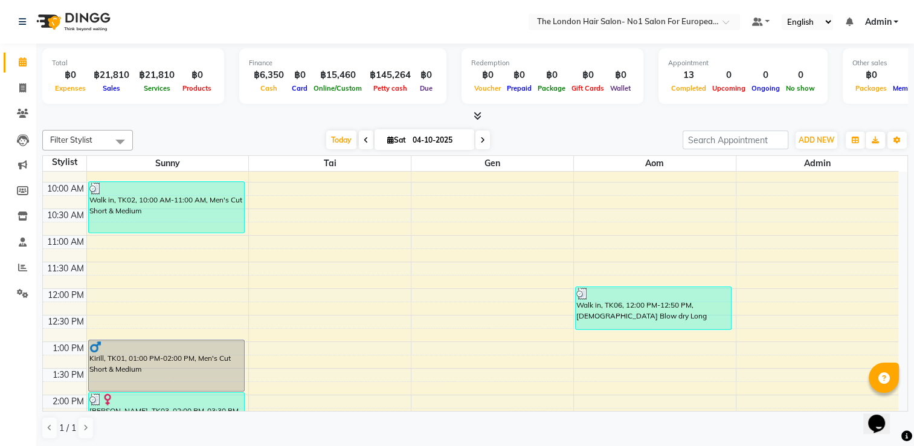
click at [906, 405] on div "8:00 AM 8:30 AM 9:00 AM 9:30 AM 10:00 AM 10:30 AM 11:00 AM 11:30 AM 12:00 PM 12…" at bounding box center [475, 292] width 864 height 240
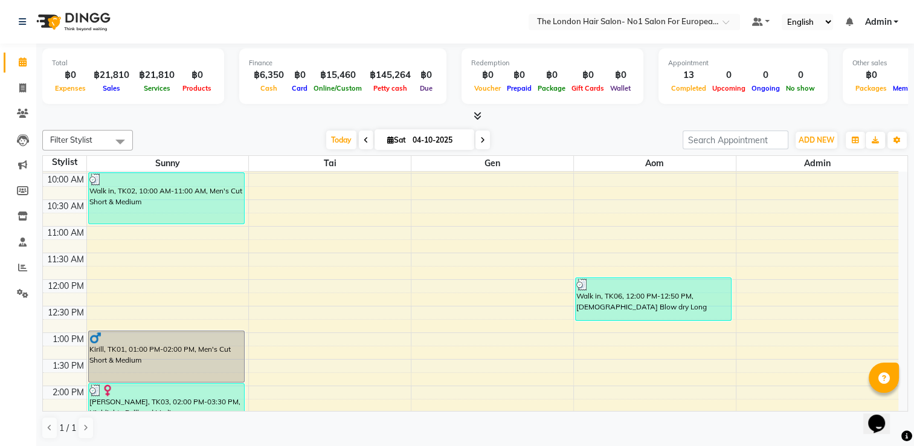
scroll to position [97, 0]
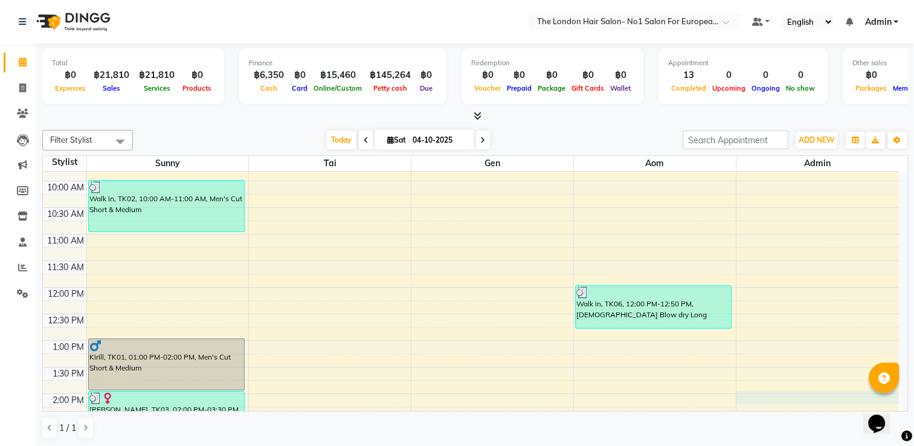
click at [840, 390] on div "8:00 AM 8:30 AM 9:00 AM 9:30 AM 10:00 AM 10:30 AM 11:00 AM 11:30 AM 12:00 PM 12…" at bounding box center [470, 420] width 855 height 690
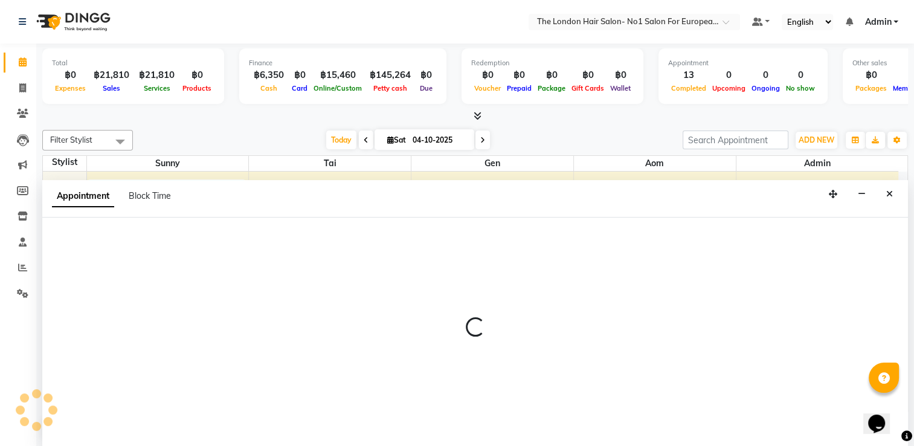
select select "91432"
select select "tentative"
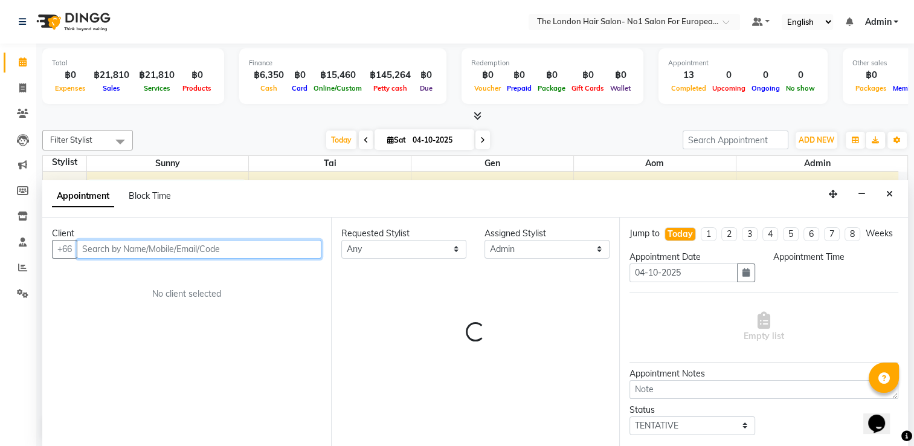
select select "840"
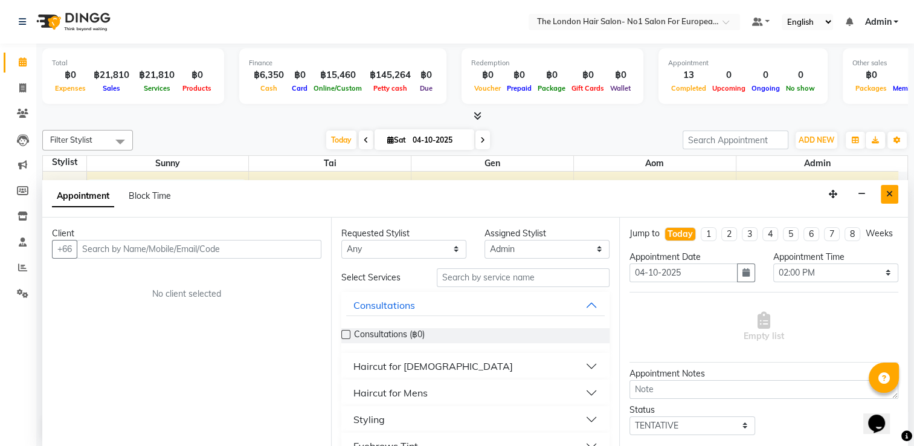
click at [886, 193] on icon "Close" at bounding box center [889, 194] width 7 height 8
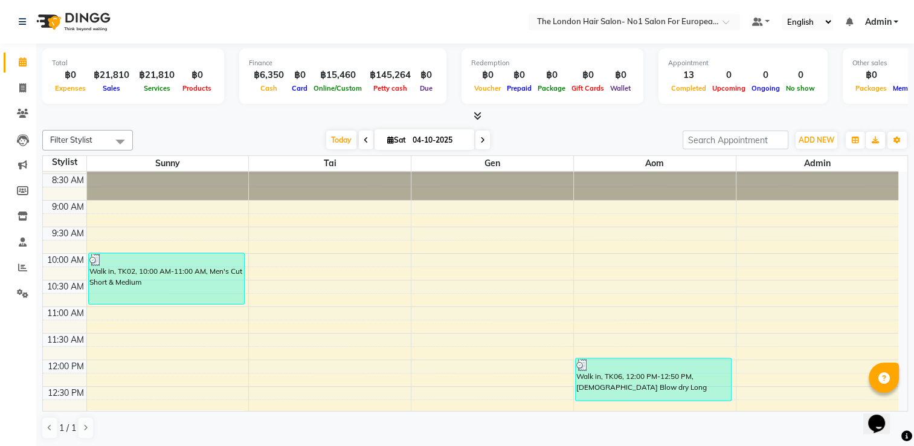
scroll to position [0, 0]
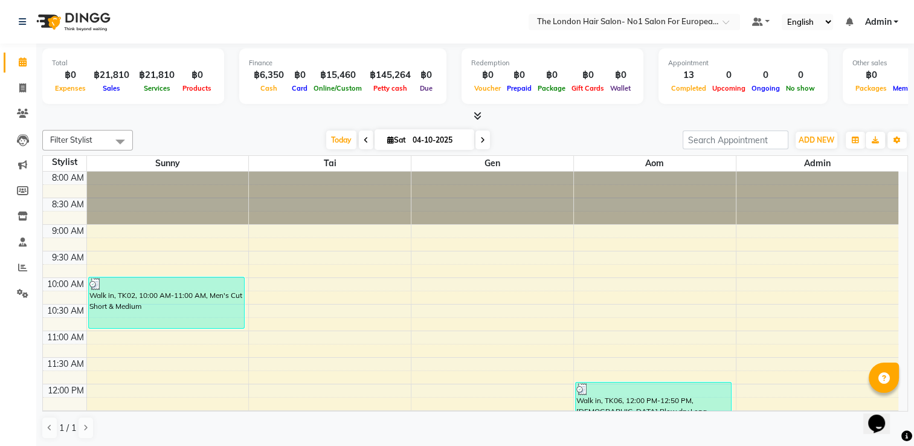
click at [897, 402] on div "Opens Chat This icon Opens the chat window." at bounding box center [882, 402] width 29 height 0
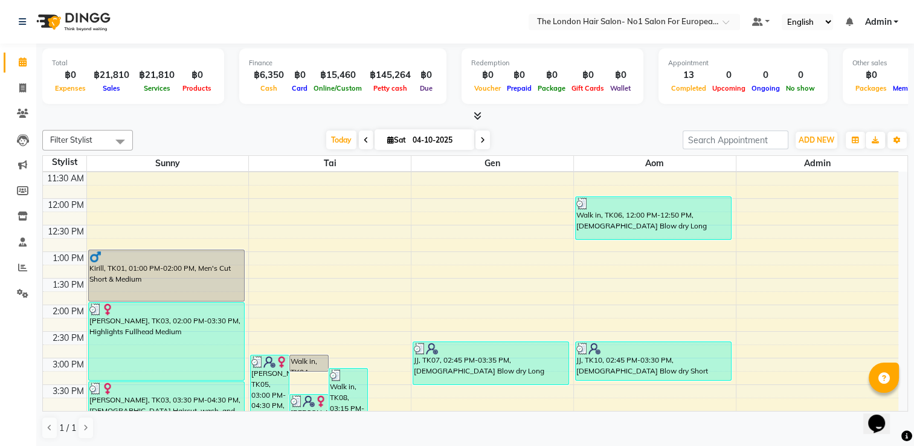
scroll to position [210, 0]
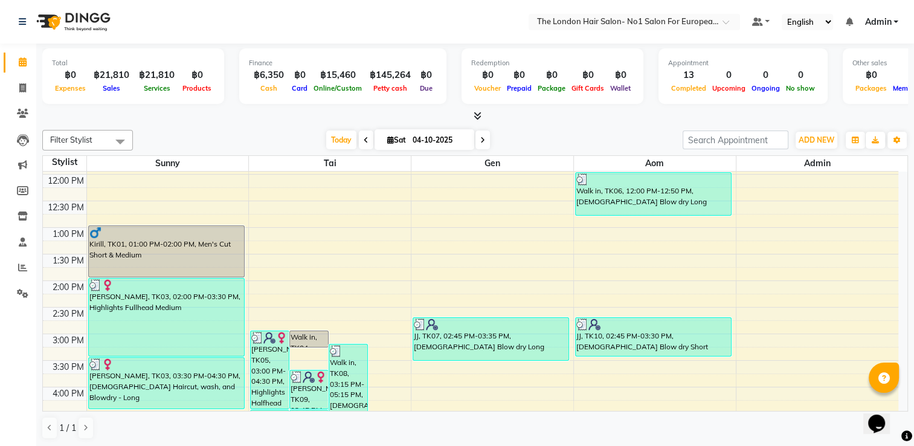
click at [886, 414] on div "Opens Chat This icon Opens the chat window." at bounding box center [876, 423] width 19 height 19
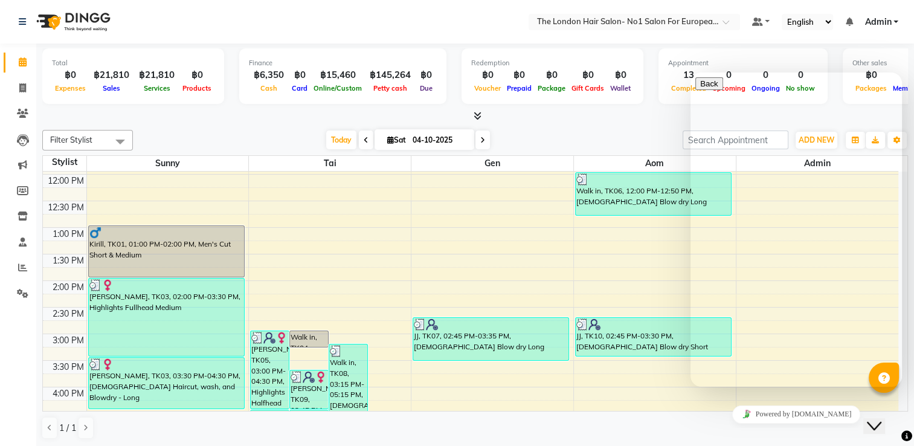
click at [908, 112] on div "Total ฿0 Expenses ฿21,810 Sales ฿21,810 Services ฿0 Products Finance ฿6,350 Cas…" at bounding box center [475, 244] width 878 height 403
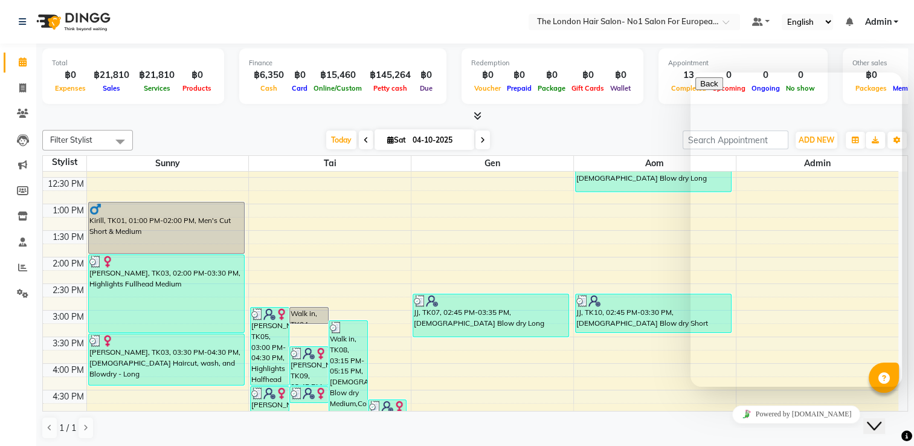
scroll to position [203, 0]
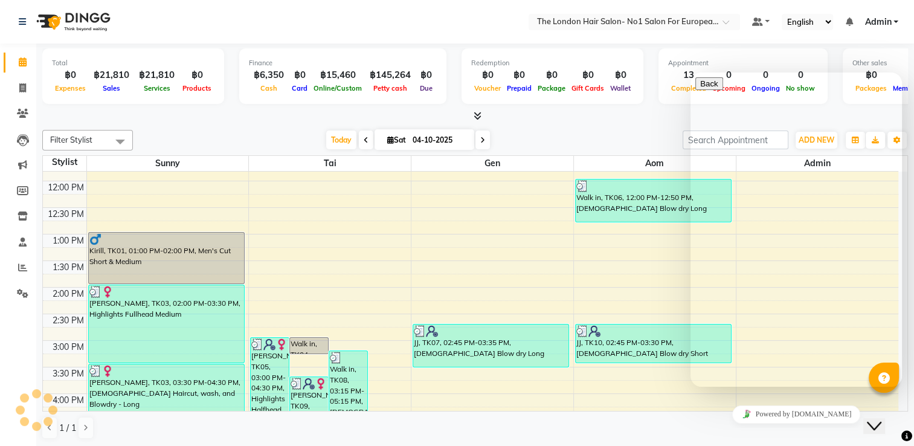
drag, startPoint x: 54, startPoint y: 20, endPoint x: 913, endPoint y: 126, distance: 864.8
click at [913, 126] on div "Total ฿0 Expenses ฿21,810 Sales ฿21,810 Services ฿0 Products Finance ฿6,350 Cas…" at bounding box center [475, 244] width 878 height 403
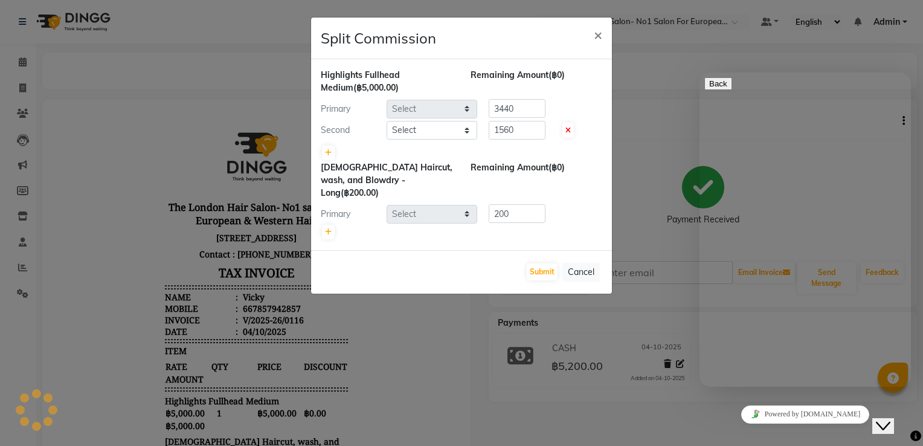
select select "91428"
select select "91430"
select select "91428"
click at [592, 35] on button "×" at bounding box center [598, 35] width 28 height 34
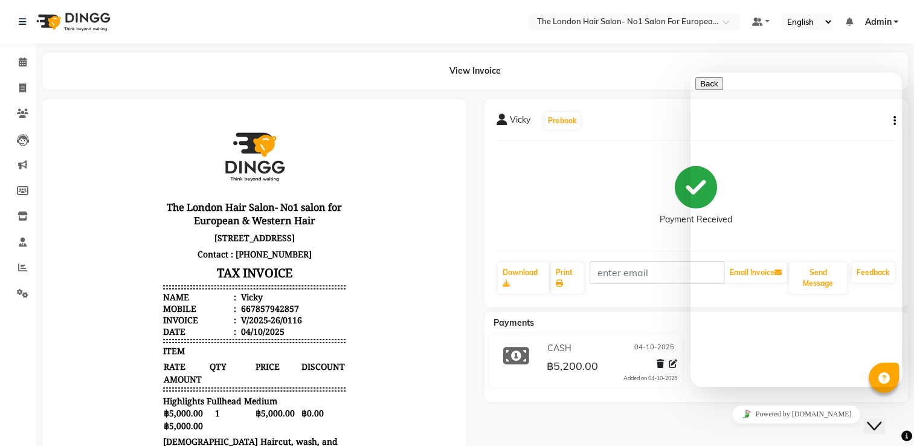
click at [893, 53] on div "View Invoice" at bounding box center [474, 71] width 865 height 37
click at [887, 53] on div "View Invoice" at bounding box center [474, 71] width 865 height 37
click at [419, 420] on body "The London Hair Salon- No1 salon for European & Western Hair [STREET_ADDRESS] C…" at bounding box center [254, 348] width 390 height 464
drag, startPoint x: 418, startPoint y: 419, endPoint x: 435, endPoint y: 457, distance: 41.6
click at [435, 445] on html "The London Hair Salon- No1 salon for European & Western Hair [STREET_ADDRESS] C…" at bounding box center [254, 348] width 400 height 474
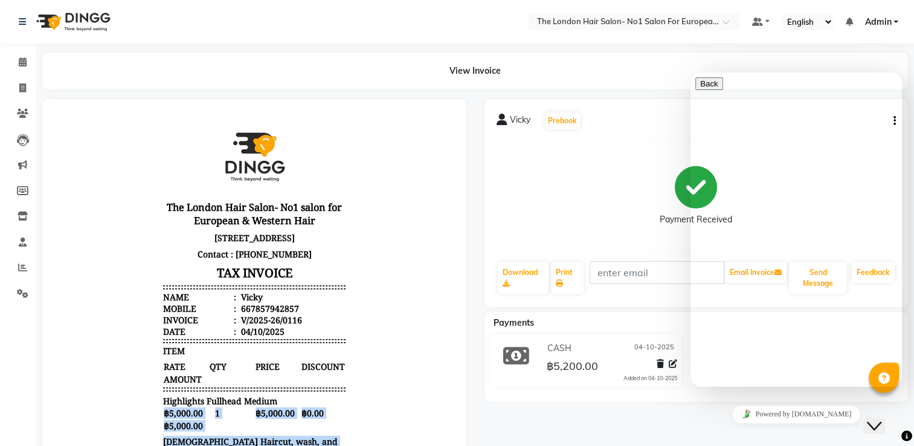
scroll to position [3, 0]
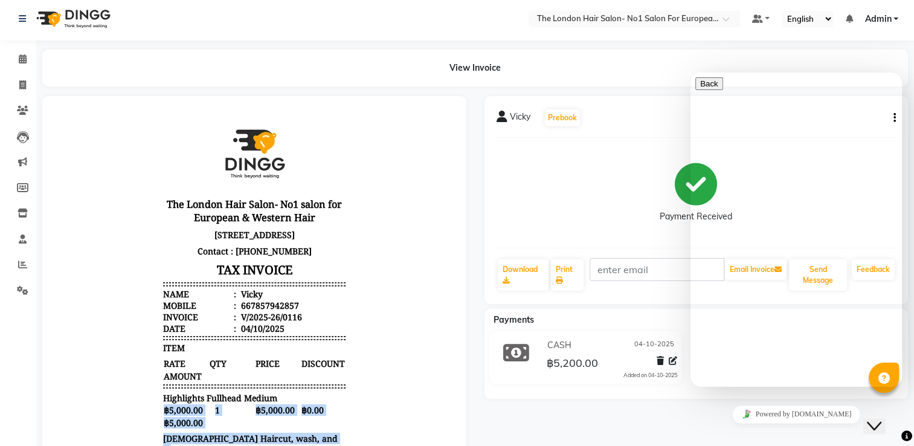
drag, startPoint x: 440, startPoint y: 435, endPoint x: 501, endPoint y: 542, distance: 123.6
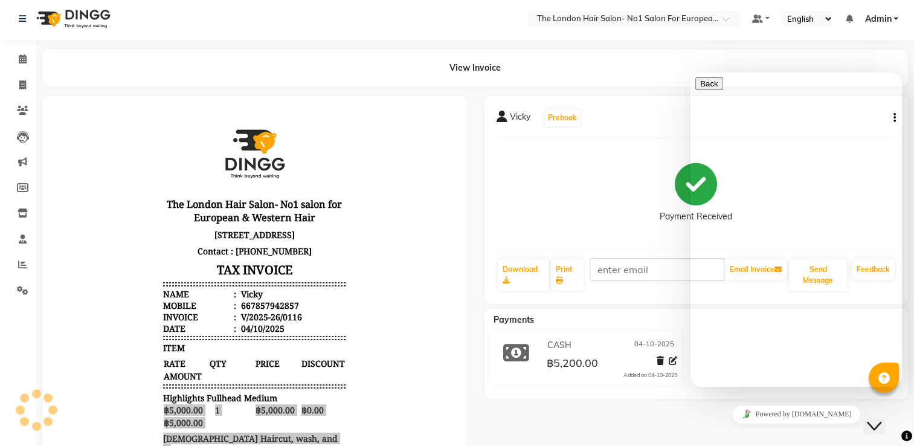
drag, startPoint x: 469, startPoint y: 433, endPoint x: 502, endPoint y: 431, distance: 33.3
click at [500, 432] on div "[PERSON_NAME] Prebook Payment Received Download Print Email Invoice Send Messag…" at bounding box center [475, 348] width 884 height 505
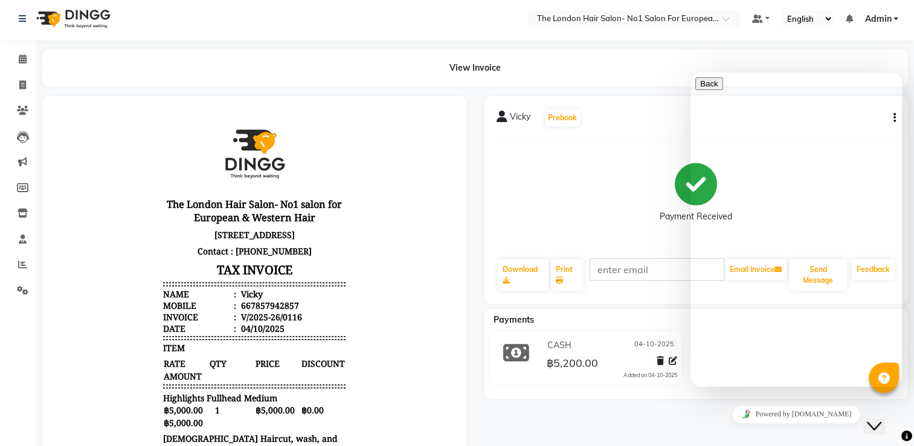
click at [379, 400] on body "The London Hair Salon- No1 salon for European & Western Hair [STREET_ADDRESS] C…" at bounding box center [254, 345] width 390 height 464
click at [515, 420] on div "[PERSON_NAME] Prebook Payment Received Download Print Email Invoice Send Messag…" at bounding box center [696, 348] width 442 height 505
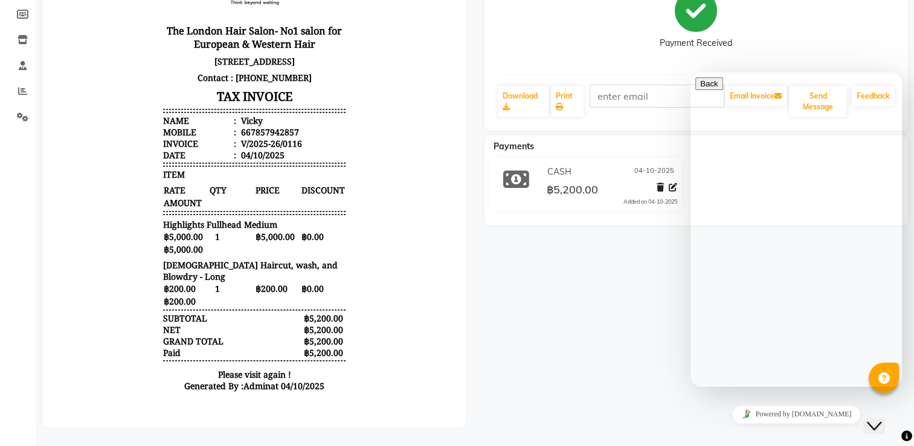
scroll to position [136, 0]
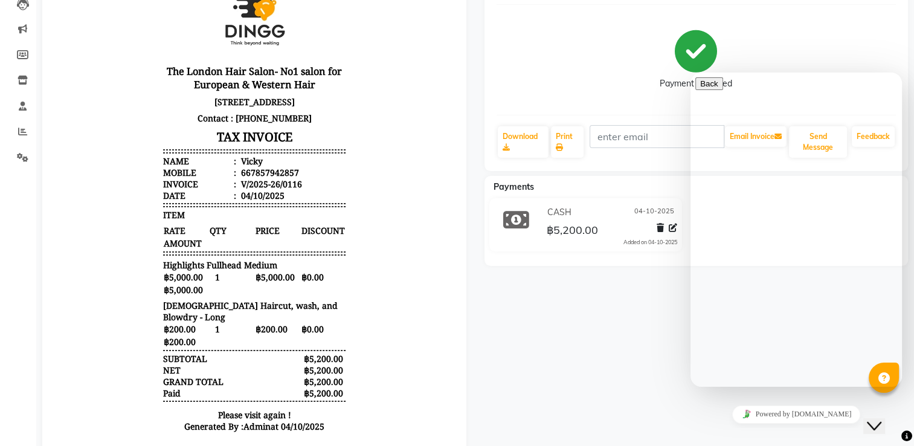
click at [905, 0] on div "[PERSON_NAME] Prebook Payment Received Download Print Email Invoice Send Messag…" at bounding box center [696, 67] width 424 height 208
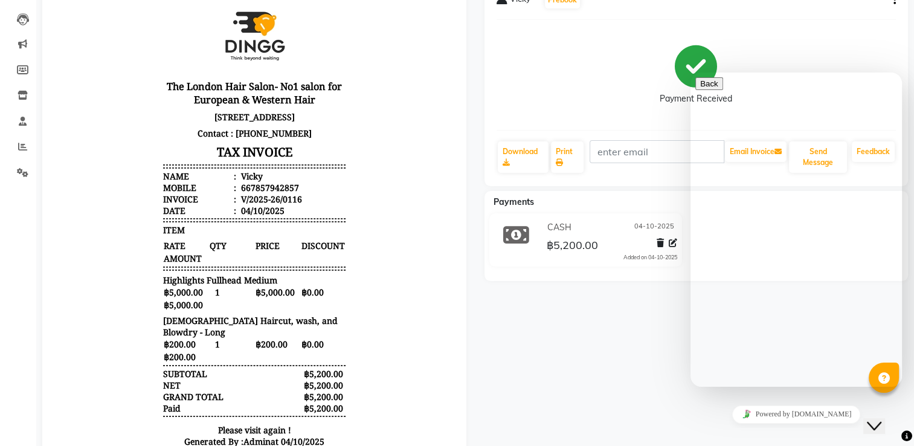
scroll to position [0, 0]
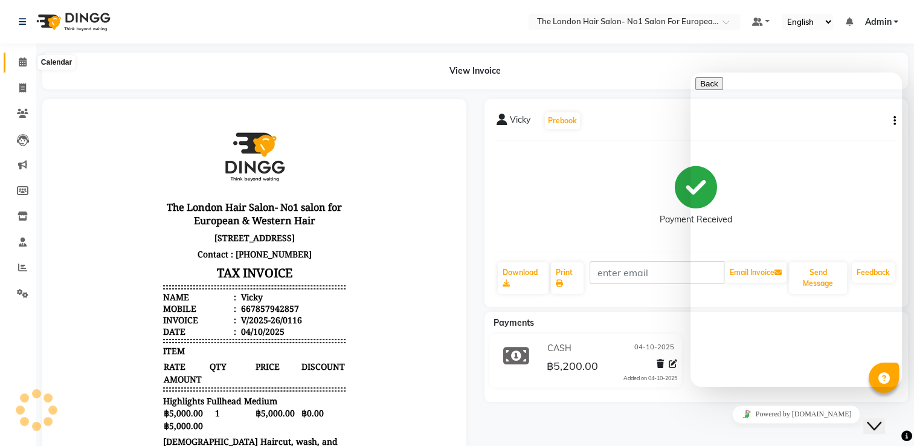
click at [27, 65] on span at bounding box center [22, 63] width 21 height 14
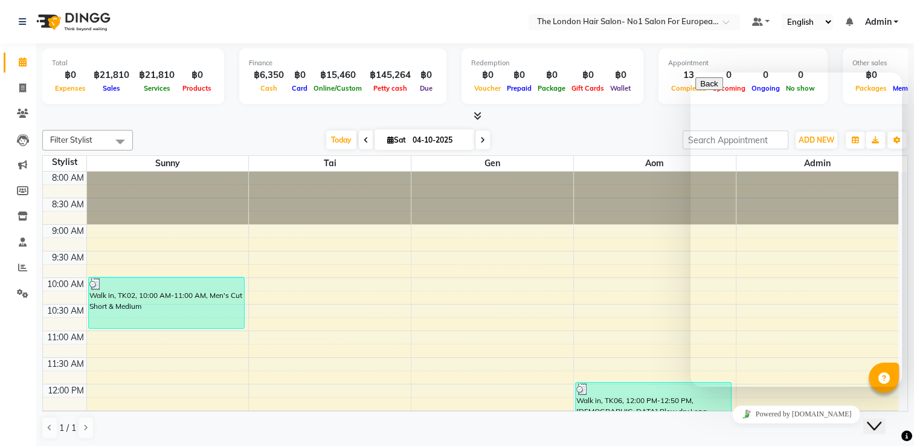
click at [641, 122] on div "Total ฿0 Expenses ฿21,810 Sales ฿21,810 Services ฿0 Products Finance ฿6,350 Cas…" at bounding box center [475, 244] width 878 height 403
click at [884, 425] on button "Close Chat This icon closes the chat window." at bounding box center [874, 426] width 22 height 16
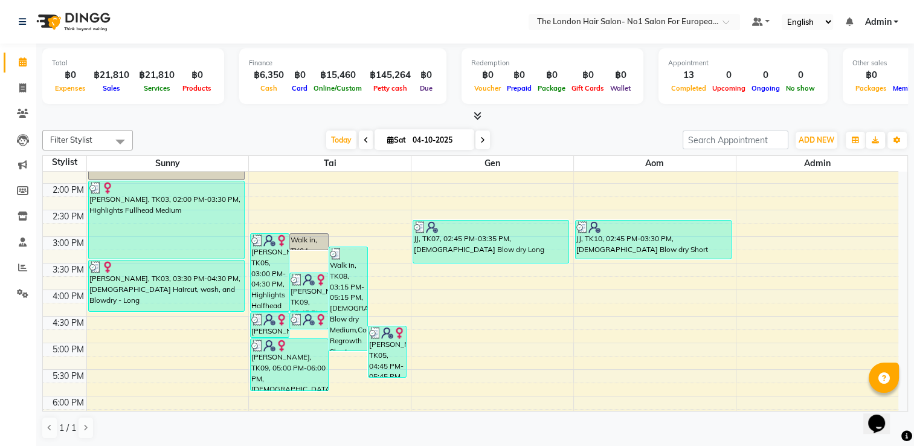
scroll to position [302, 0]
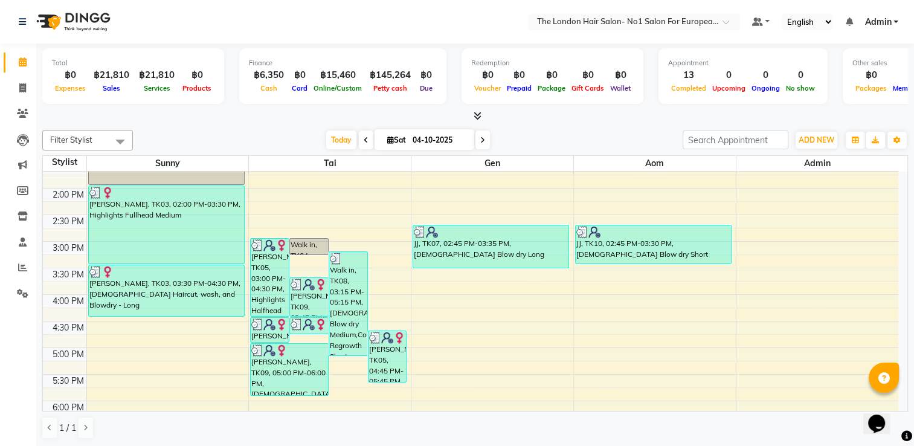
click at [484, 141] on span at bounding box center [482, 139] width 14 height 19
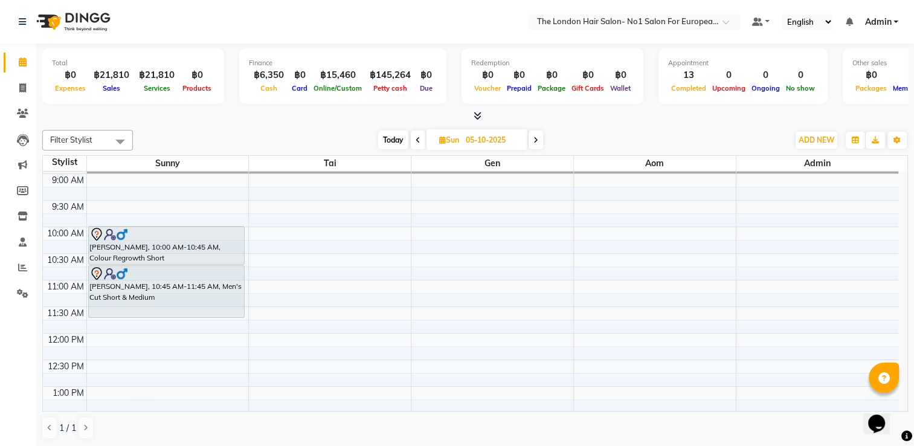
scroll to position [0, 0]
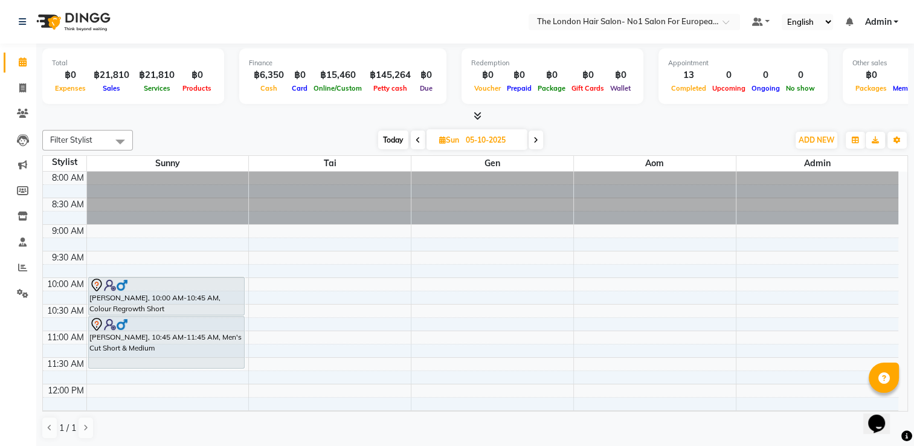
click at [538, 136] on icon at bounding box center [535, 139] width 5 height 7
type input "[DATE]"
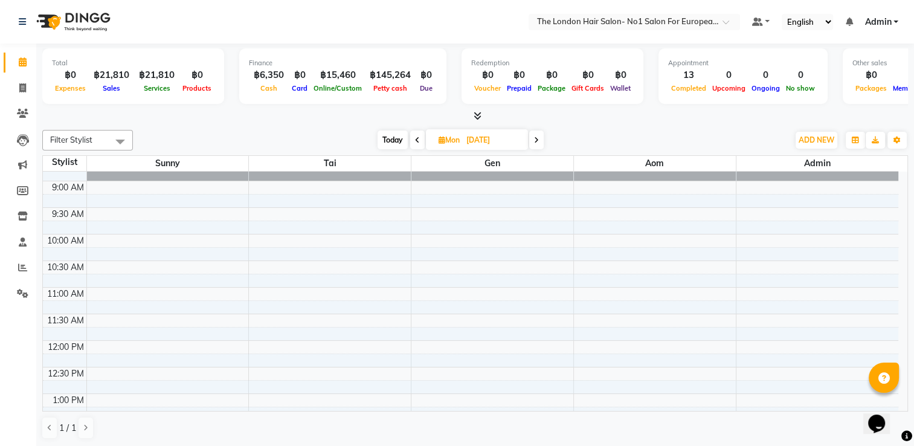
scroll to position [181, 0]
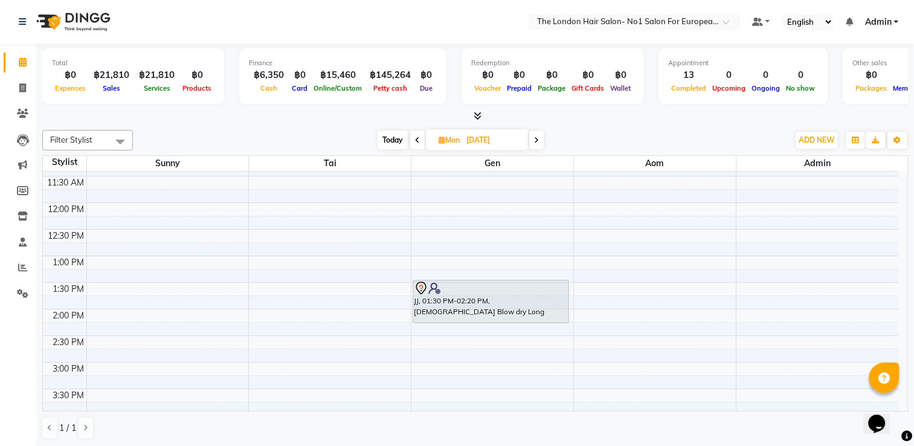
click at [626, 131] on div "[DATE] [DATE]" at bounding box center [460, 140] width 643 height 18
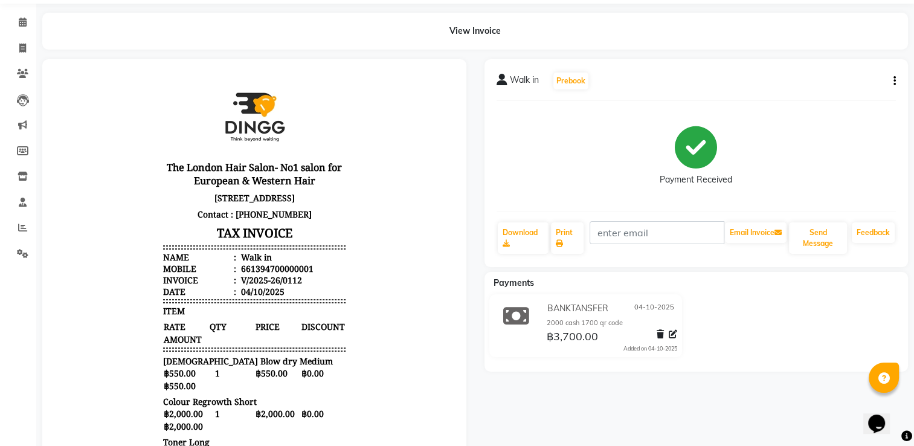
scroll to position [60, 0]
